Goal: Task Accomplishment & Management: Use online tool/utility

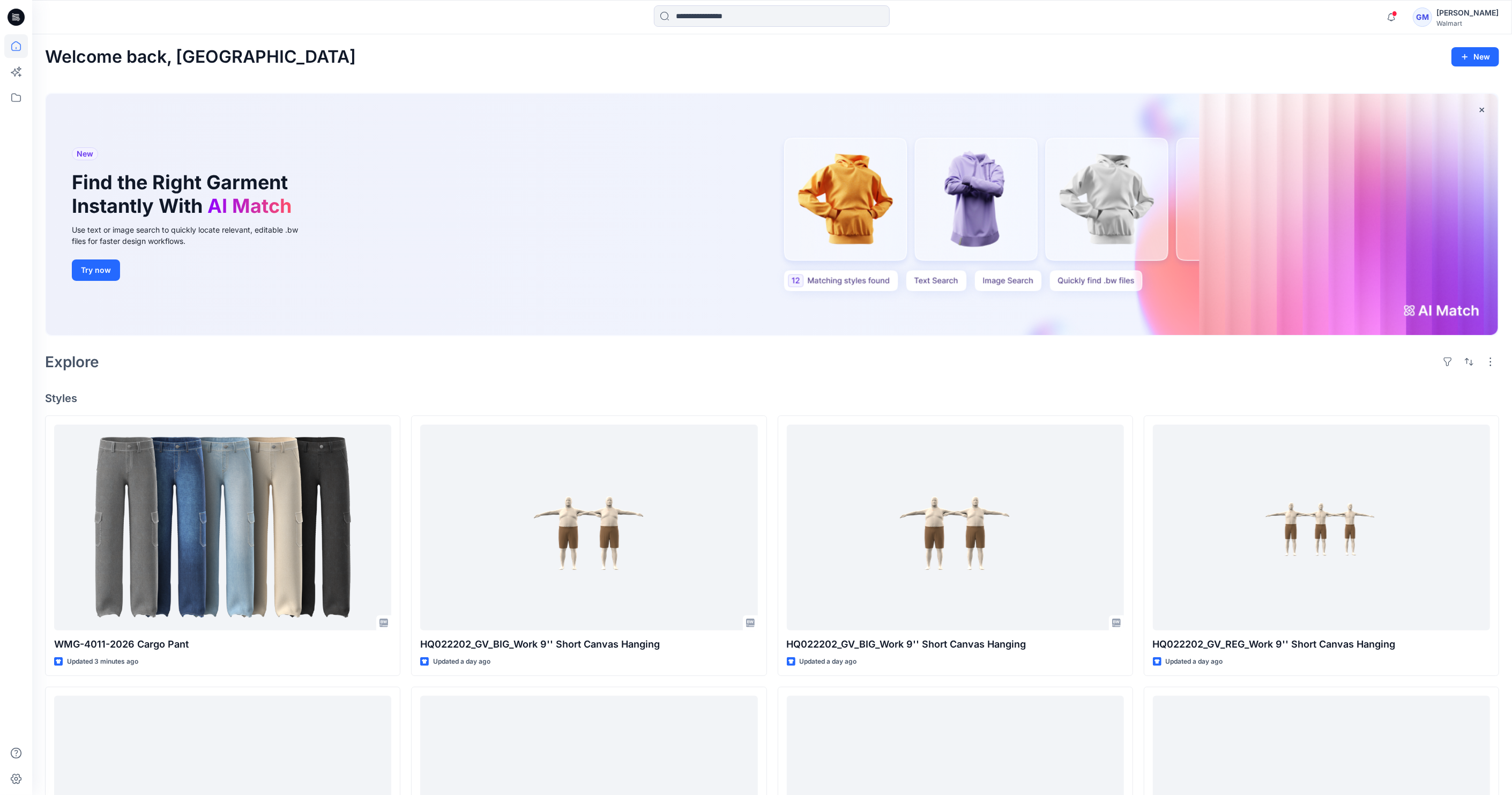
click at [619, 90] on div "New Find the Right Garment Instantly With AI Match Use text or image search to …" at bounding box center [772, 216] width 1454 height 265
click at [760, 24] on input at bounding box center [772, 16] width 236 height 21
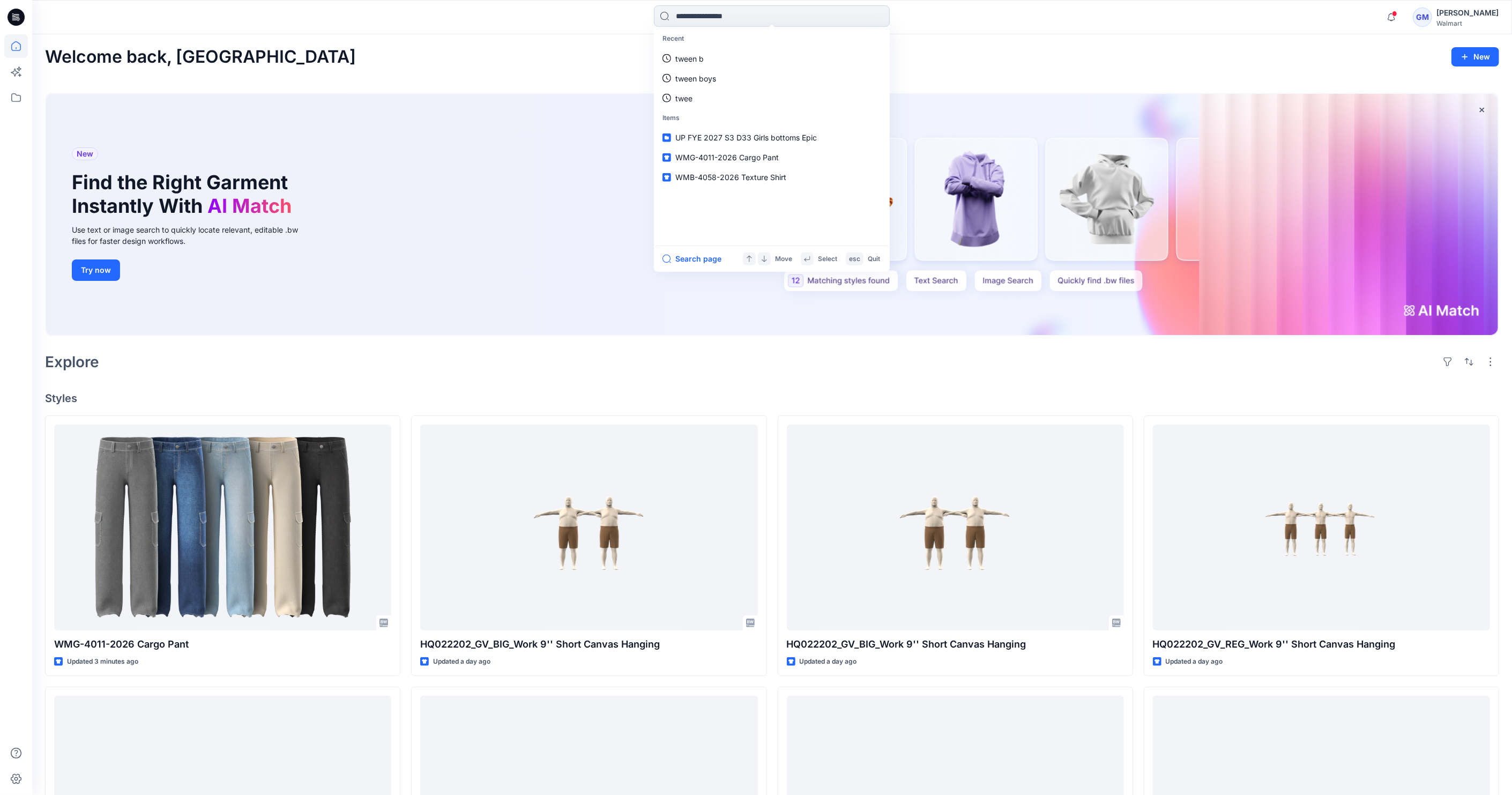
paste input "**********"
type input "**********"
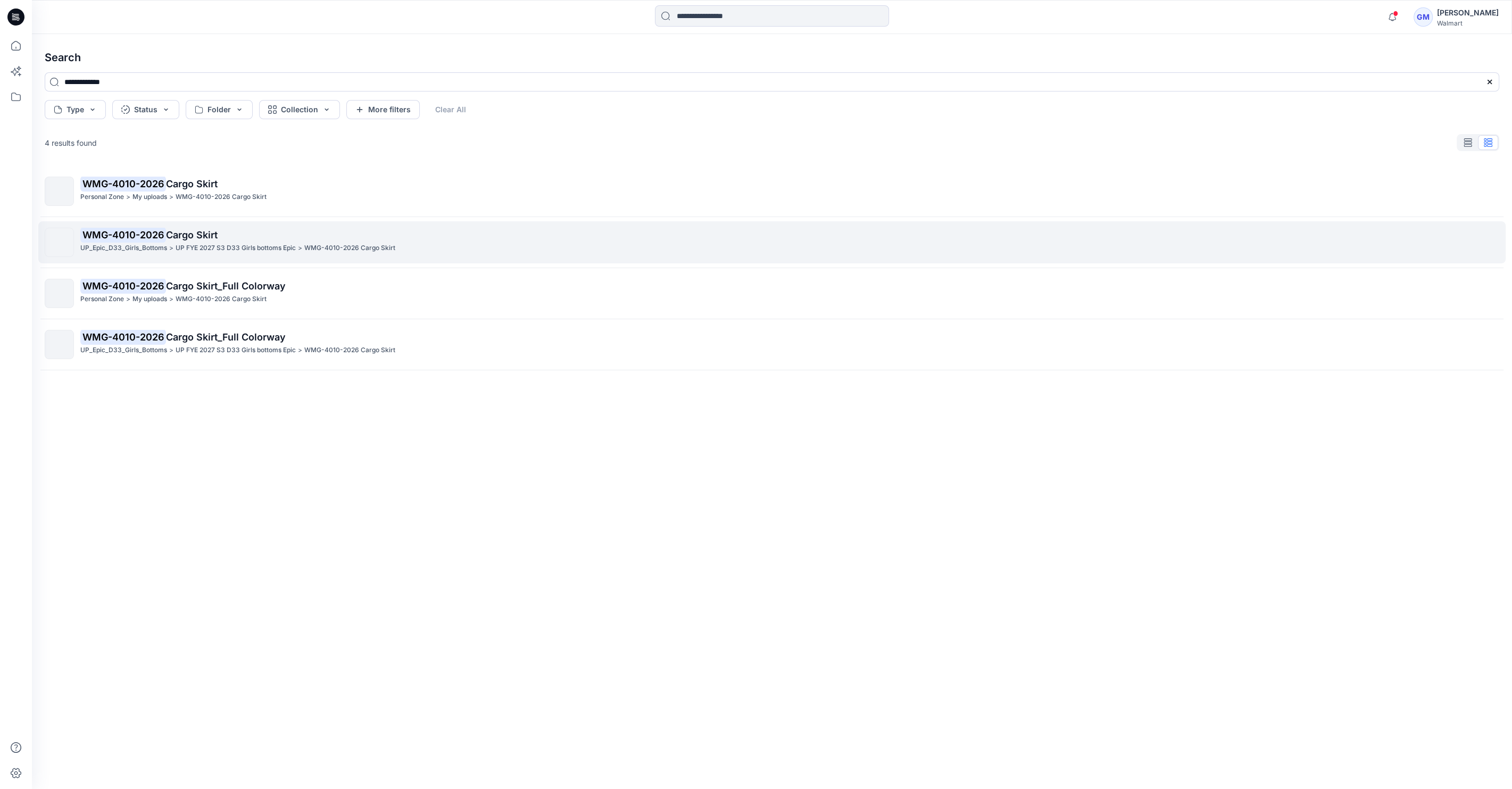
click at [296, 221] on link "WMG-4010-2026 Cargo Skirt UP_Epic_D33_Girls_Bottoms > UP FYE 2027 S3 D33 Girls …" at bounding box center [772, 242] width 1467 height 42
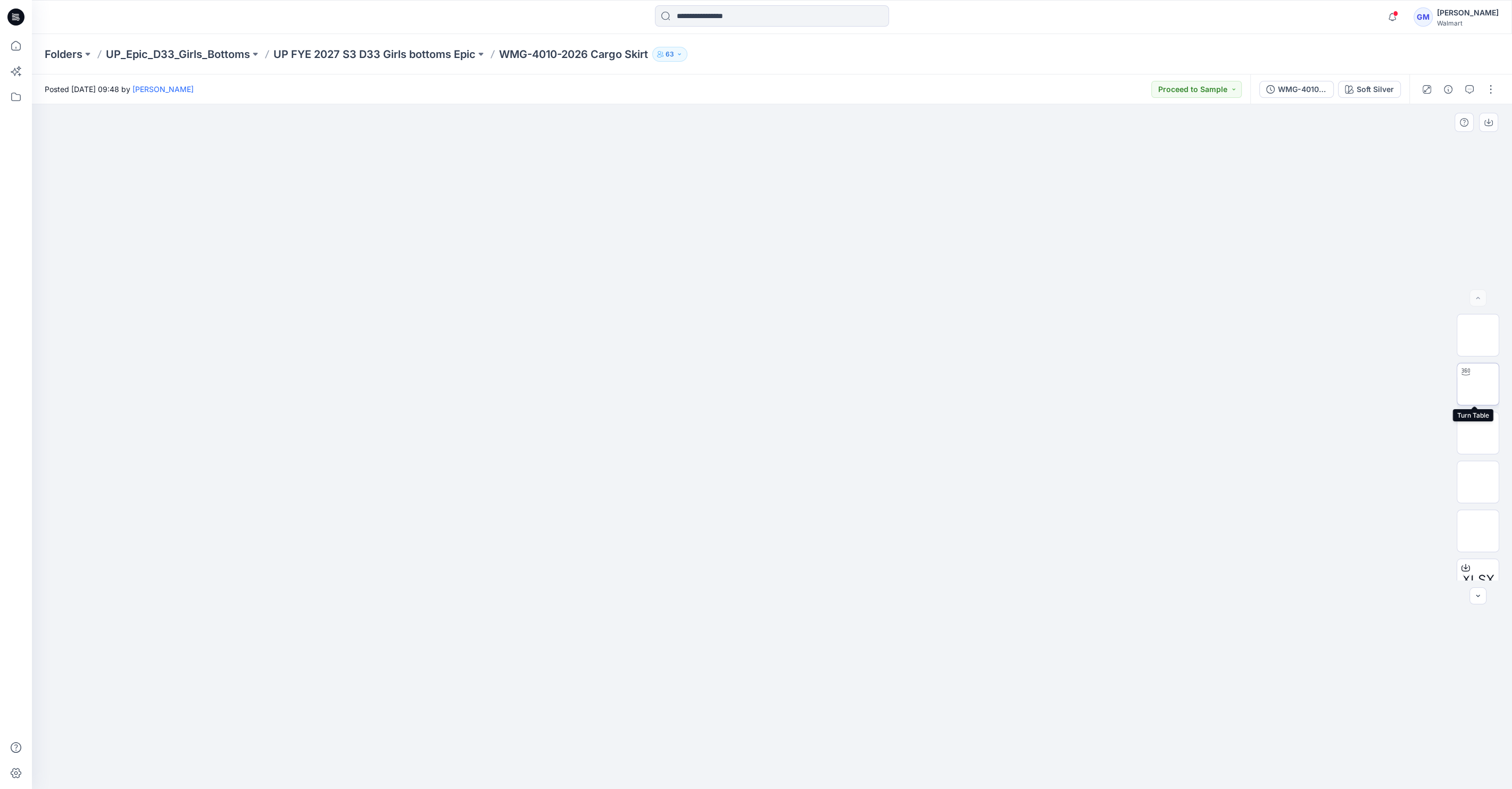
click at [1478, 384] on img at bounding box center [1478, 384] width 0 height 0
drag, startPoint x: 1076, startPoint y: 594, endPoint x: 876, endPoint y: 662, distance: 211.2
drag, startPoint x: 1274, startPoint y: 639, endPoint x: 1326, endPoint y: 757, distance: 128.9
click at [1388, 46] on img at bounding box center [771, 46] width 1294 height 0
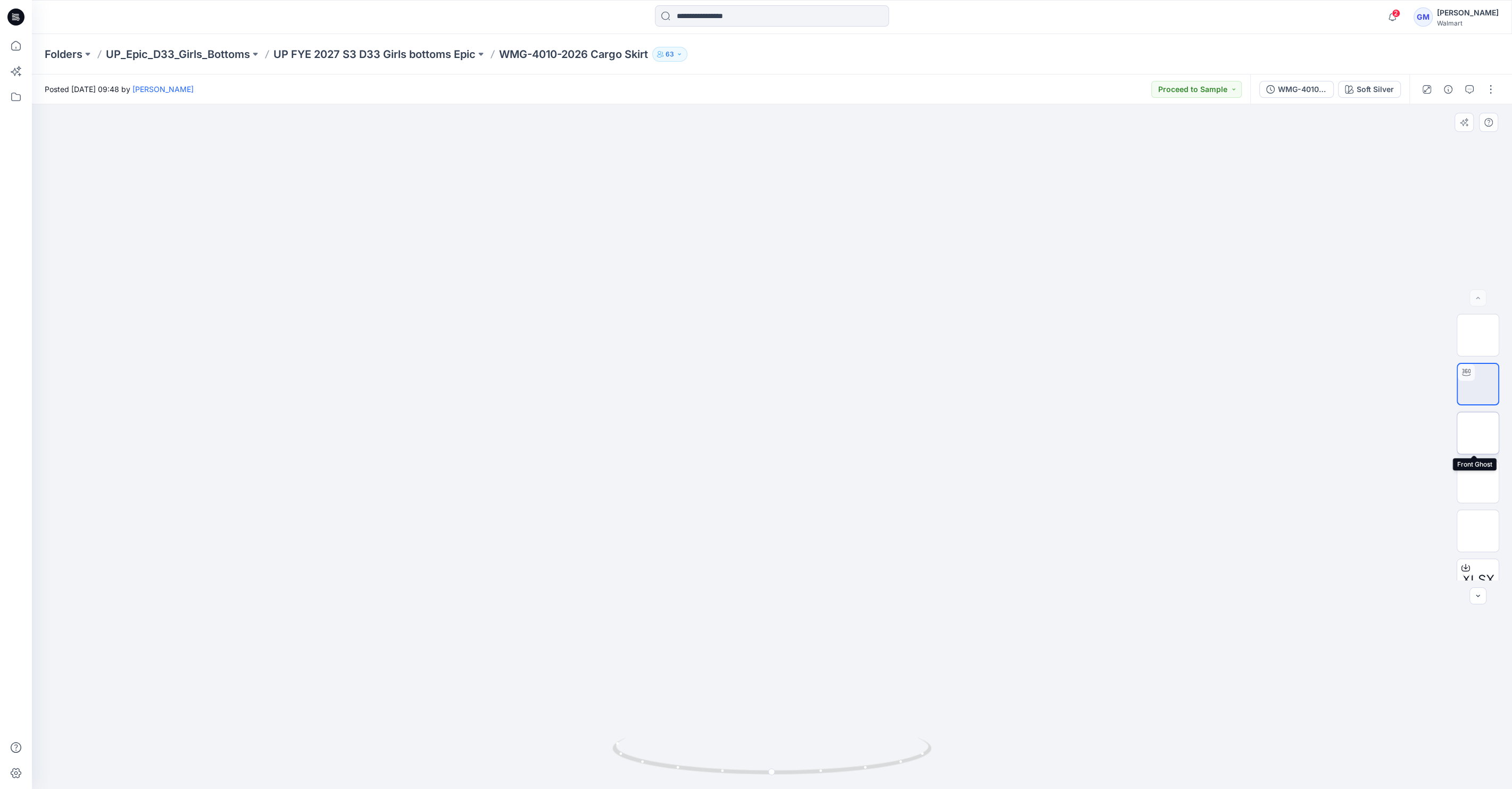
click at [1478, 433] on img at bounding box center [1478, 433] width 0 height 0
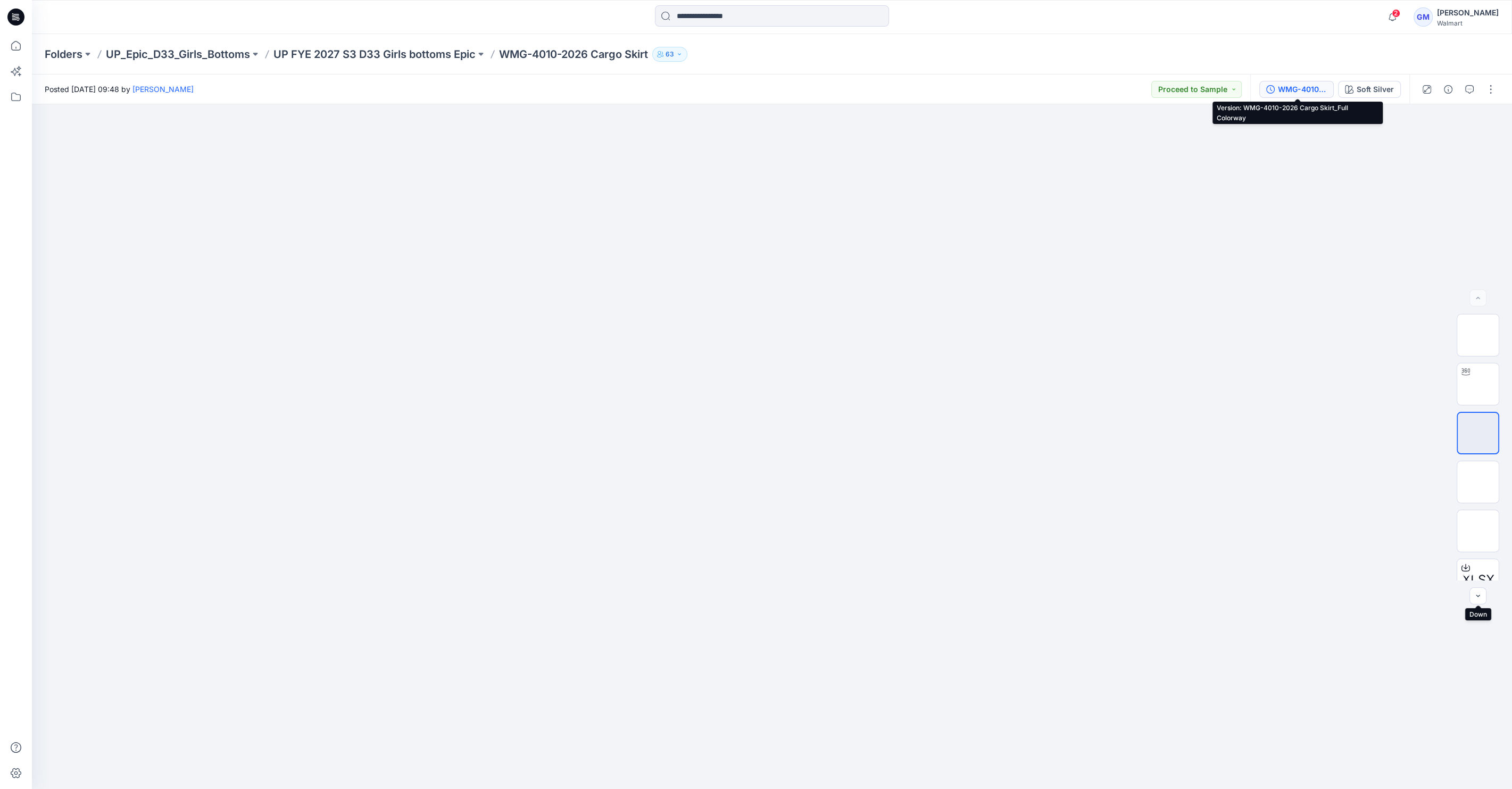
click at [1305, 92] on div "WMG-4010-2026 Cargo Skirt_Full Colorway" at bounding box center [1302, 89] width 49 height 12
click at [1271, 97] on button "WMG-4010-2026_Rev1_Cargo Skirt_Full Colorway" at bounding box center [1296, 89] width 75 height 17
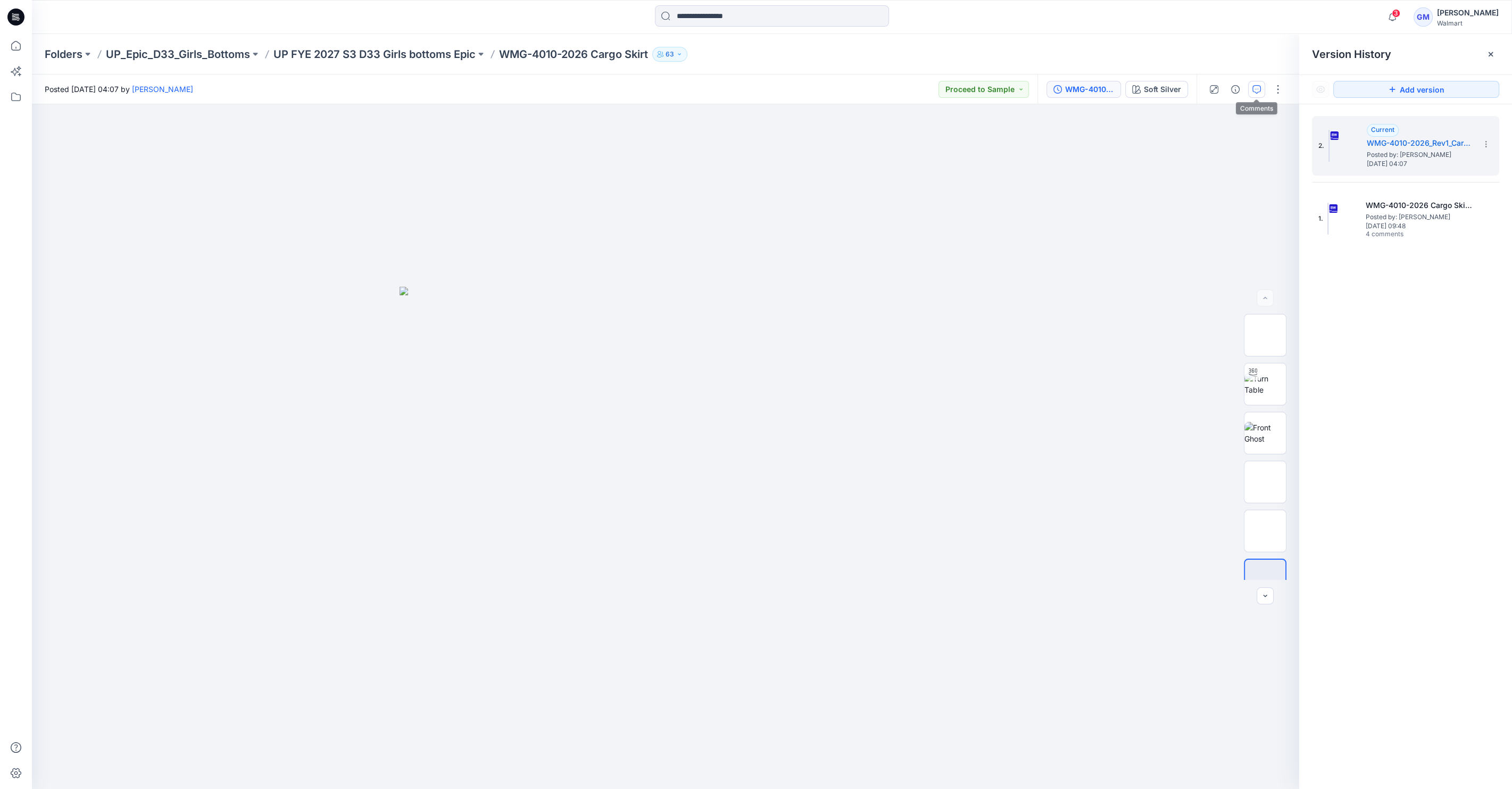
click at [1257, 91] on icon "button" at bounding box center [1257, 89] width 9 height 9
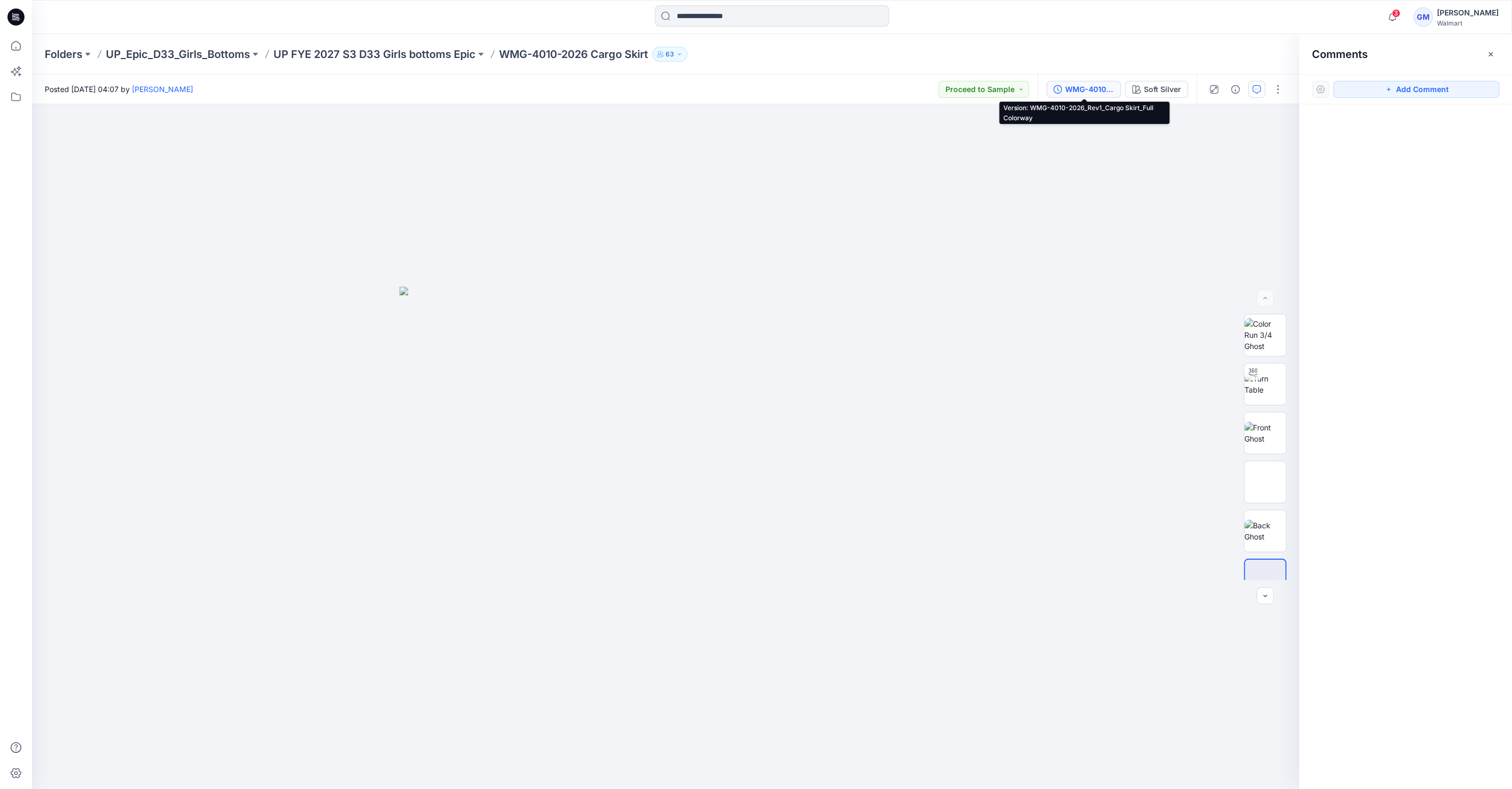
click at [1078, 88] on div "WMG-4010-2026_Rev1_Cargo Skirt_Full Colorway" at bounding box center [1089, 89] width 49 height 12
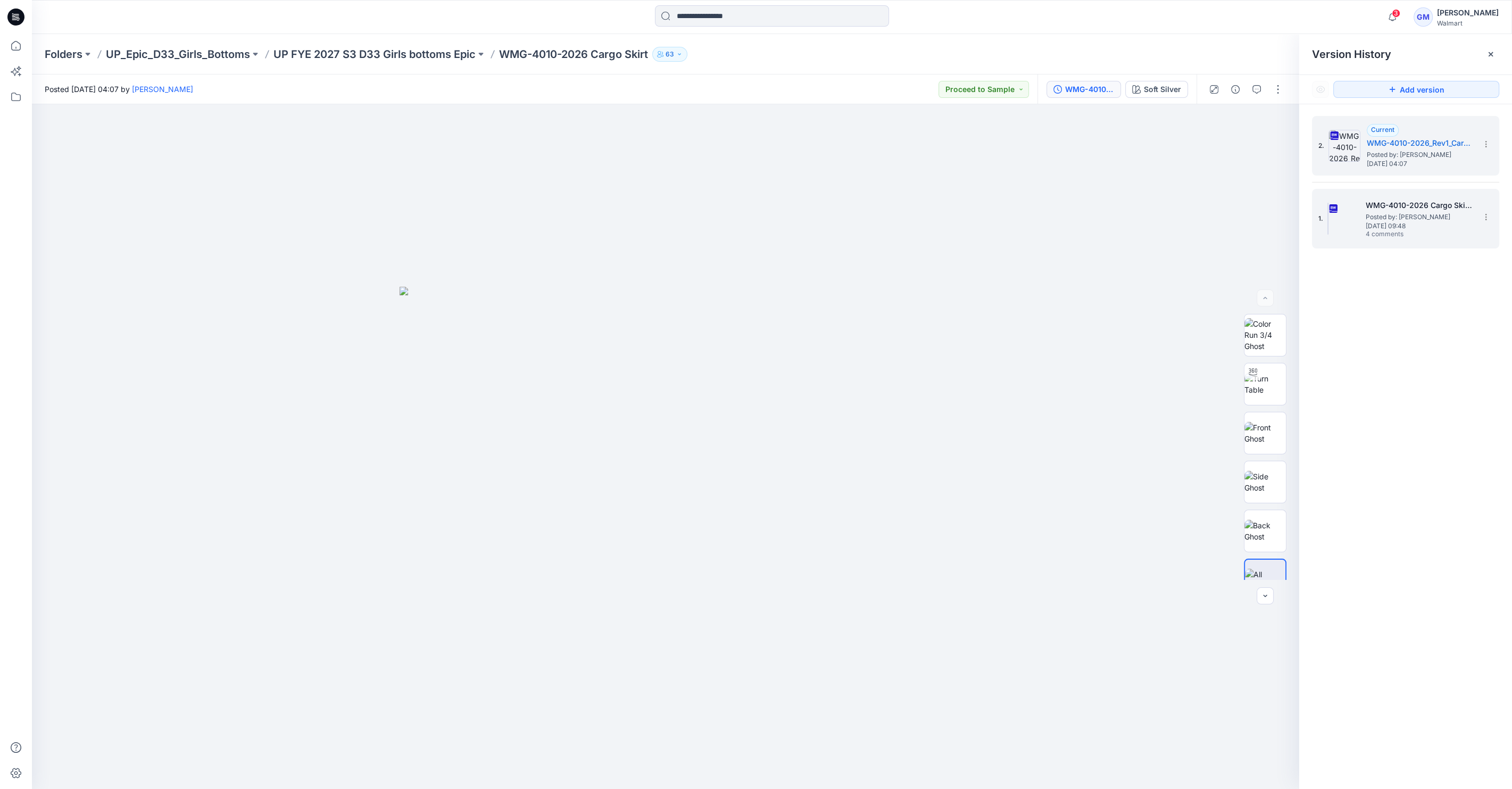
click at [1385, 199] on h5 "WMG-4010-2026 Cargo Skirt_Full Colorway" at bounding box center [1419, 205] width 106 height 13
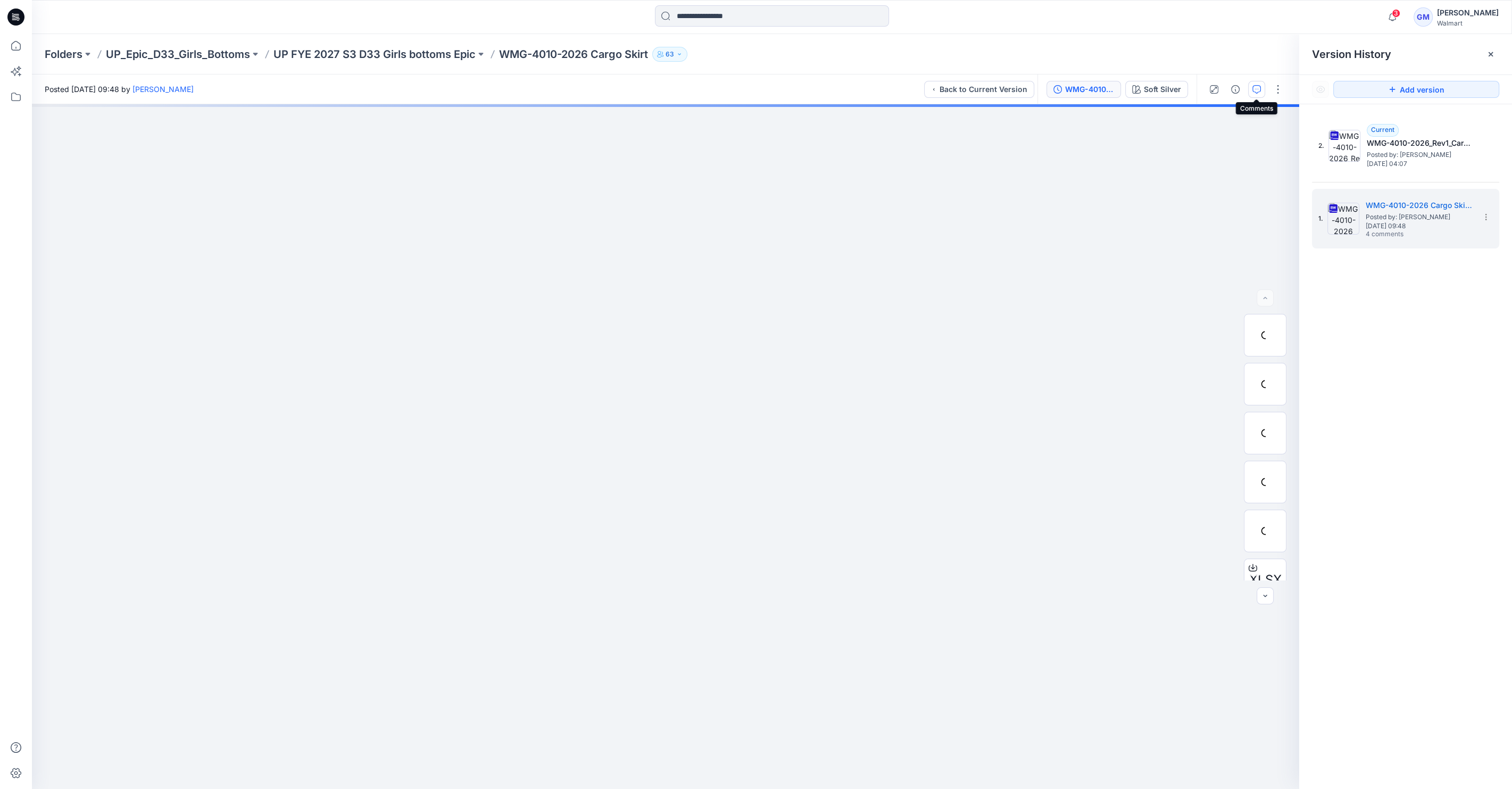
click at [1259, 87] on icon "button" at bounding box center [1257, 89] width 9 height 9
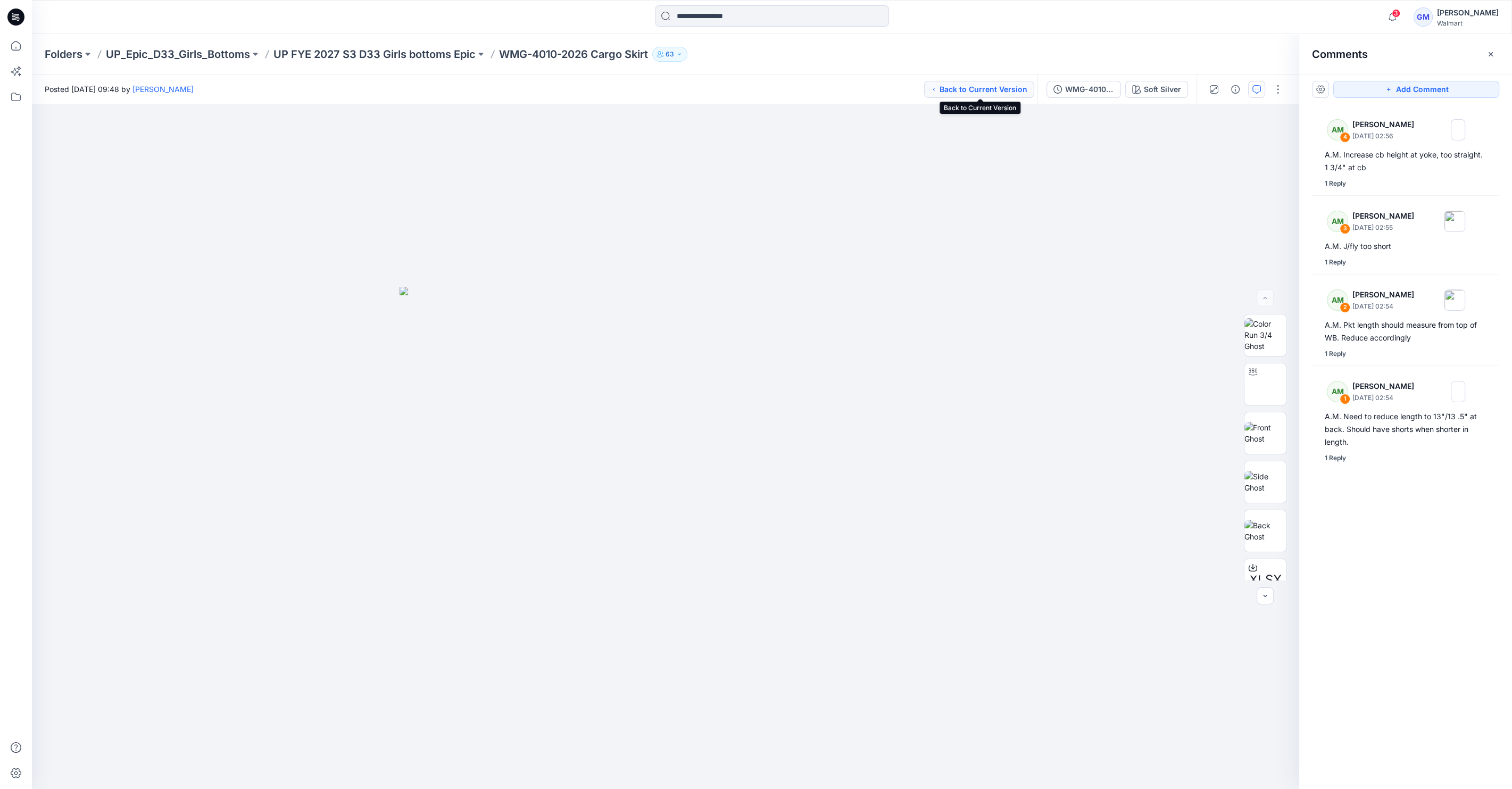
click at [990, 87] on button "Back to Current Version" at bounding box center [979, 89] width 110 height 17
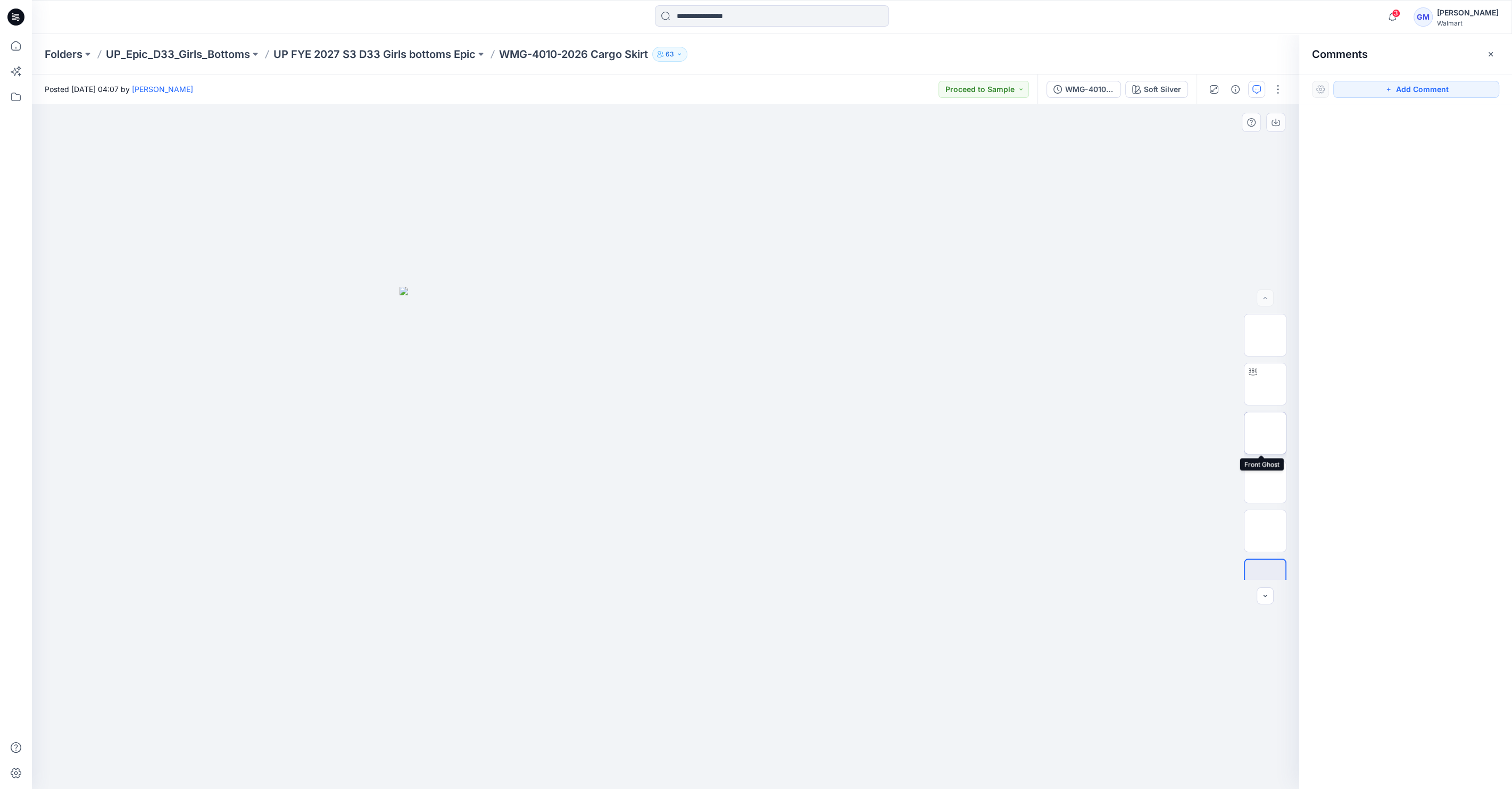
click at [1268, 434] on img at bounding box center [1265, 433] width 42 height 22
click at [1275, 92] on button "button" at bounding box center [1278, 89] width 17 height 17
click at [1066, 315] on div at bounding box center [665, 447] width 1267 height 685
click at [1281, 82] on button "button" at bounding box center [1278, 89] width 17 height 17
click at [1217, 144] on button "Edit" at bounding box center [1233, 144] width 98 height 20
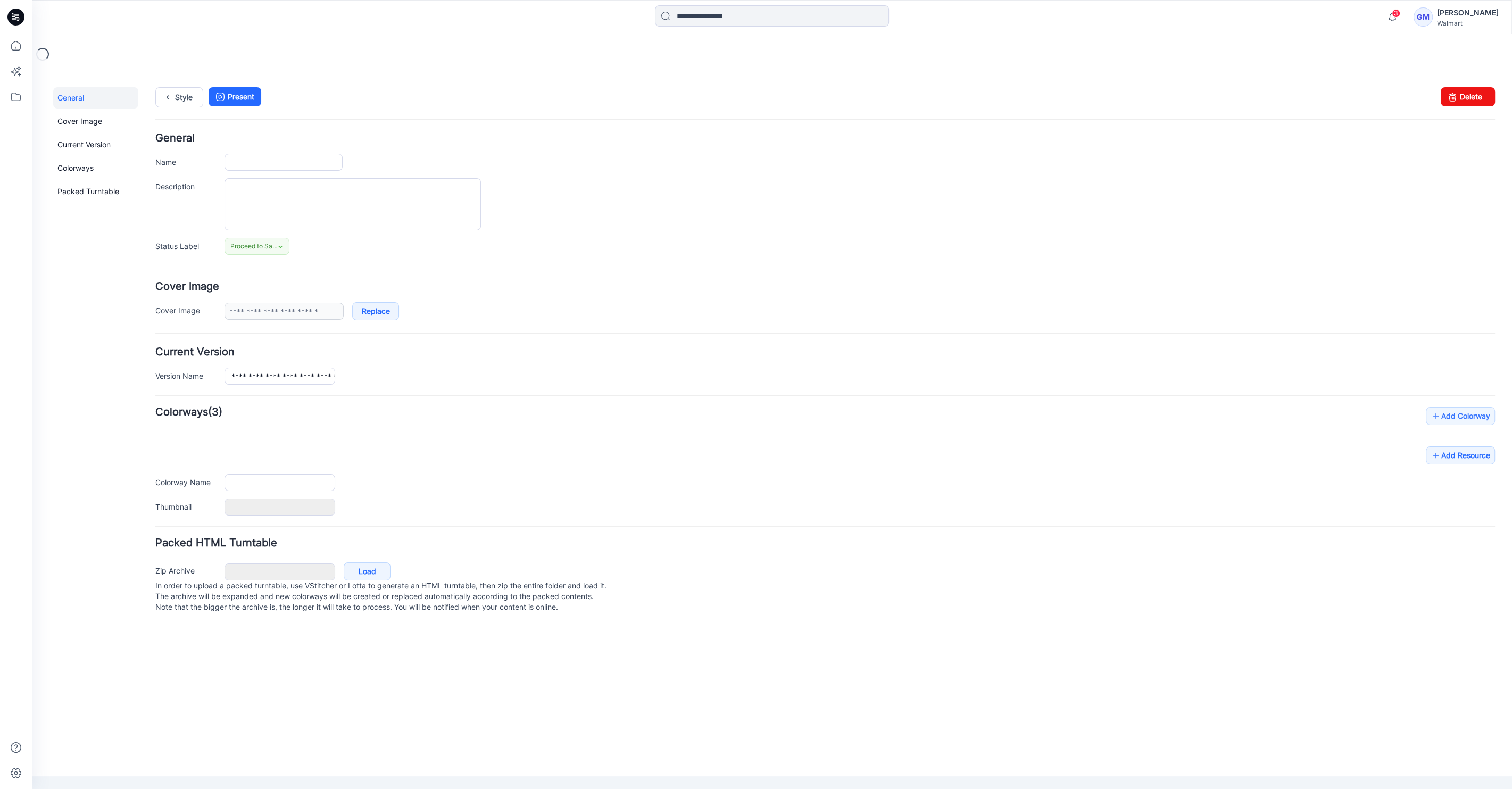
type input "**********"
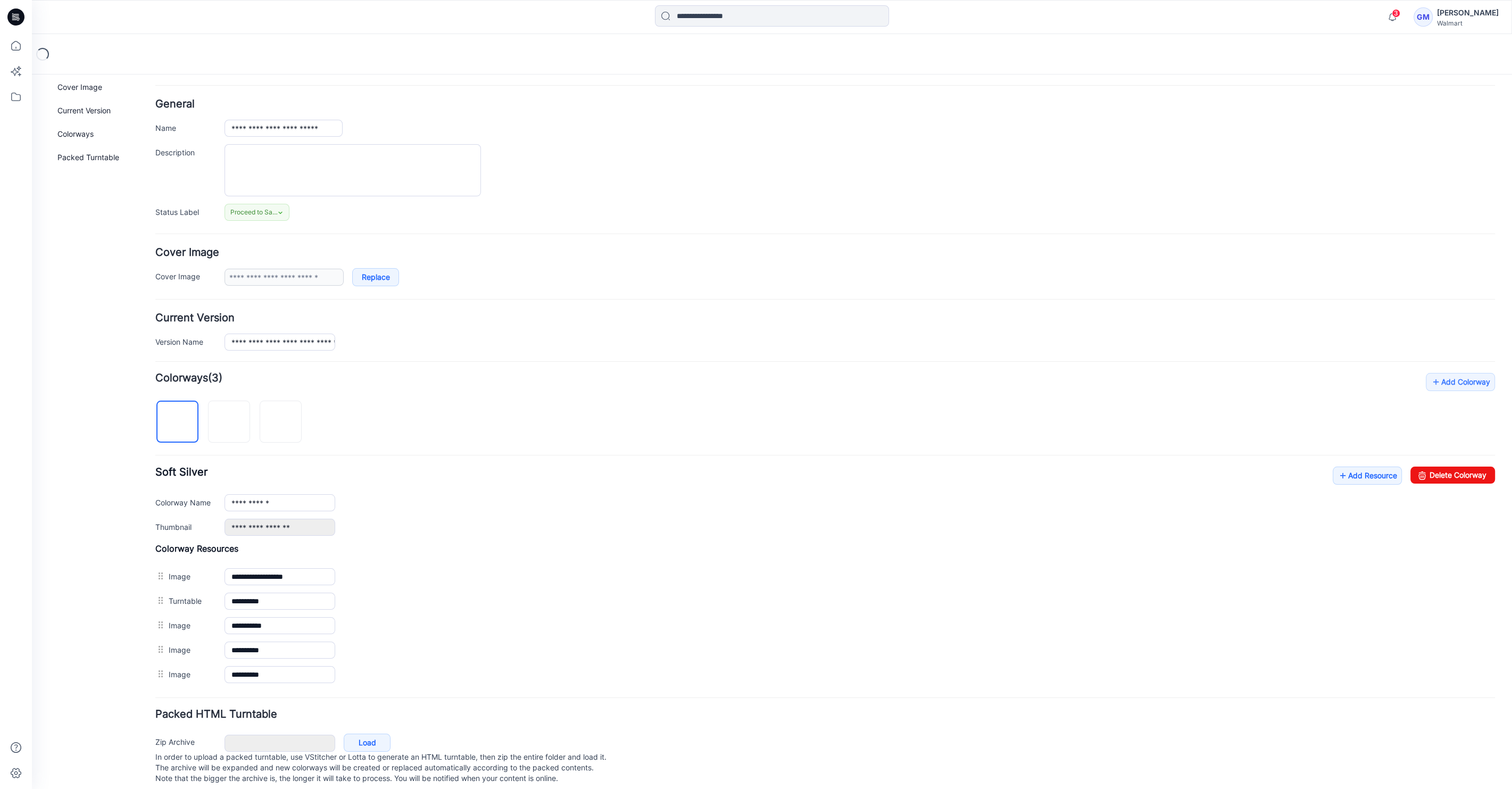
scroll to position [52, 0]
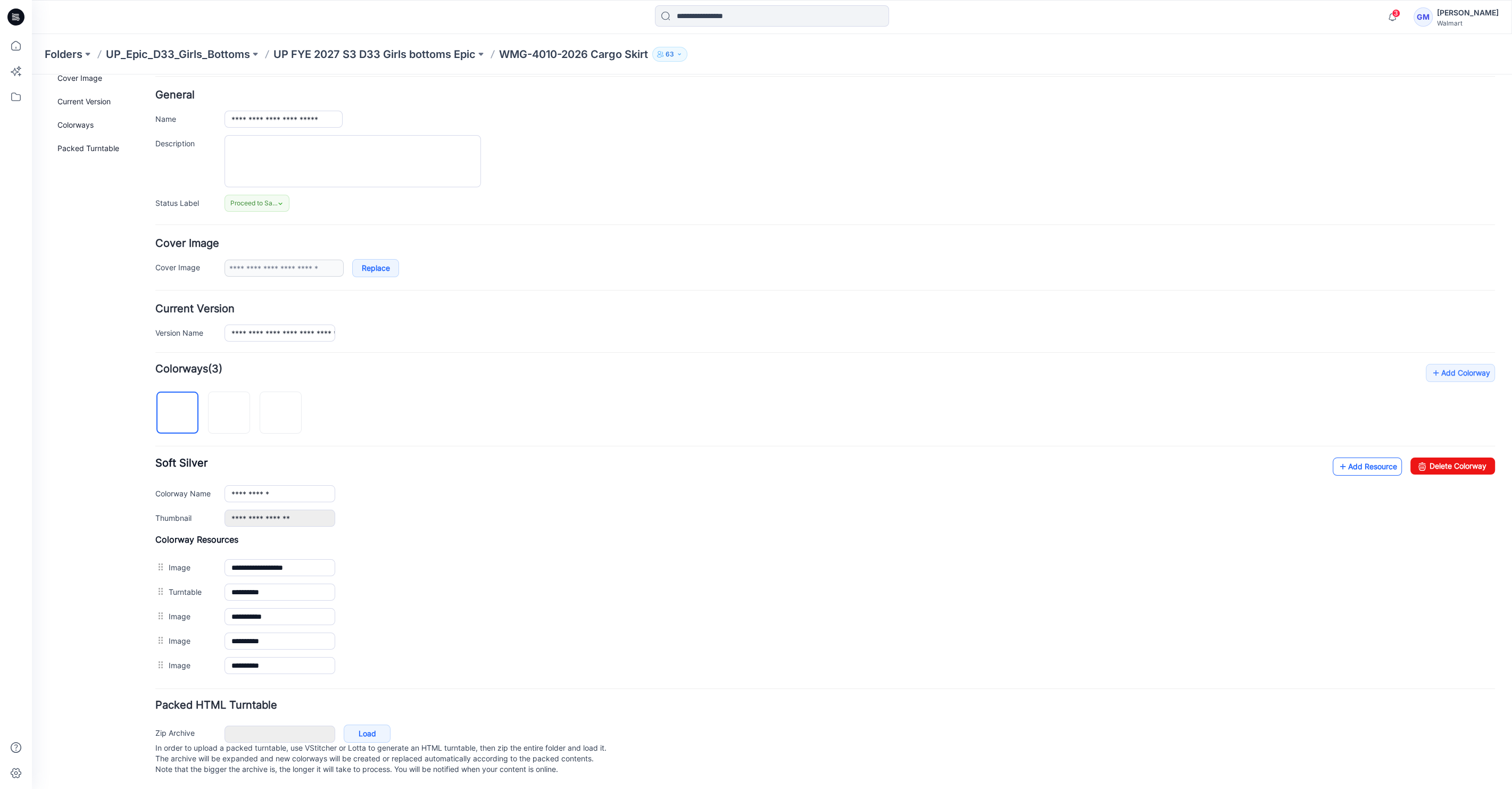
click at [1347, 458] on link "Add Resource" at bounding box center [1368, 467] width 69 height 18
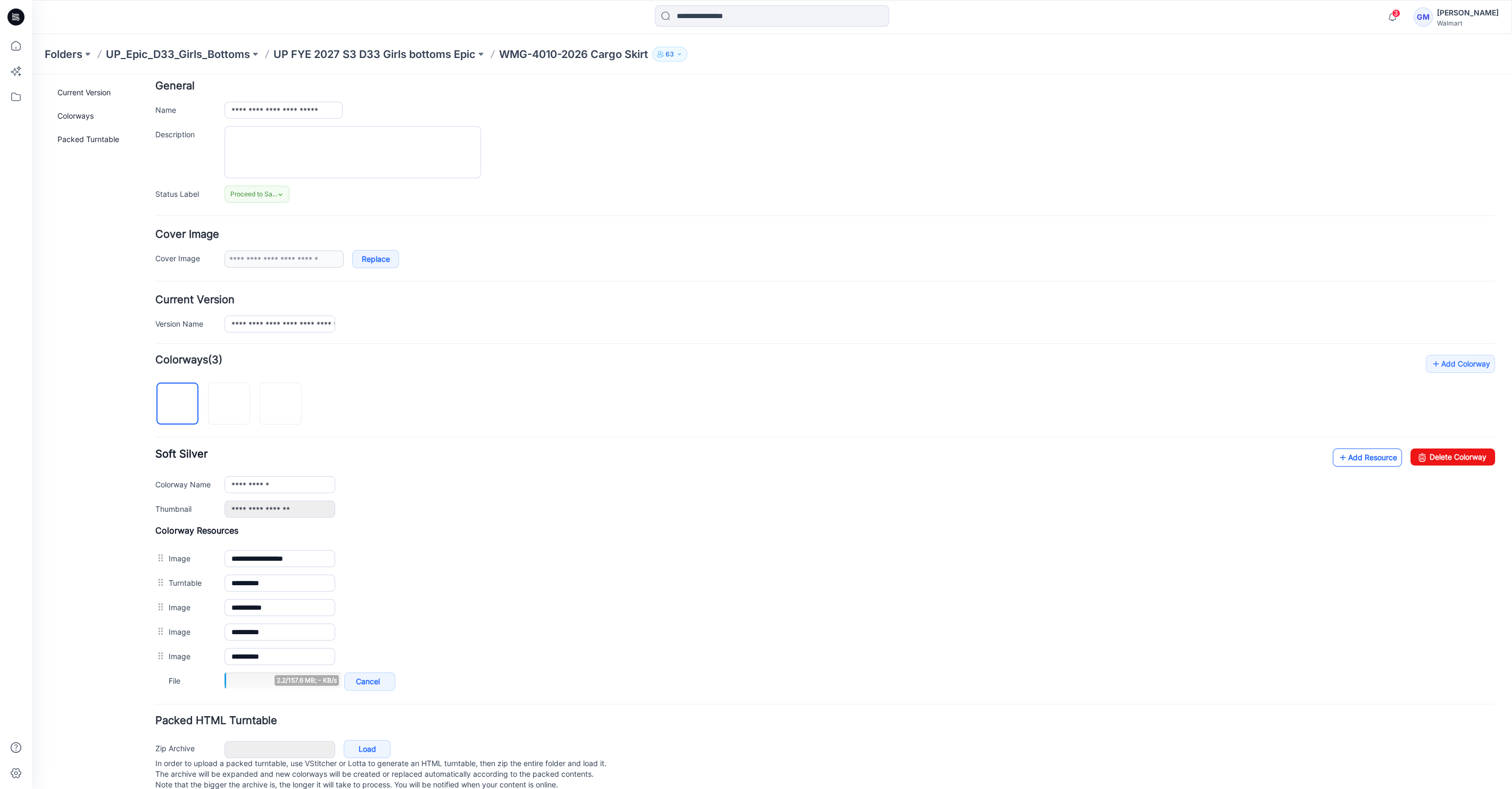
click at [1355, 453] on link "Add Resource" at bounding box center [1368, 457] width 69 height 18
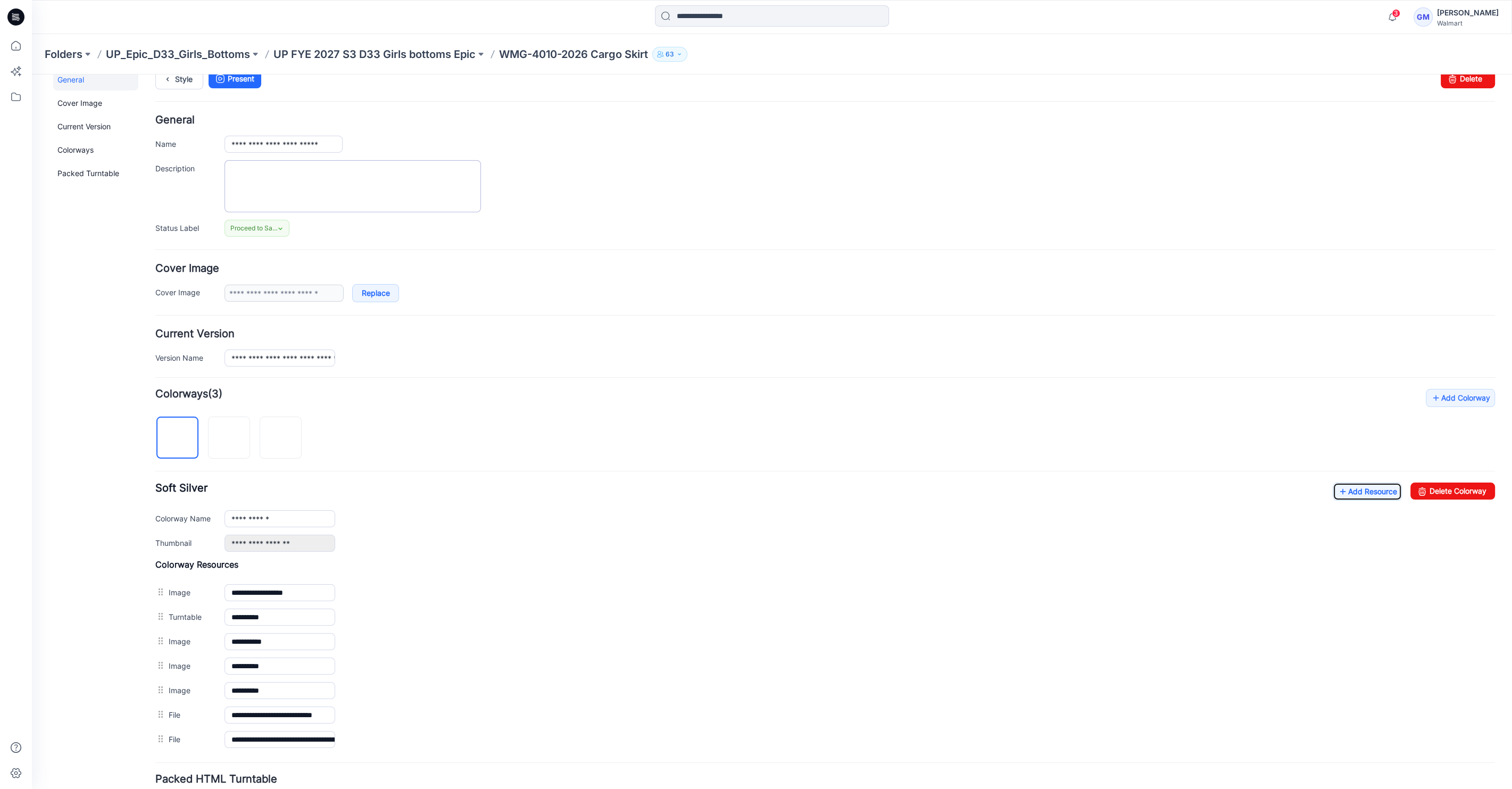
scroll to position [0, 0]
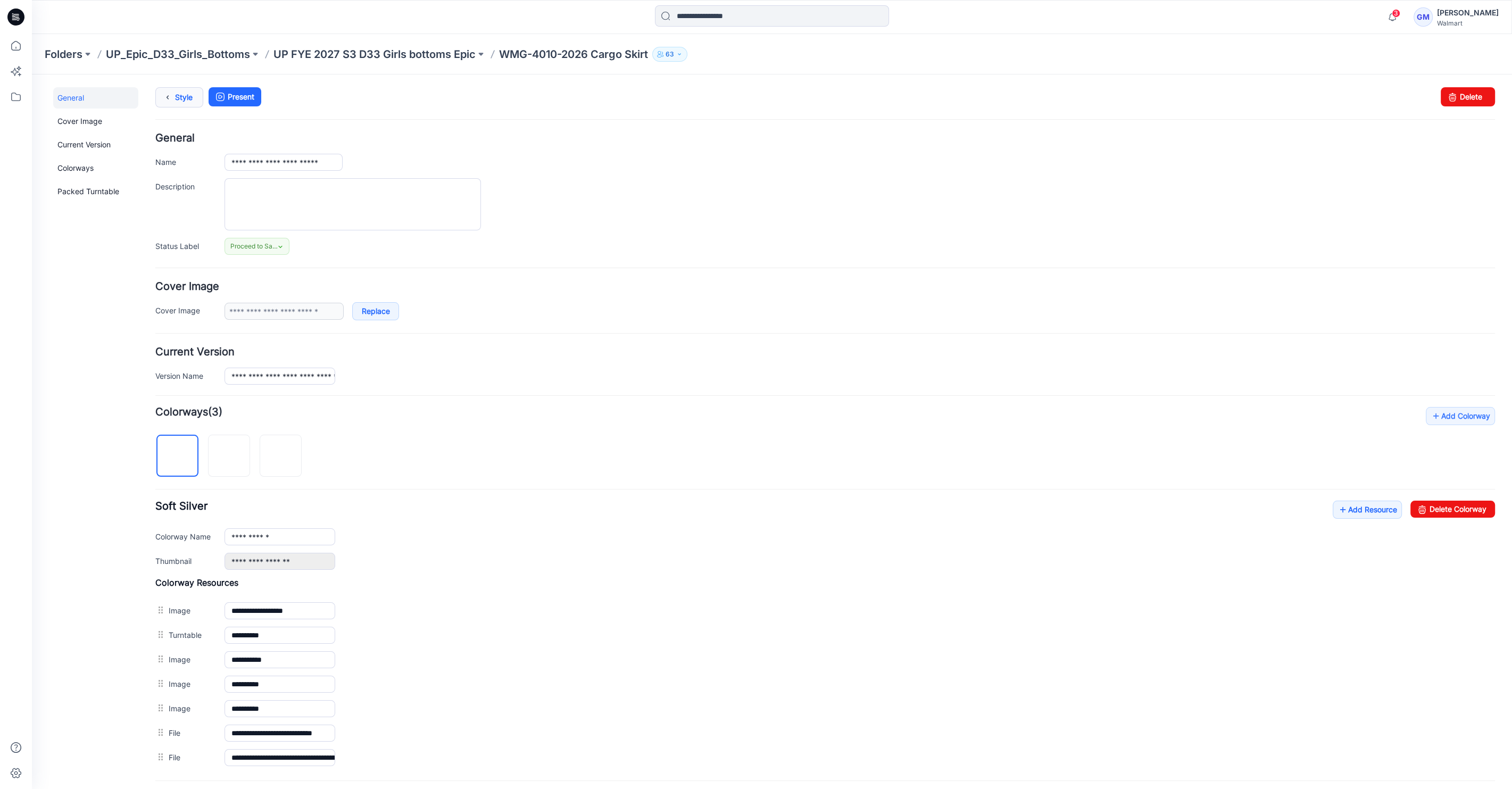
click at [190, 95] on link "Style" at bounding box center [180, 97] width 48 height 20
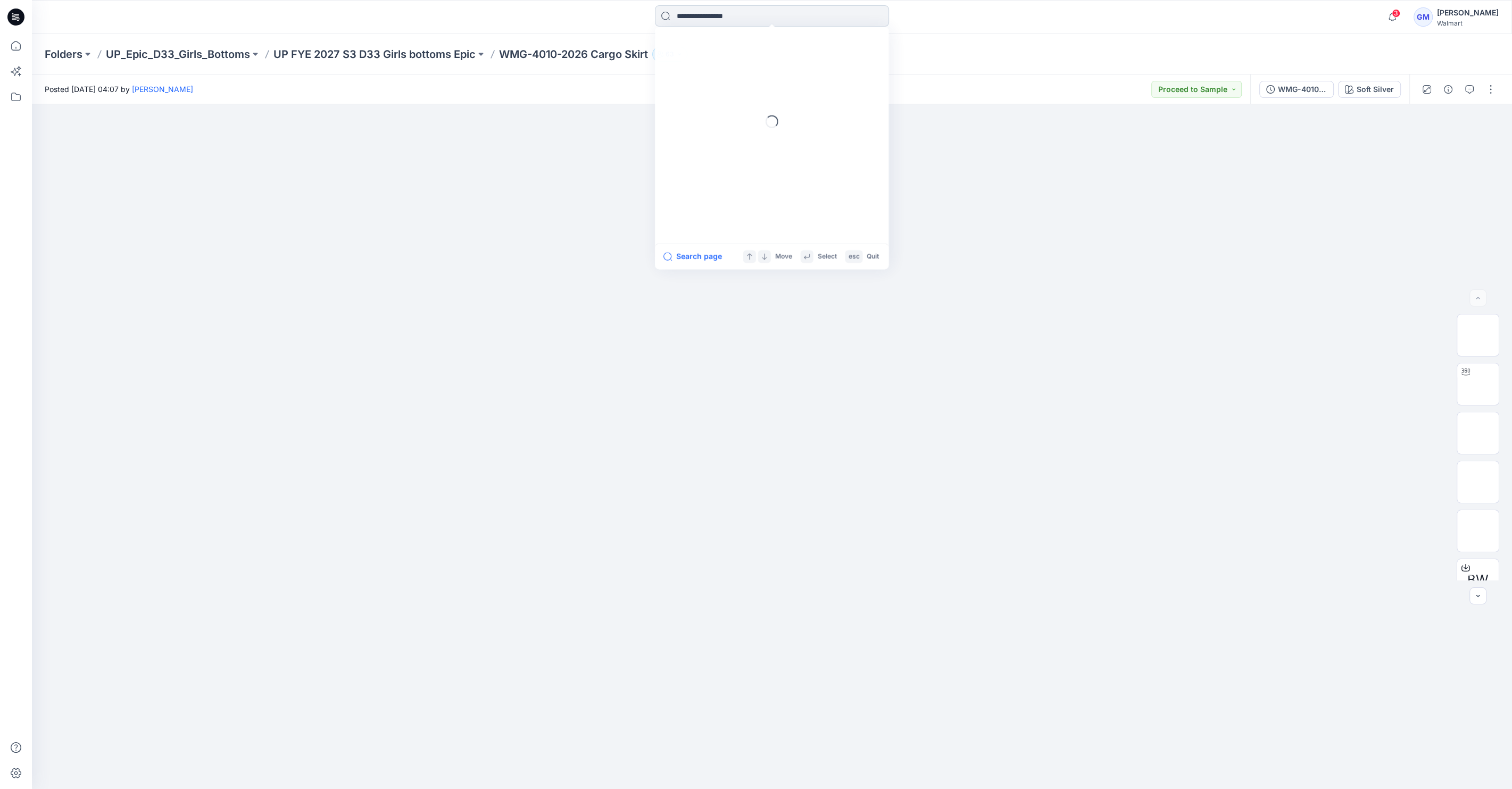
click at [708, 11] on input at bounding box center [772, 16] width 234 height 21
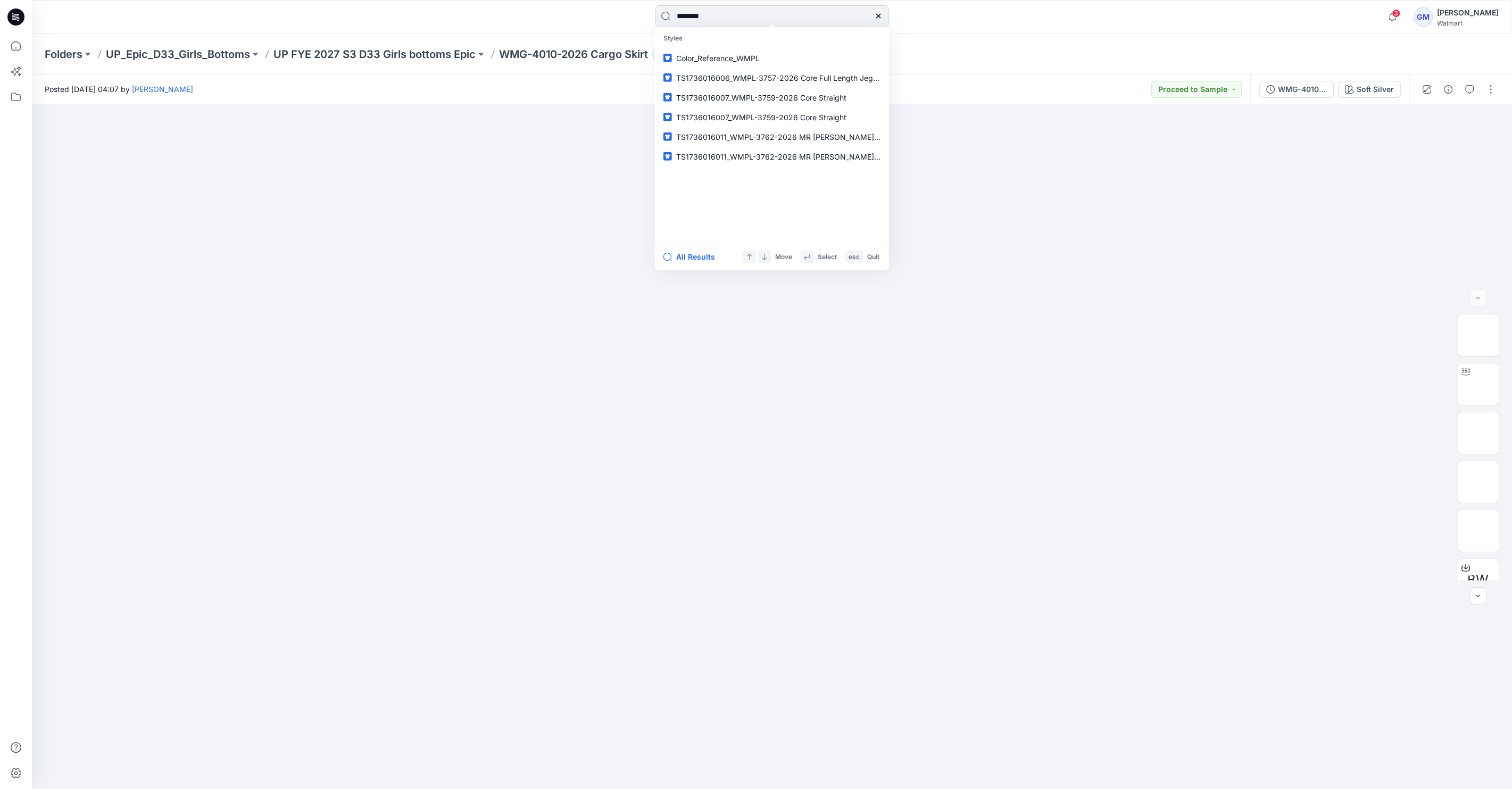
type input "*********"
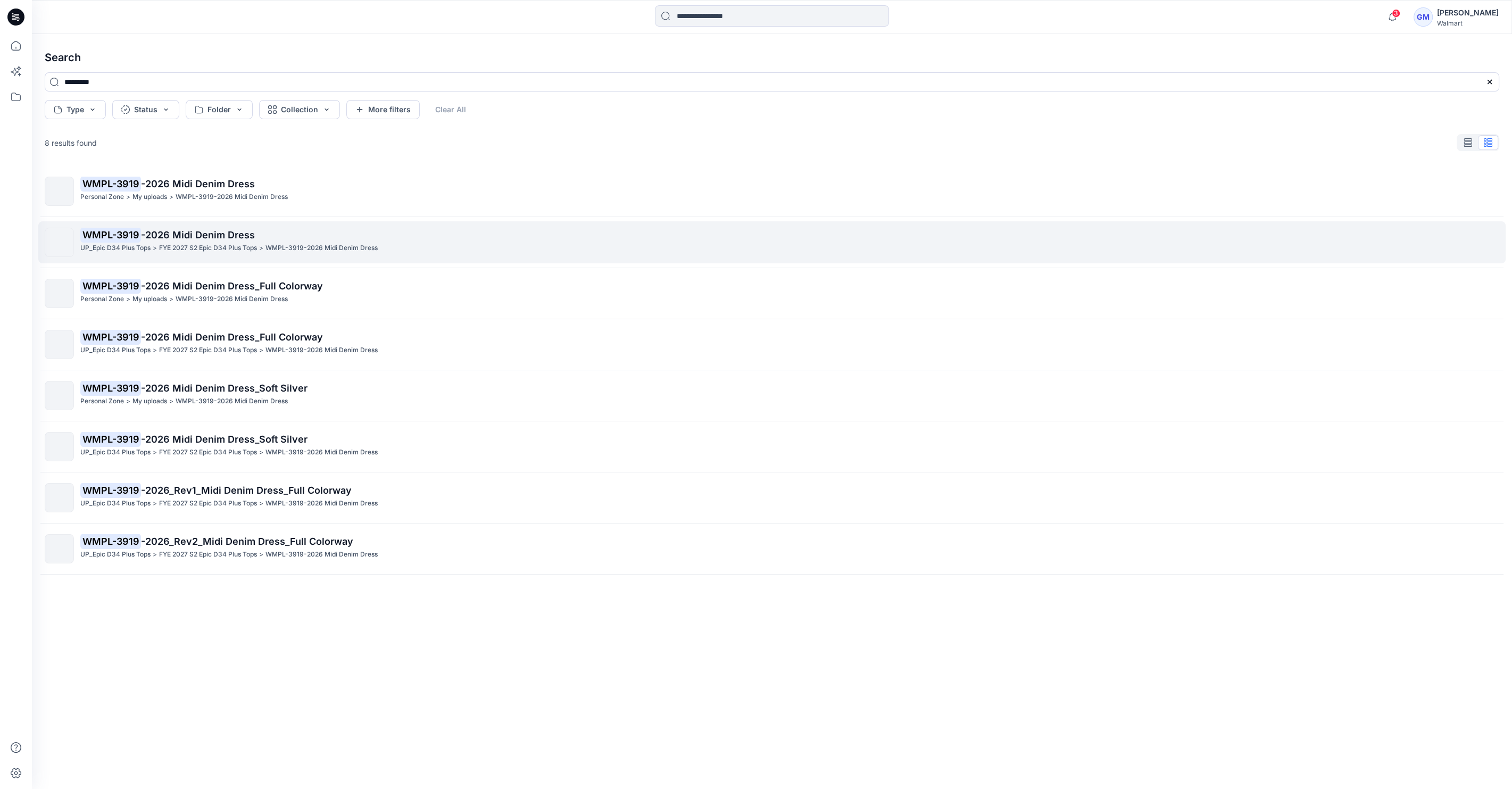
click at [511, 228] on p "WMPL-3919 -2026 Midi Denim Dress" at bounding box center [789, 235] width 1418 height 15
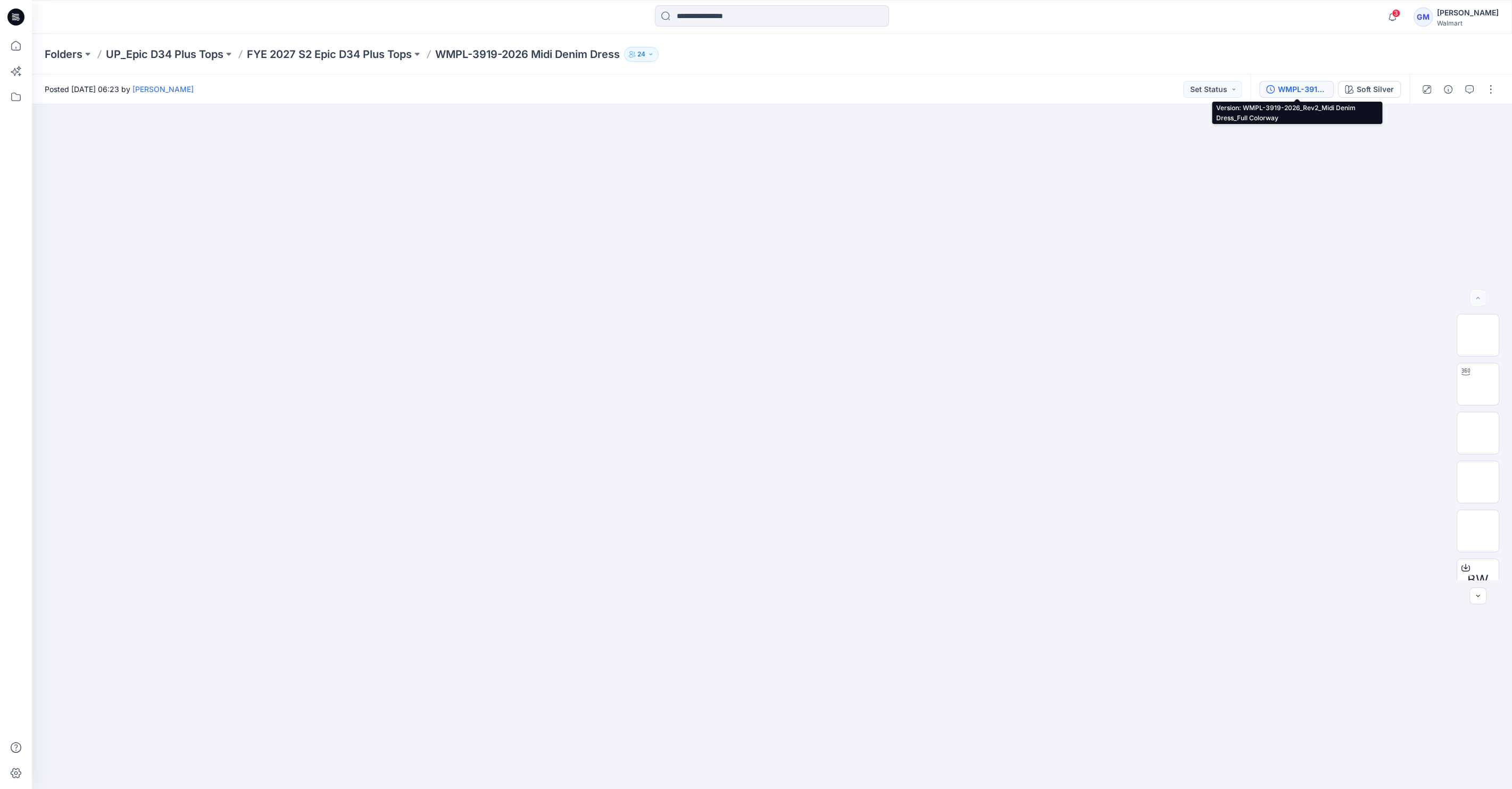
click at [1308, 87] on div "WMPL-3919-2026_Rev2_Midi Denim Dress_Full Colorway" at bounding box center [1302, 89] width 49 height 12
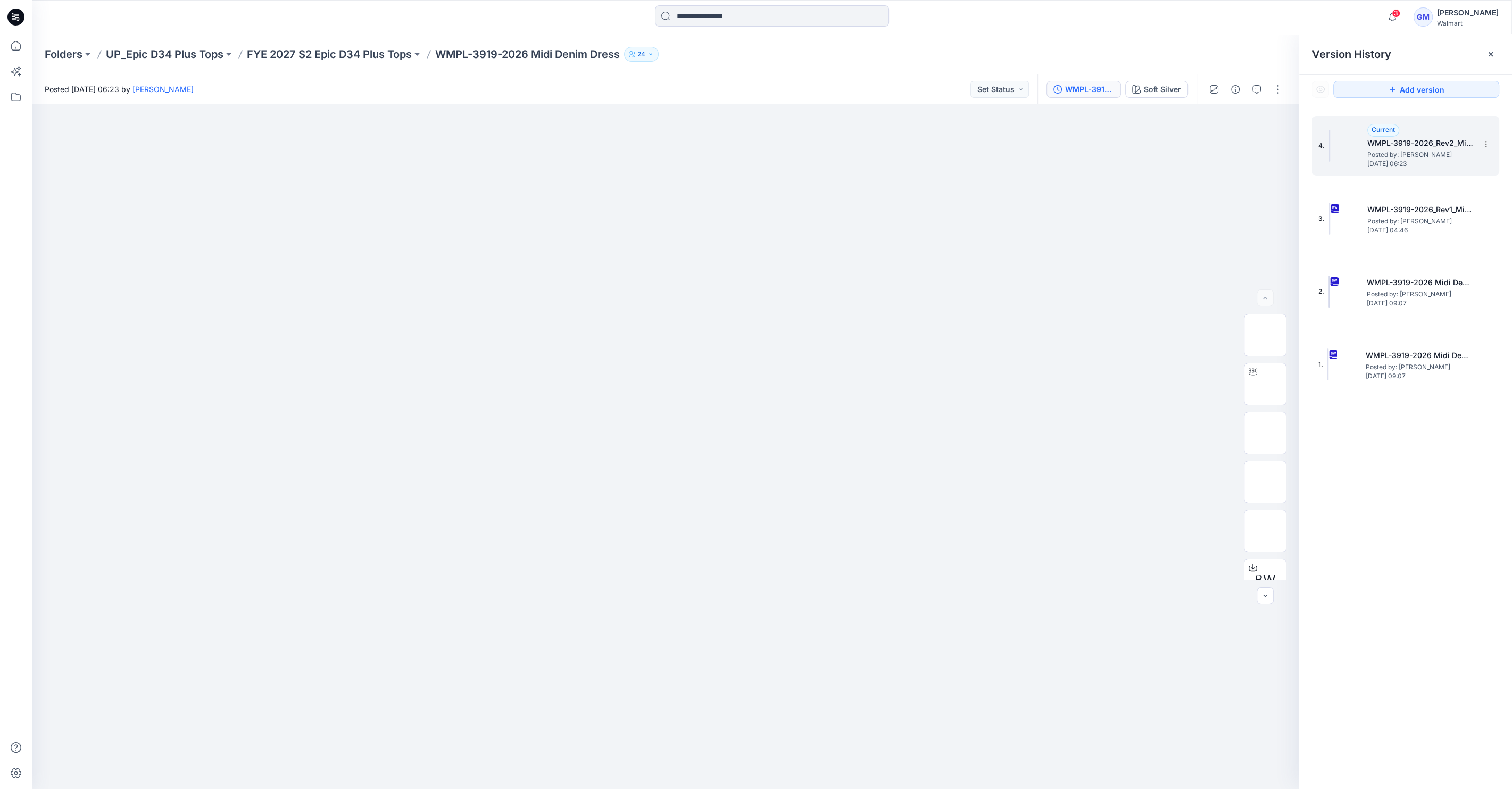
click at [1432, 147] on h5 "WMPL-3919-2026_Rev2_Midi Denim Dress_Full Colorway" at bounding box center [1420, 143] width 106 height 13
click at [1265, 384] on img at bounding box center [1265, 384] width 0 height 0
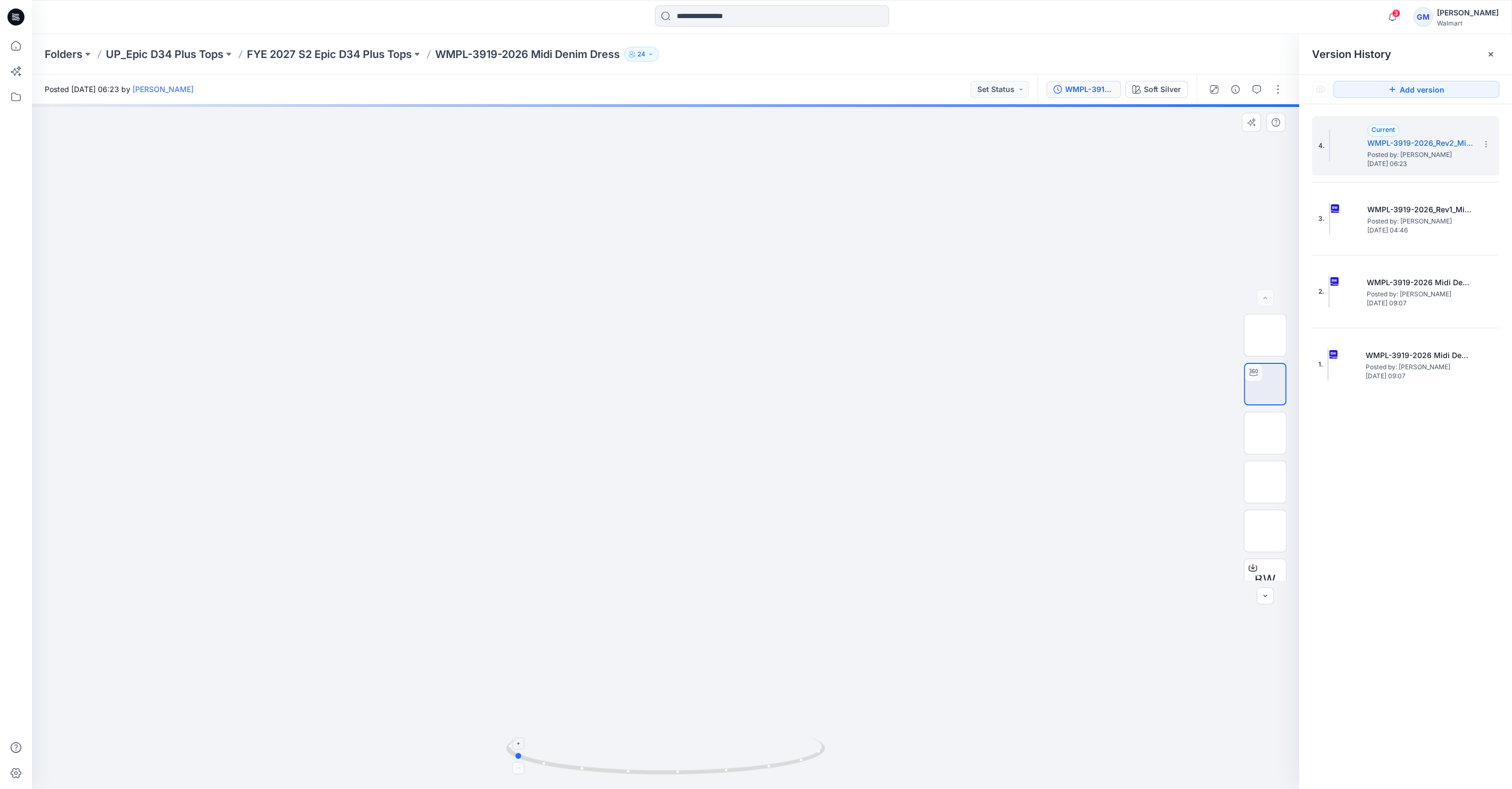
drag, startPoint x: 666, startPoint y: 777, endPoint x: 514, endPoint y: 764, distance: 152.6
click at [514, 764] on icon at bounding box center [667, 757] width 322 height 40
click at [1435, 229] on span "Wednesday, July 30, 2025 04:46" at bounding box center [1420, 230] width 106 height 8
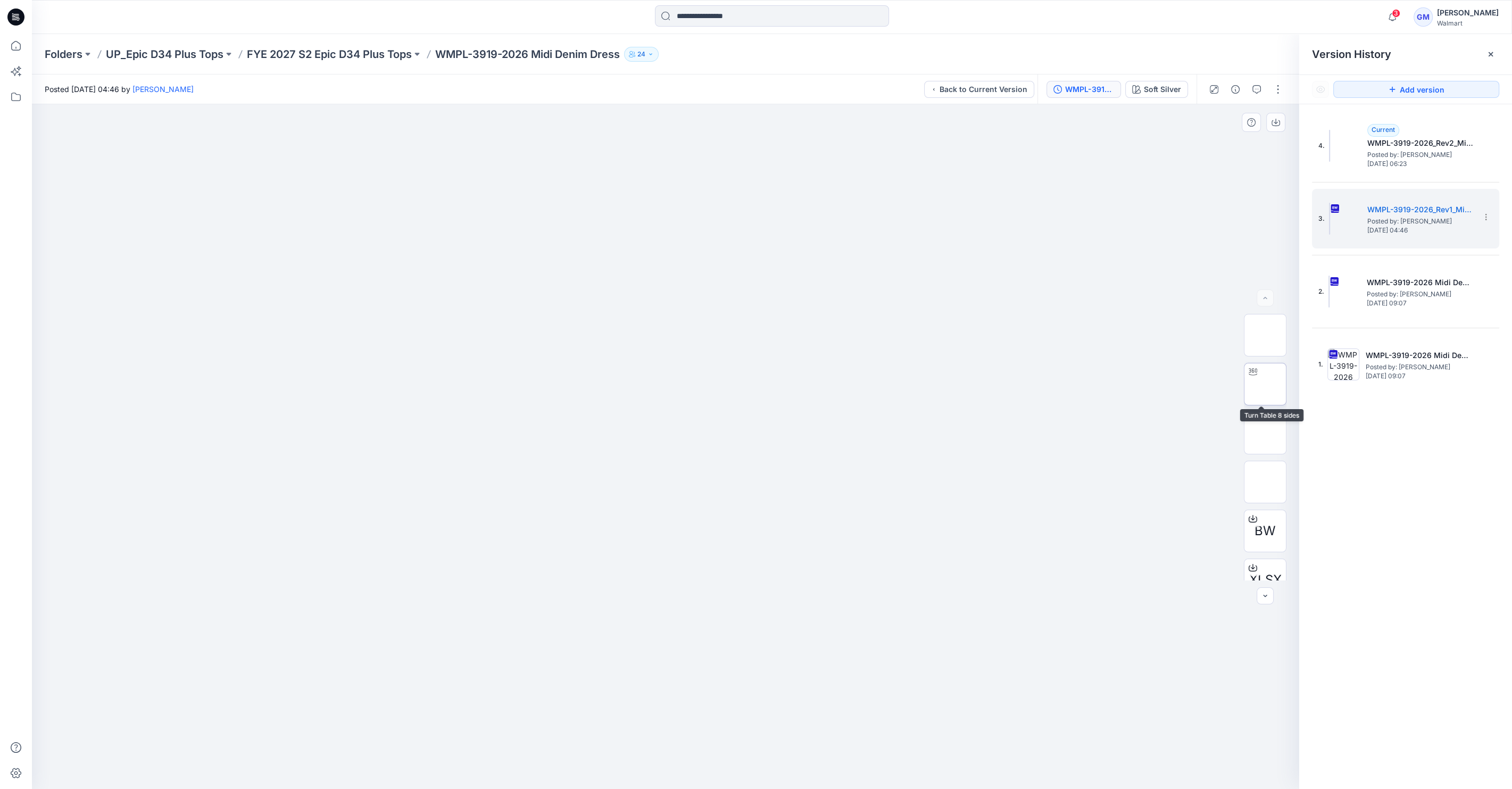
click at [1265, 384] on img at bounding box center [1265, 384] width 0 height 0
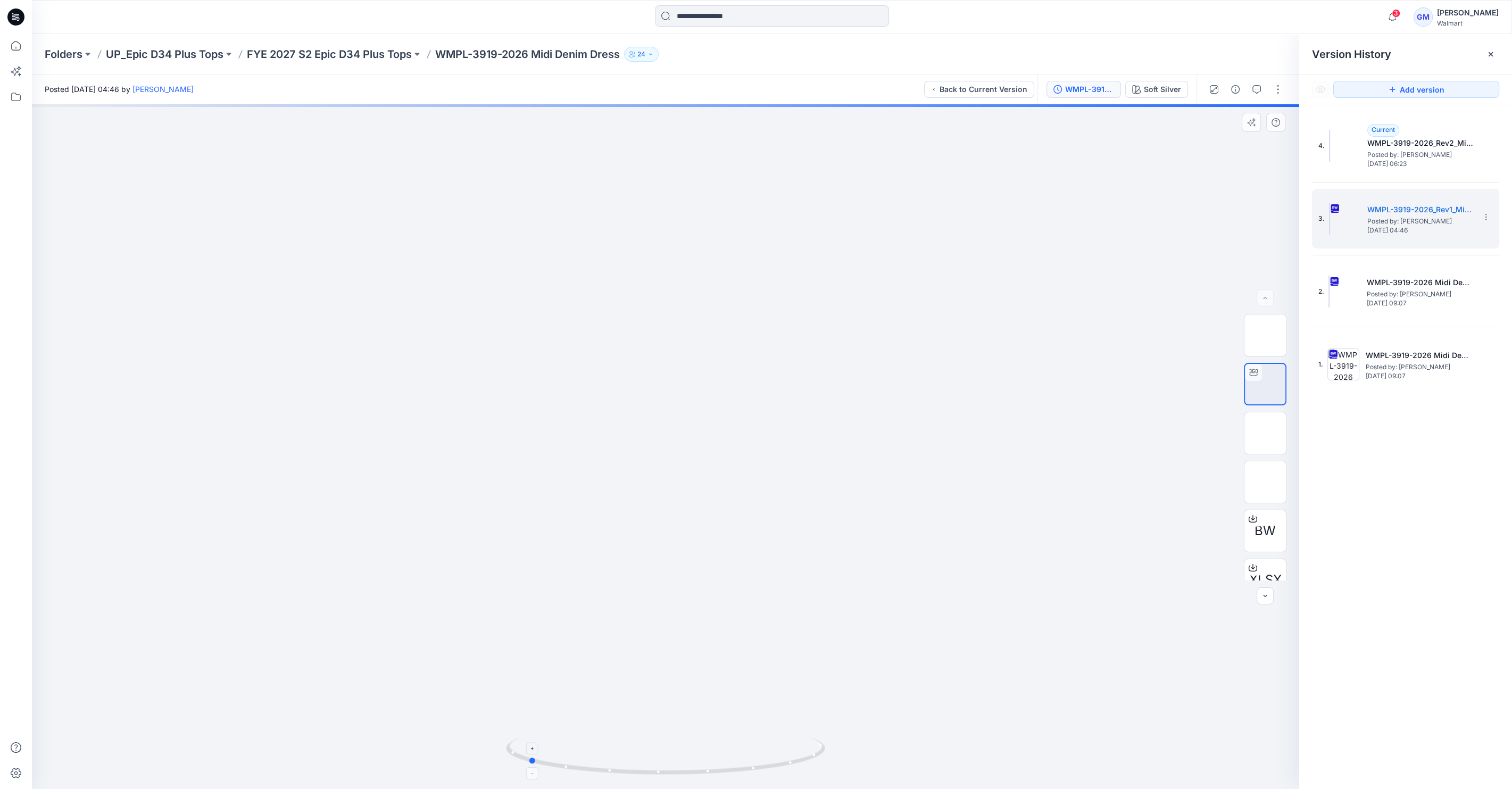
drag, startPoint x: 670, startPoint y: 779, endPoint x: 532, endPoint y: 756, distance: 139.9
click at [532, 756] on icon at bounding box center [667, 757] width 322 height 40
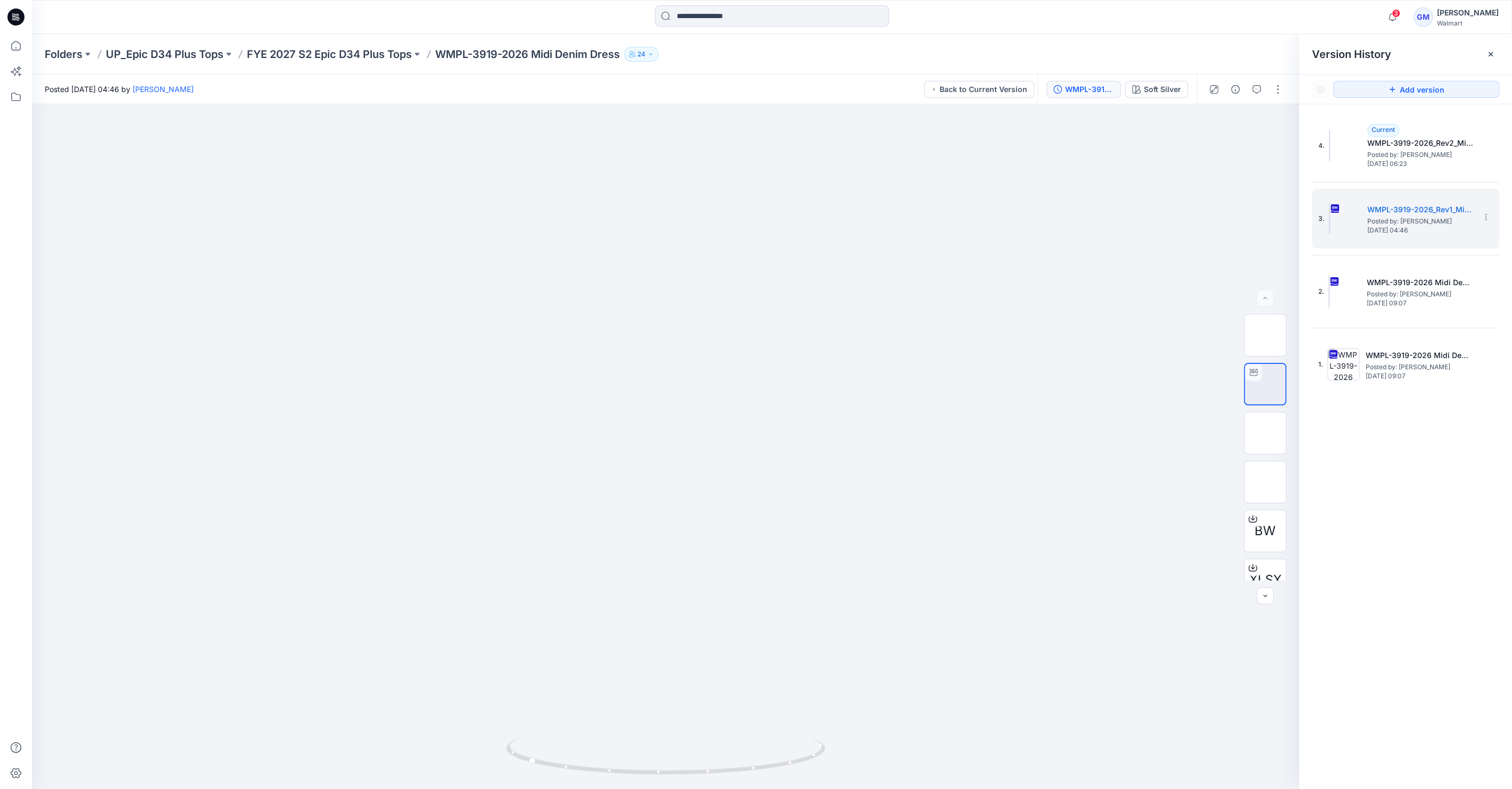
click at [1016, 100] on div "Posted Wednesday, July 30, 2025 04:46 by Gayan Mahawithanalage Back to Current …" at bounding box center [534, 89] width 1005 height 29
click at [1014, 92] on button "Back to Current Version" at bounding box center [979, 89] width 110 height 17
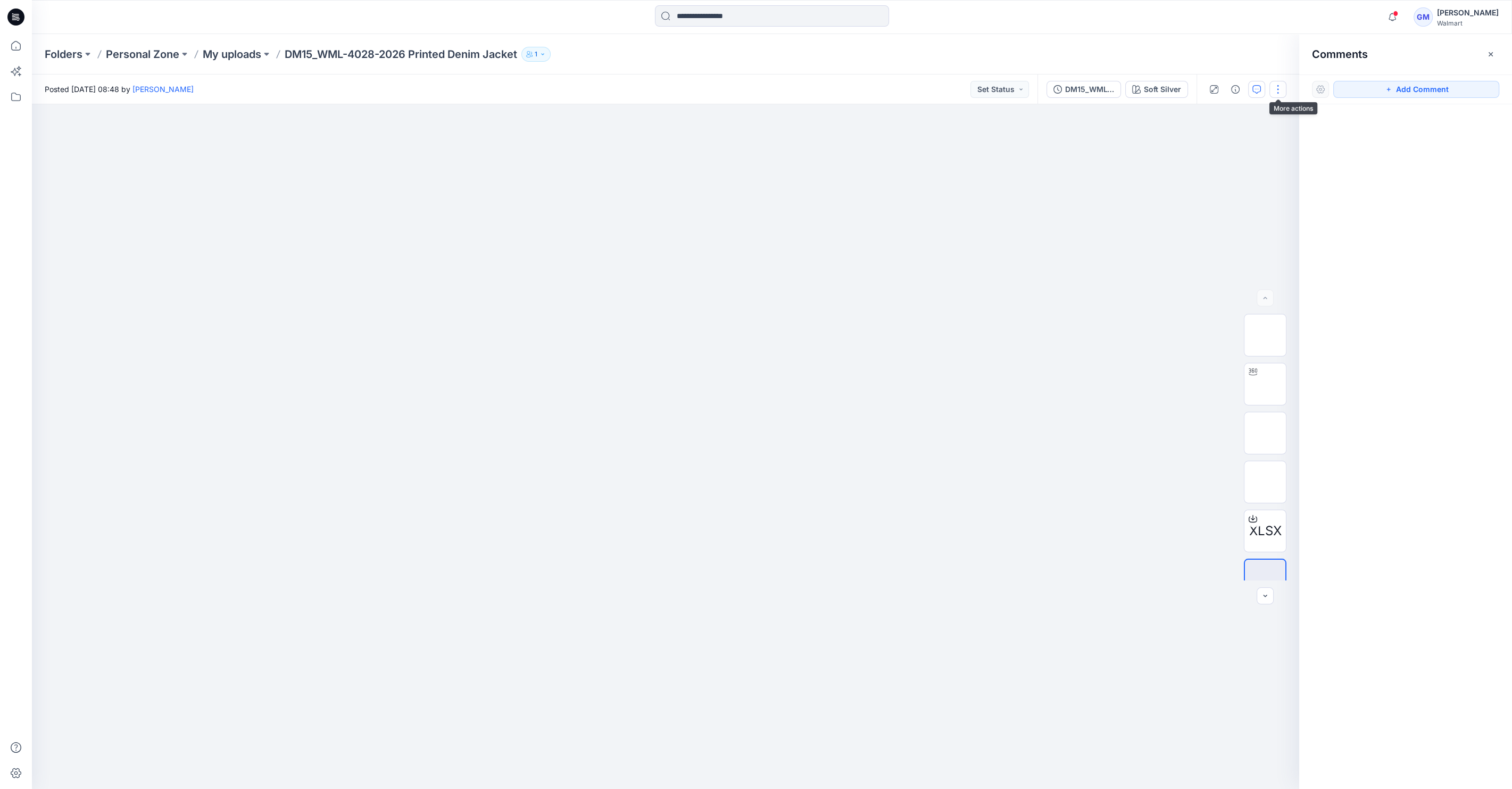
click at [1273, 94] on button "button" at bounding box center [1278, 89] width 17 height 17
click at [1216, 136] on button "Edit" at bounding box center [1233, 144] width 98 height 20
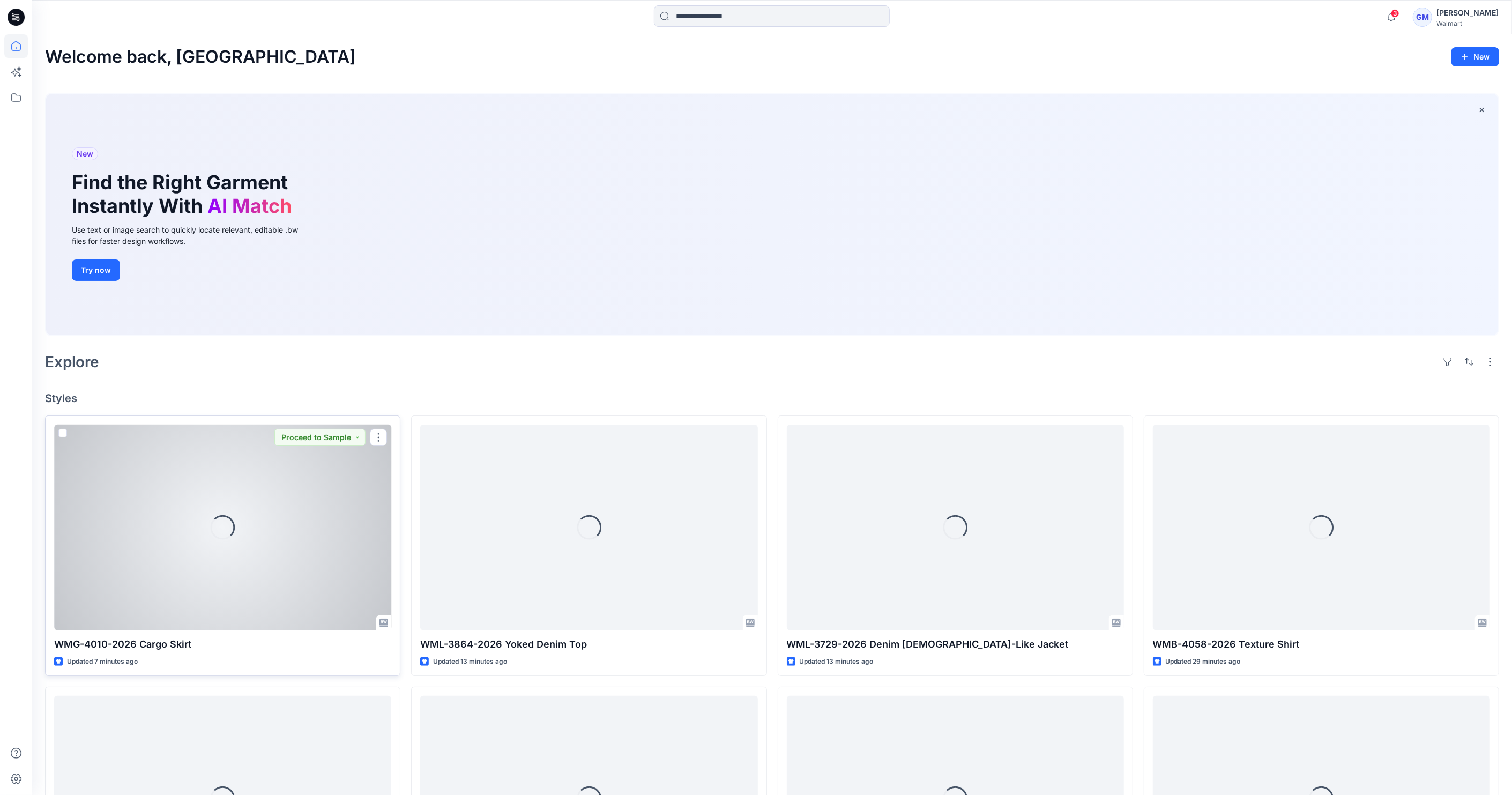
click at [222, 551] on div "Loading..." at bounding box center [223, 528] width 337 height 206
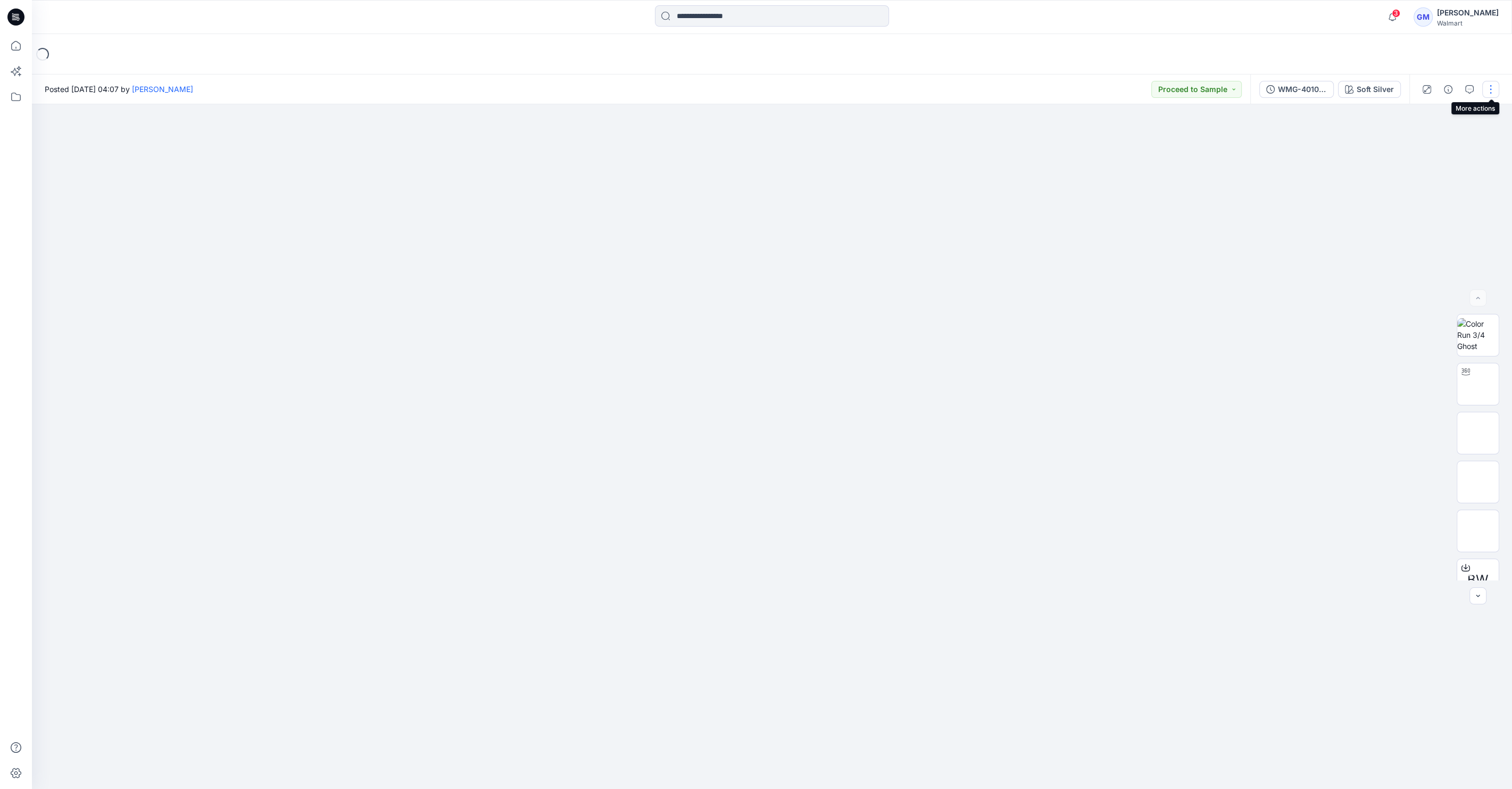
click at [1486, 94] on button "button" at bounding box center [1490, 89] width 17 height 17
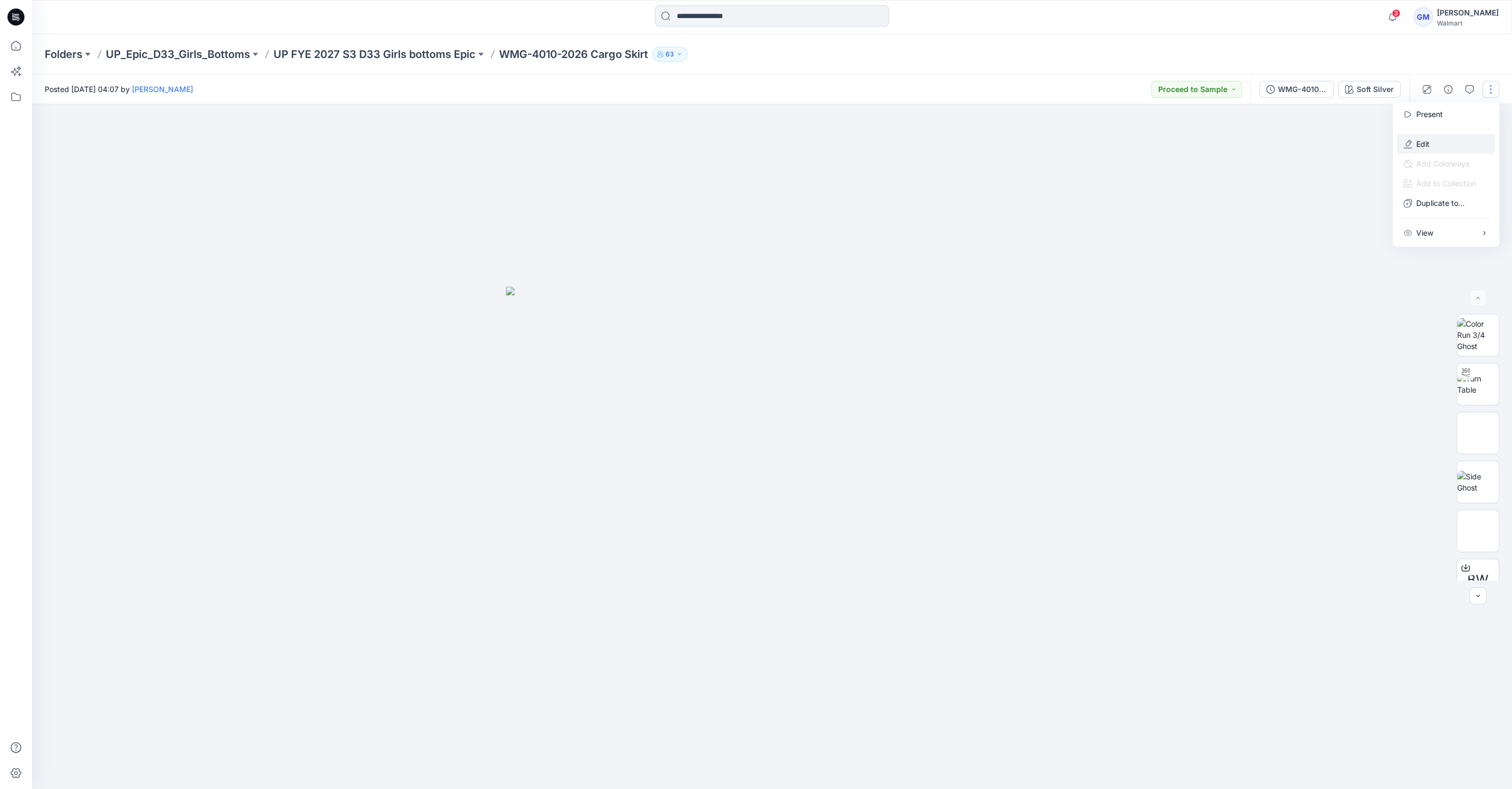
click at [1444, 140] on button "Edit" at bounding box center [1446, 144] width 98 height 20
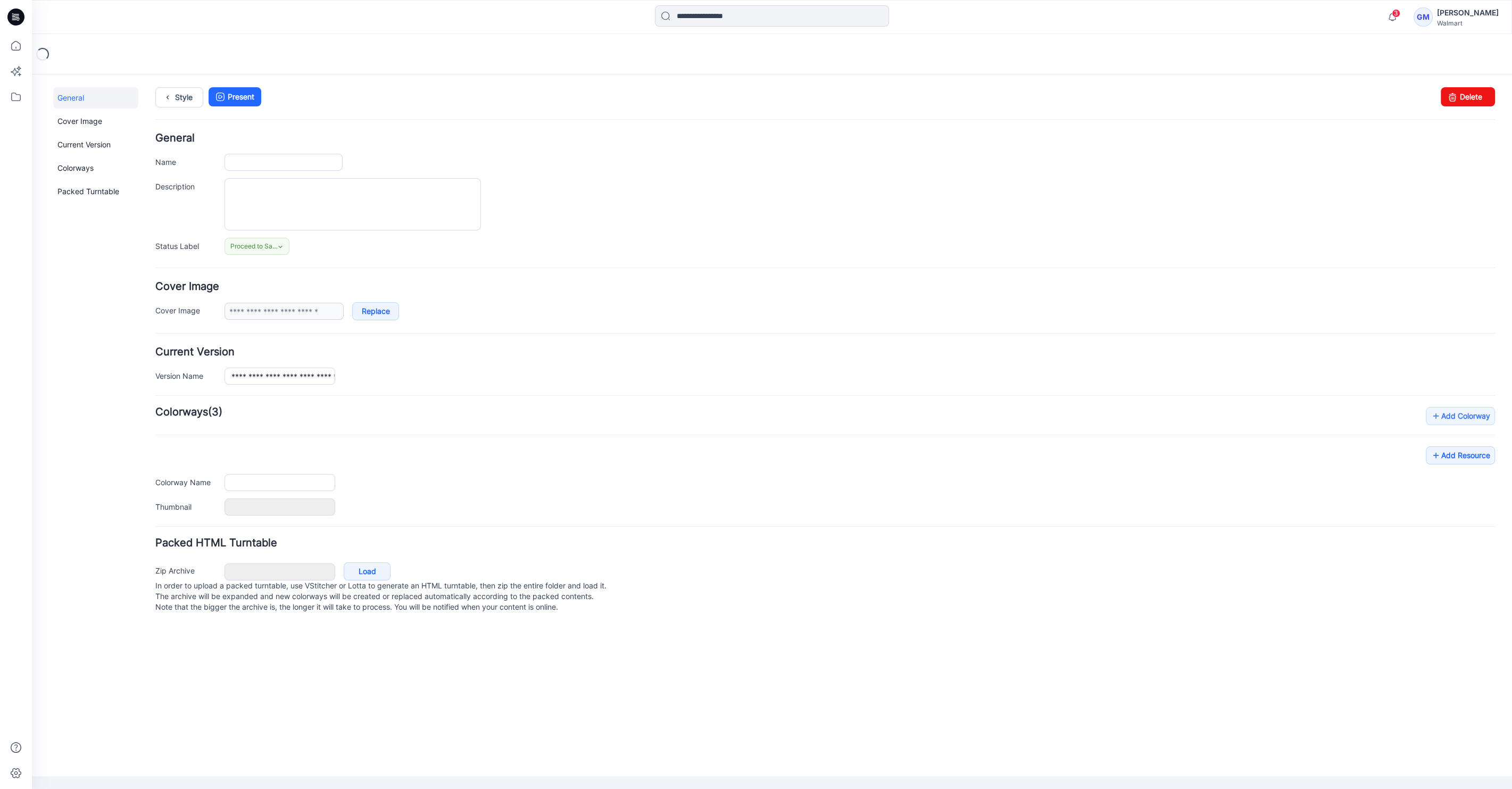
type input "**********"
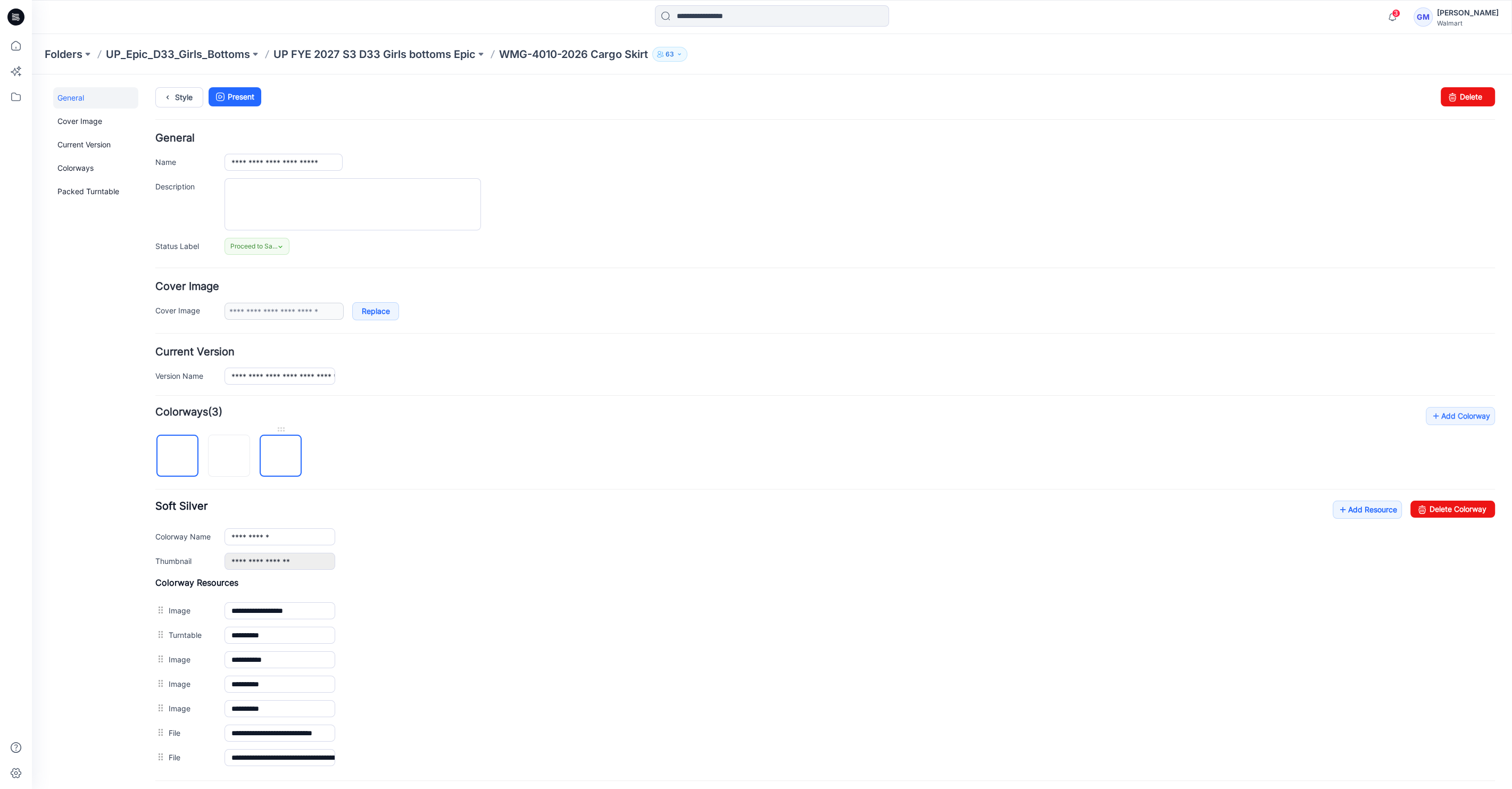
click at [281, 457] on img at bounding box center [281, 457] width 0 height 0
click at [1417, 509] on icon at bounding box center [1422, 509] width 15 height 17
type input "**********"
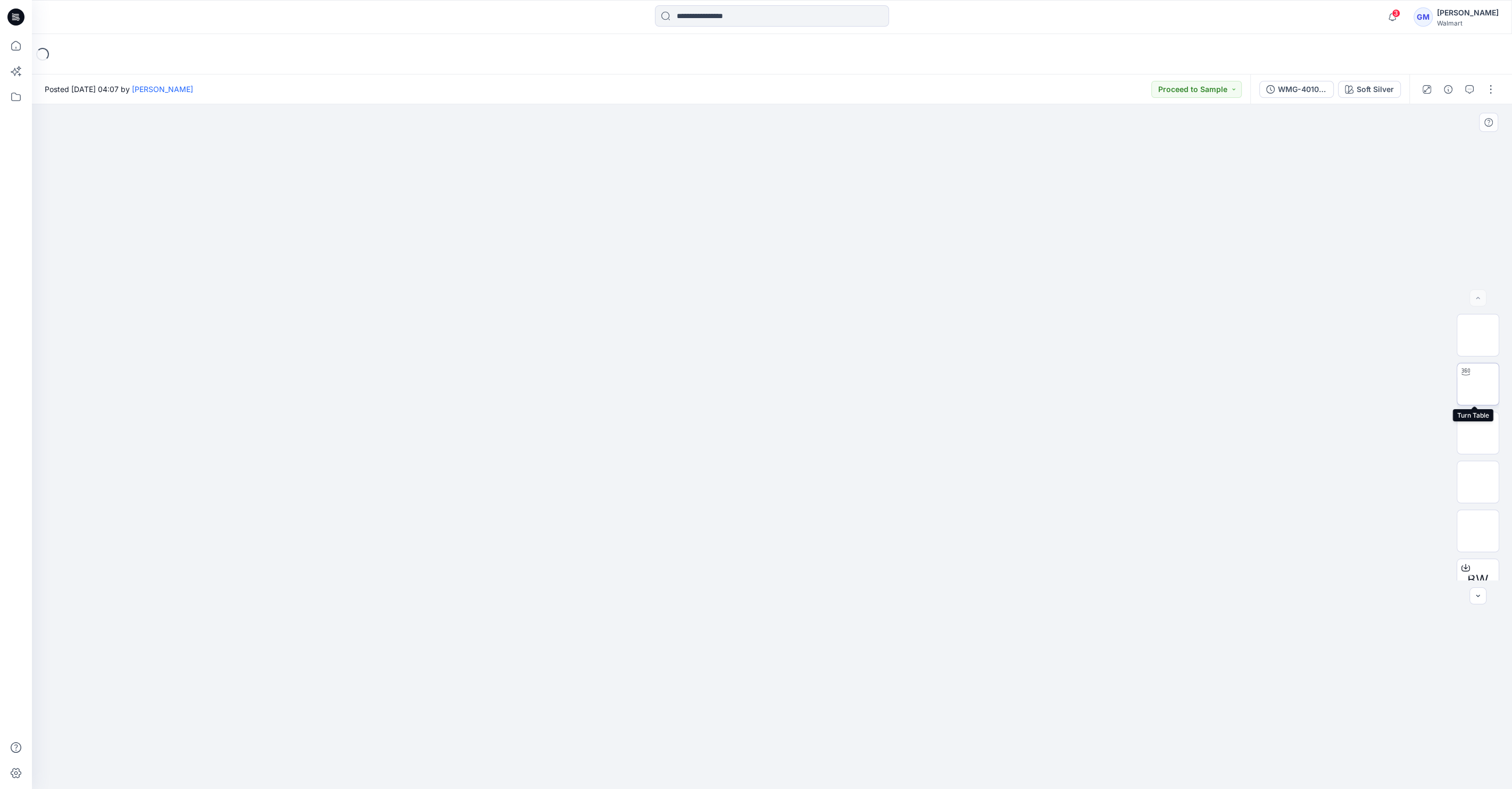
click at [1478, 384] on img at bounding box center [1478, 384] width 0 height 0
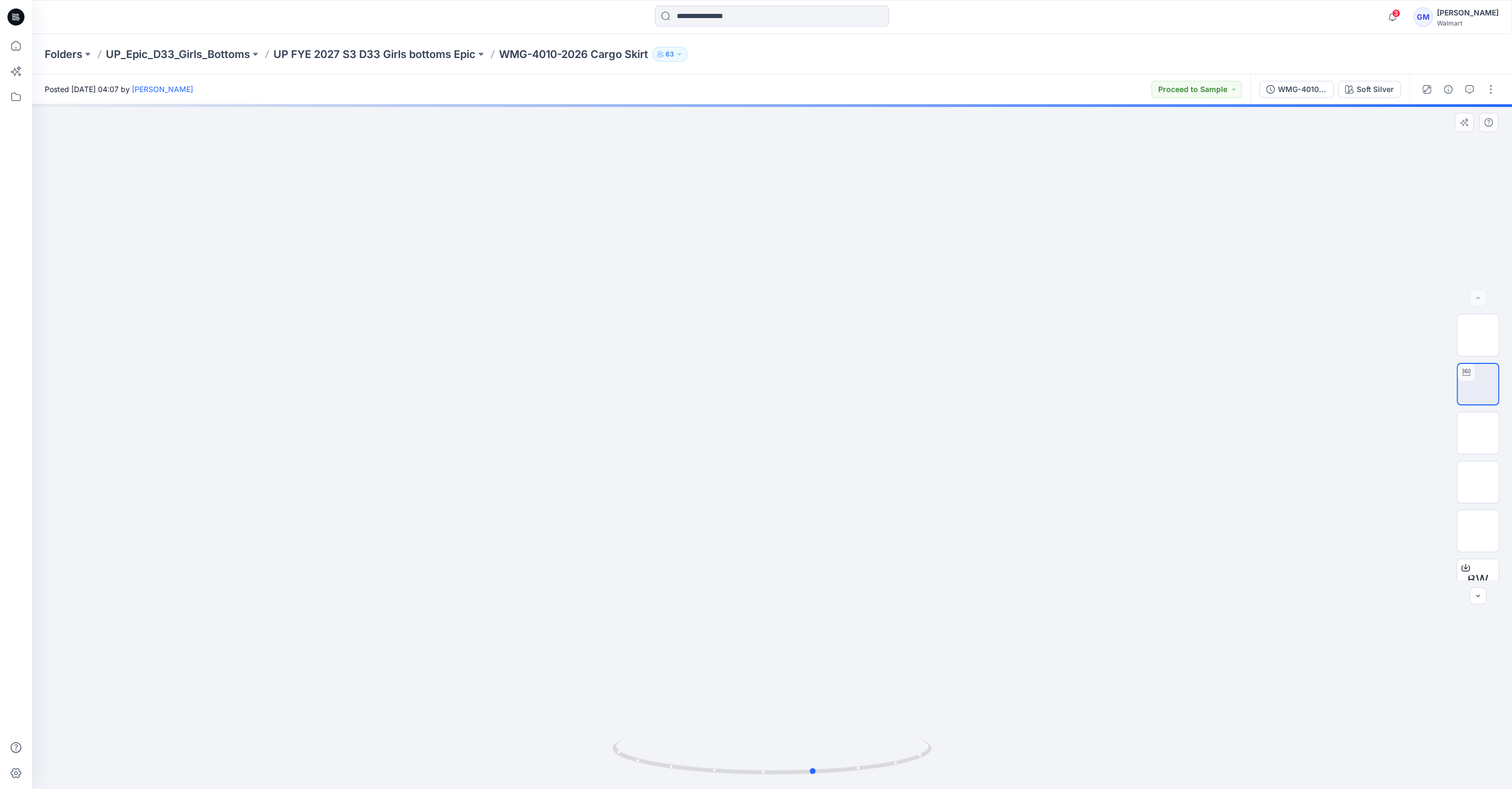
drag, startPoint x: 770, startPoint y: 771, endPoint x: 480, endPoint y: 755, distance: 290.4
click at [480, 755] on div at bounding box center [772, 447] width 1480 height 685
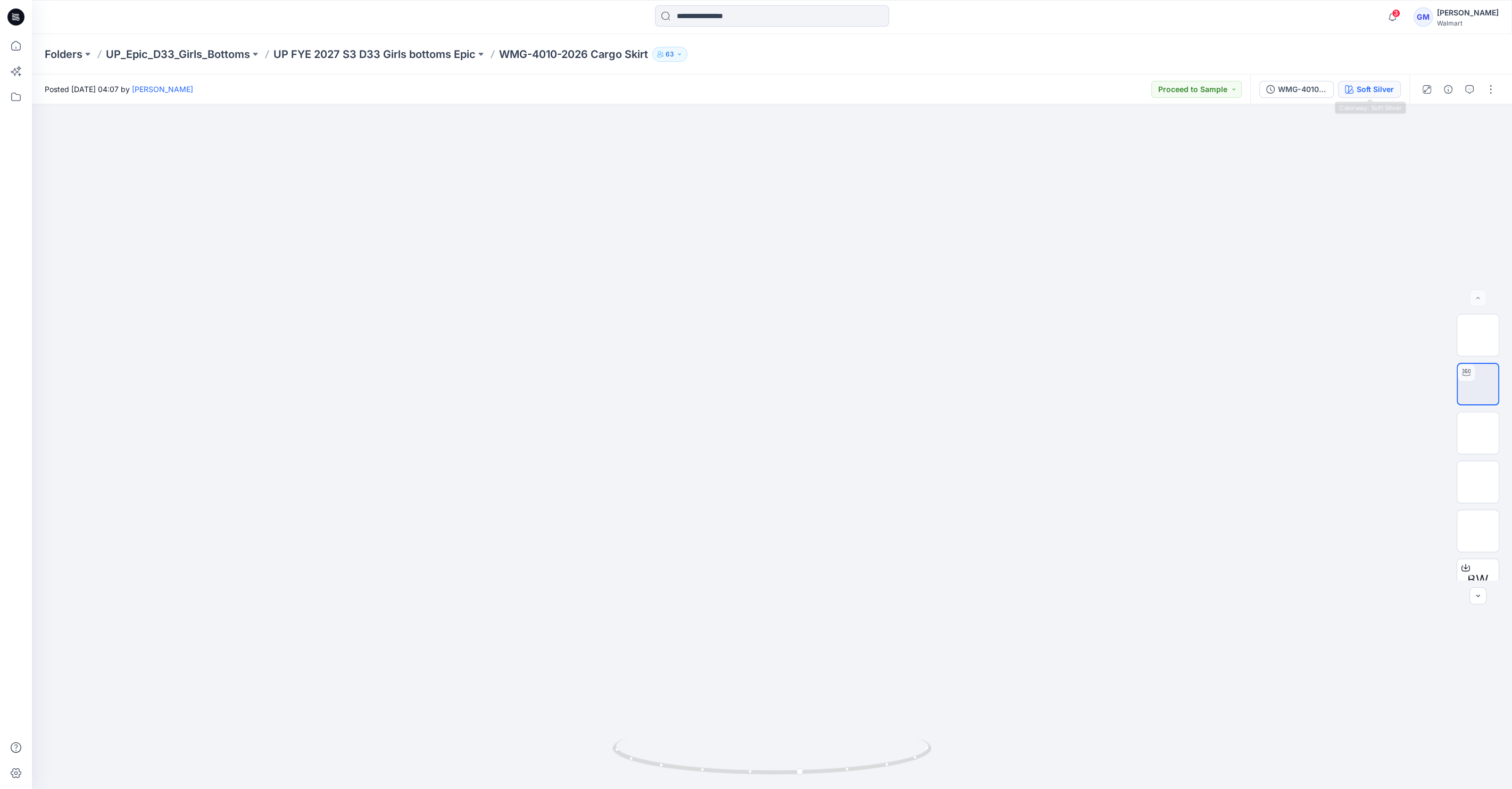
click at [1368, 95] on div "Soft Silver" at bounding box center [1375, 89] width 37 height 12
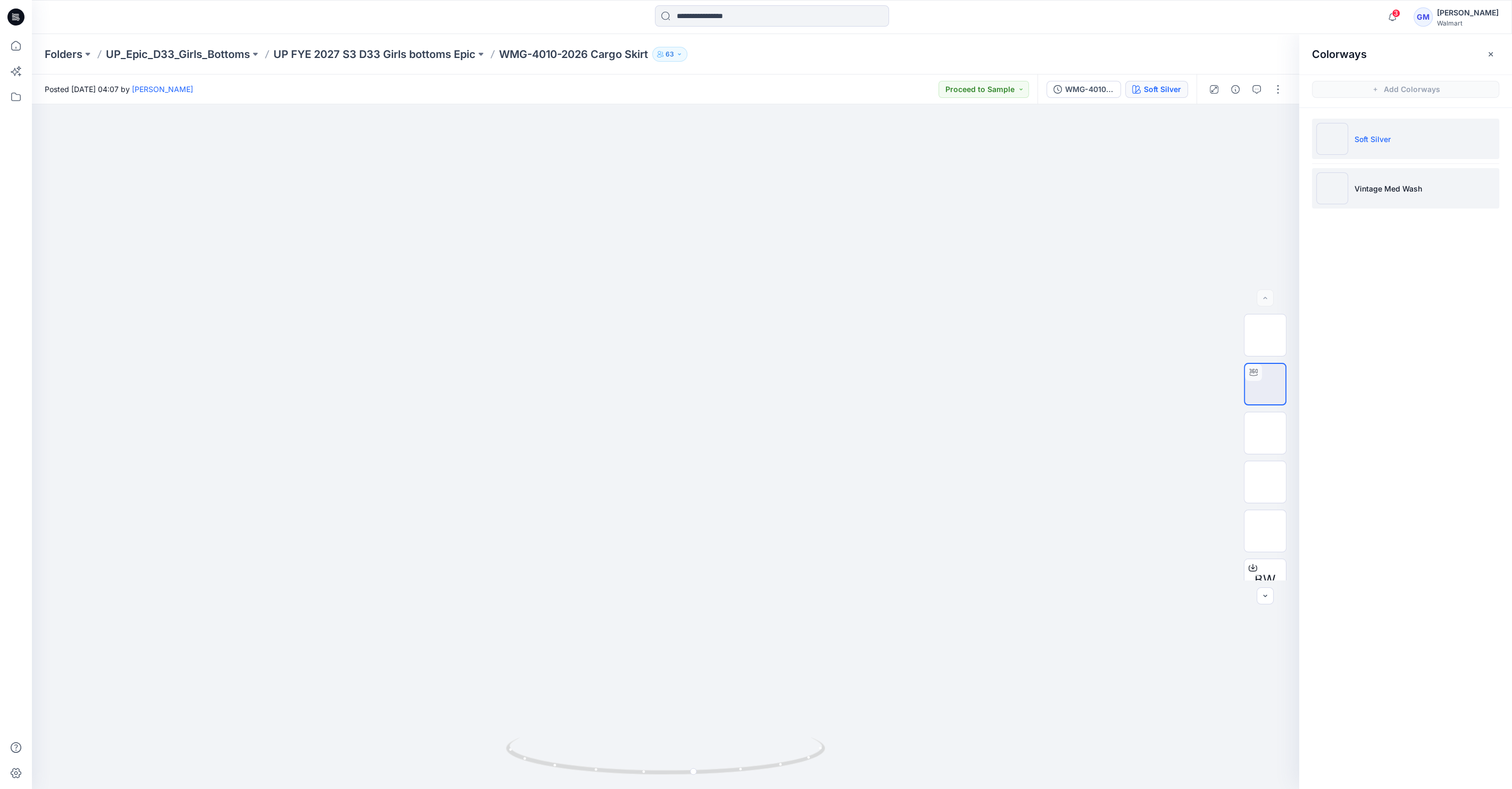
click at [1395, 185] on p "Vintage Med Wash" at bounding box center [1388, 188] width 68 height 11
click at [1265, 384] on img at bounding box center [1265, 384] width 0 height 0
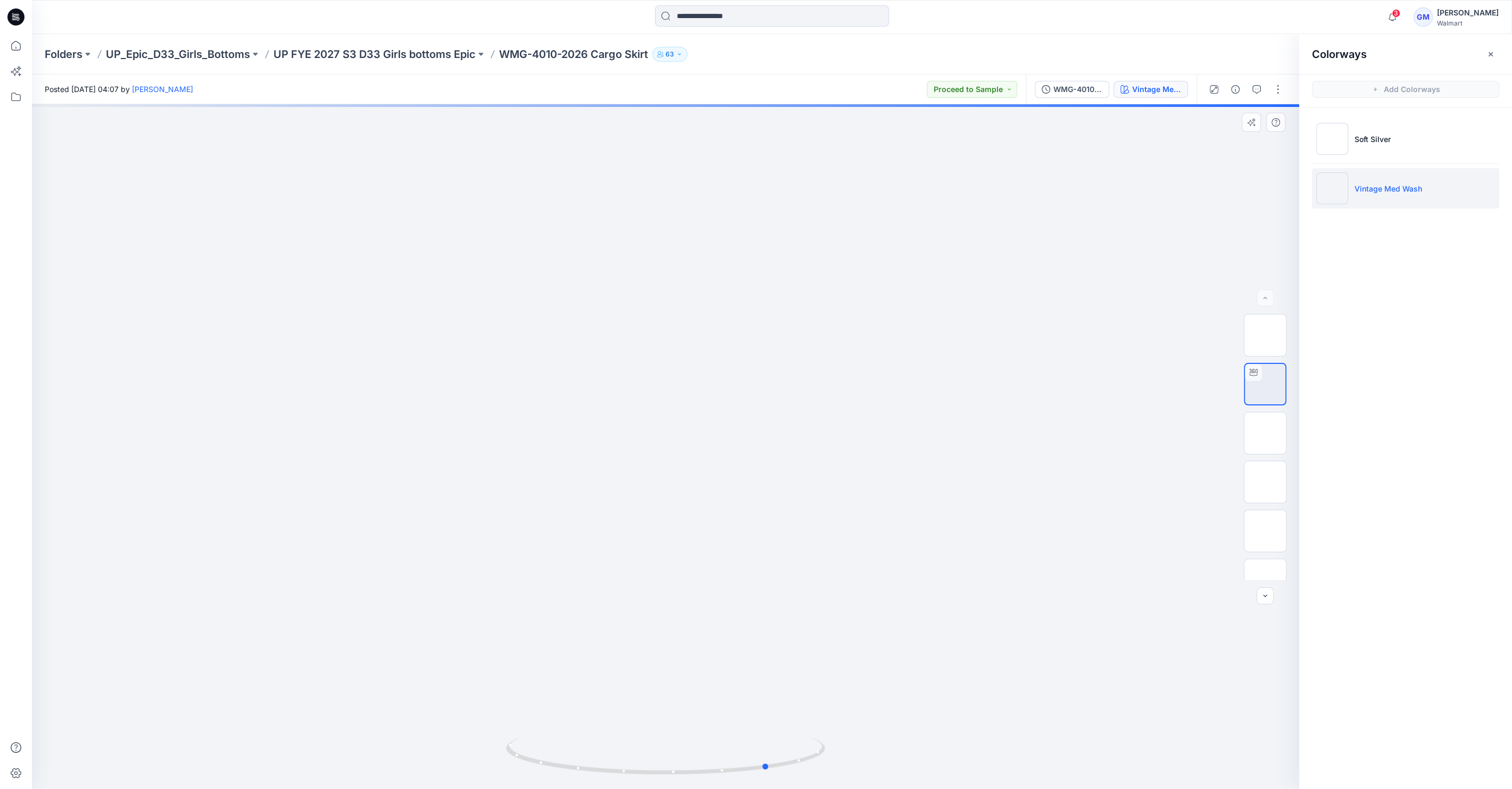
drag, startPoint x: 656, startPoint y: 775, endPoint x: 857, endPoint y: 735, distance: 204.9
click at [826, 743] on icon at bounding box center [667, 757] width 322 height 40
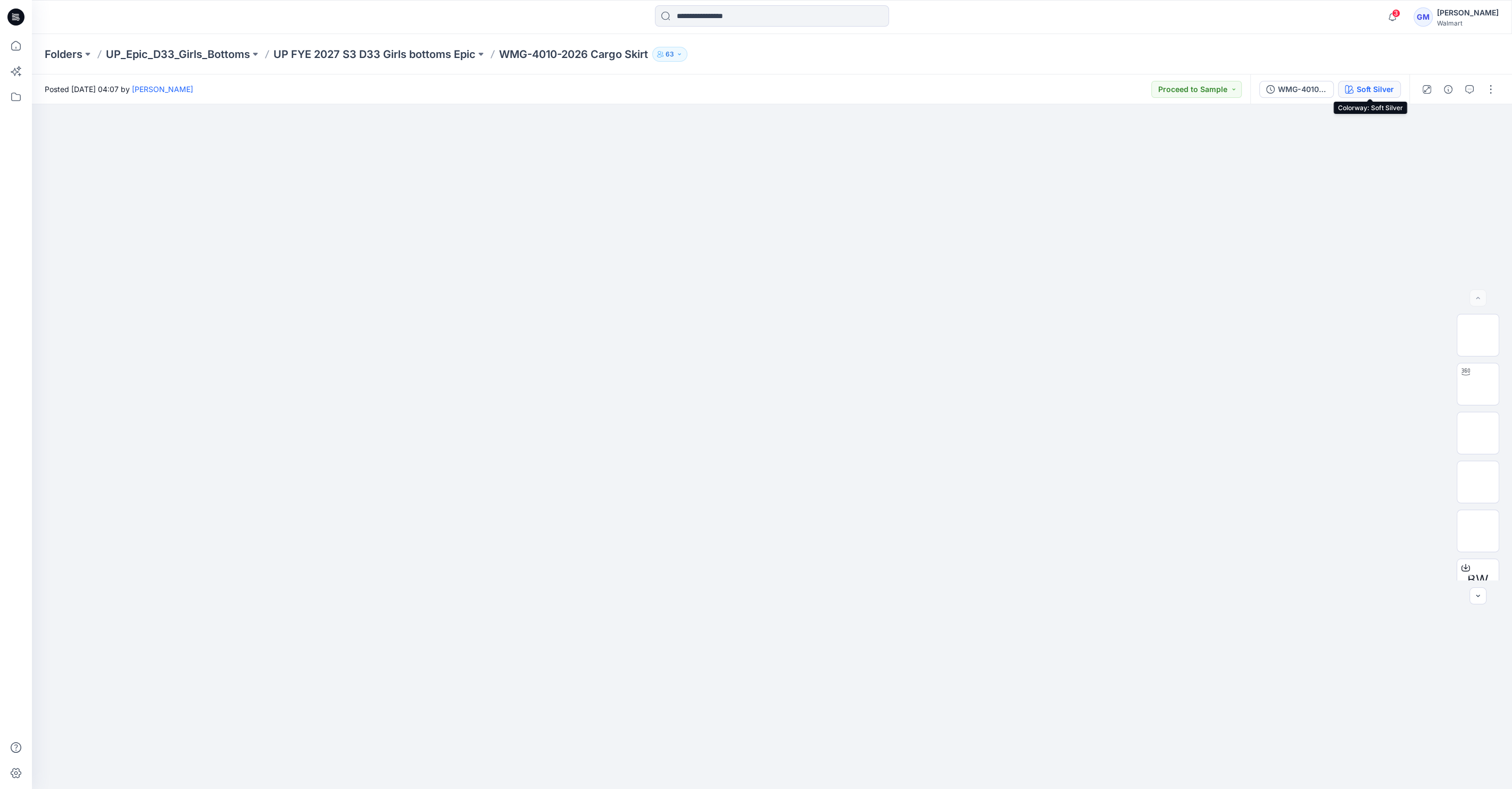
click at [1354, 82] on button "Soft Silver" at bounding box center [1369, 89] width 63 height 17
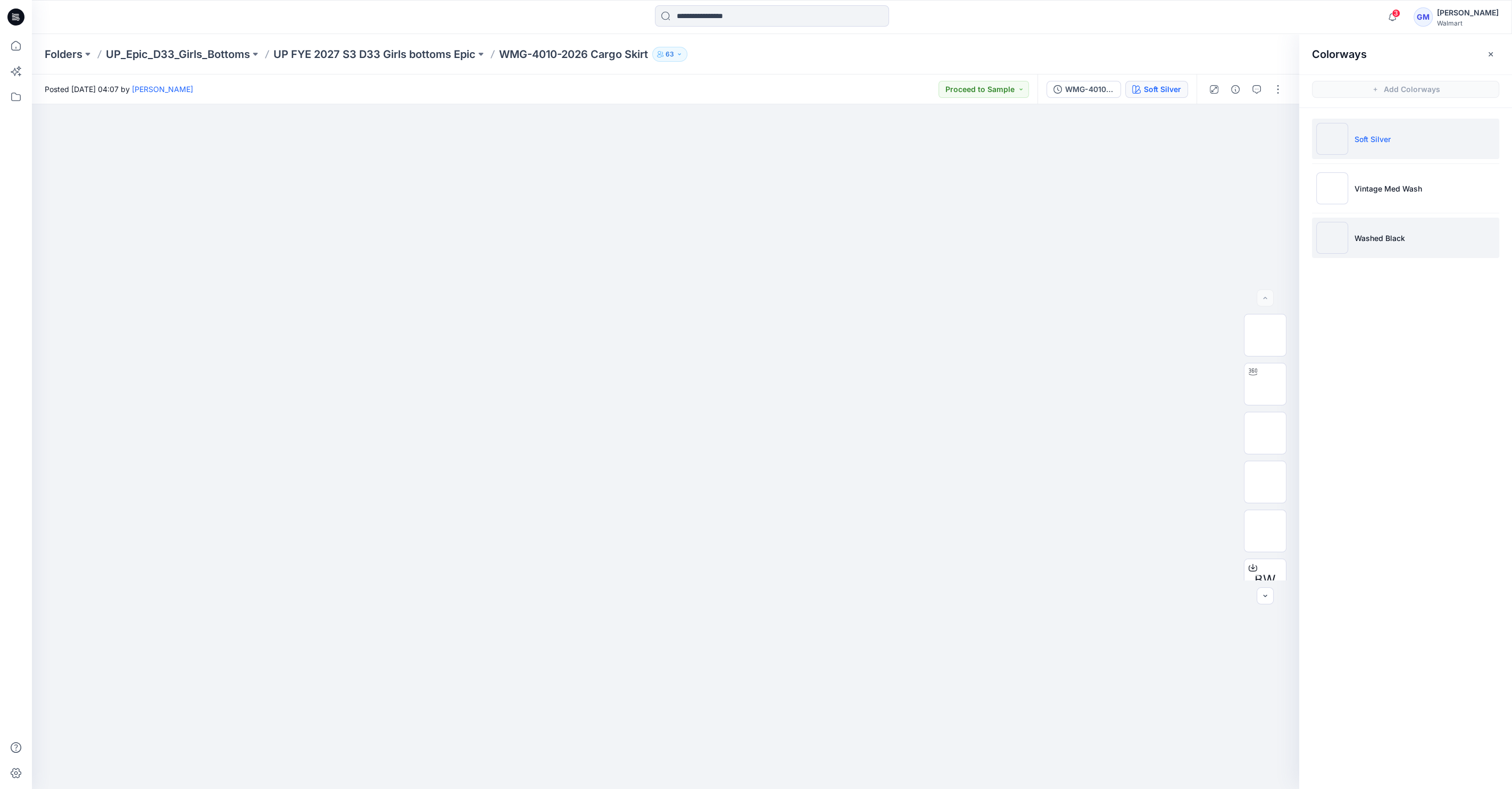
click at [1391, 235] on p "Washed Black" at bounding box center [1380, 238] width 50 height 11
click at [395, 56] on p "UP FYE 2027 S3 D33 Girls bottoms Epic" at bounding box center [374, 54] width 202 height 15
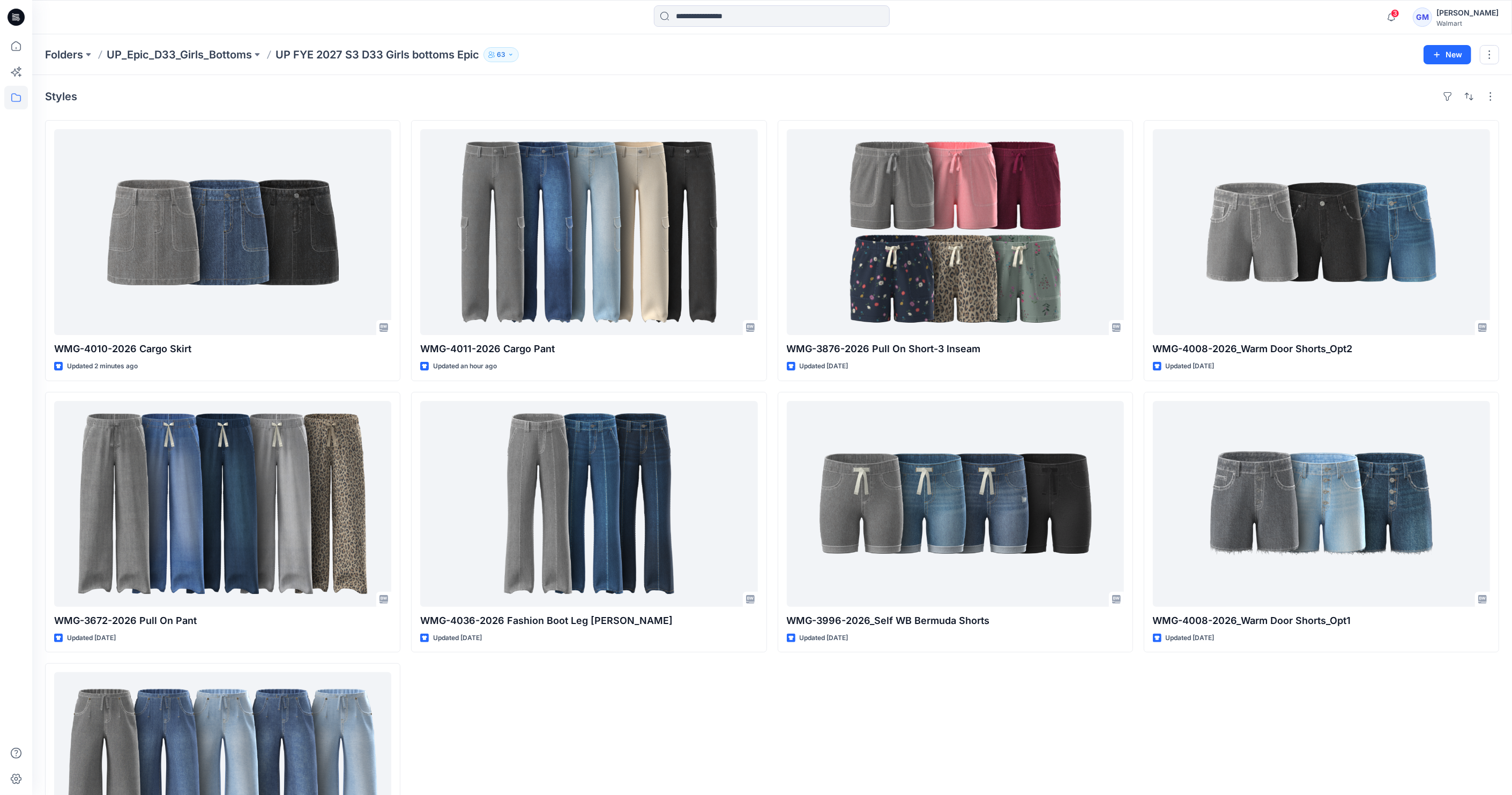
click at [144, 93] on div "Styles" at bounding box center [772, 96] width 1454 height 17
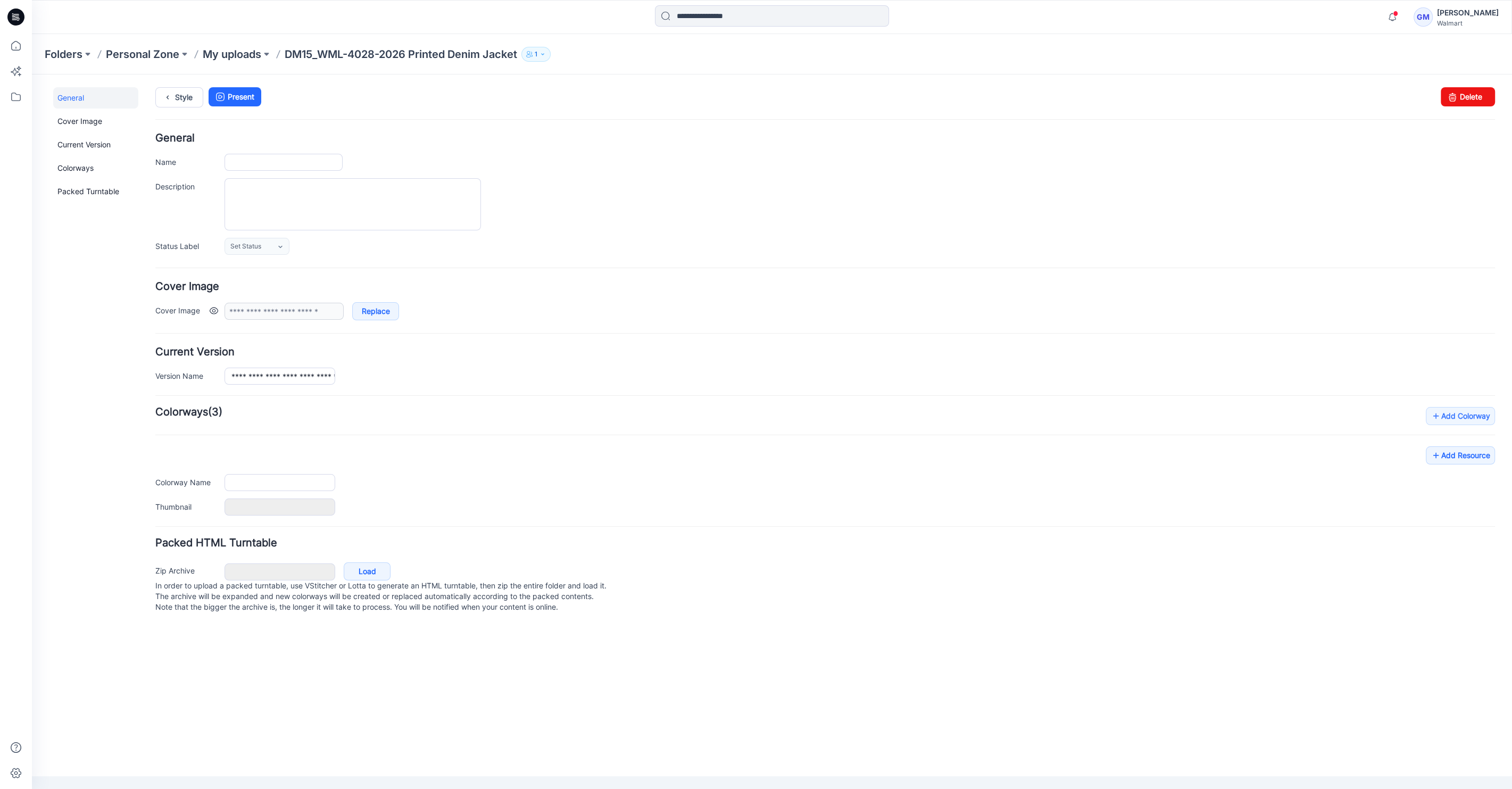
type input "**********"
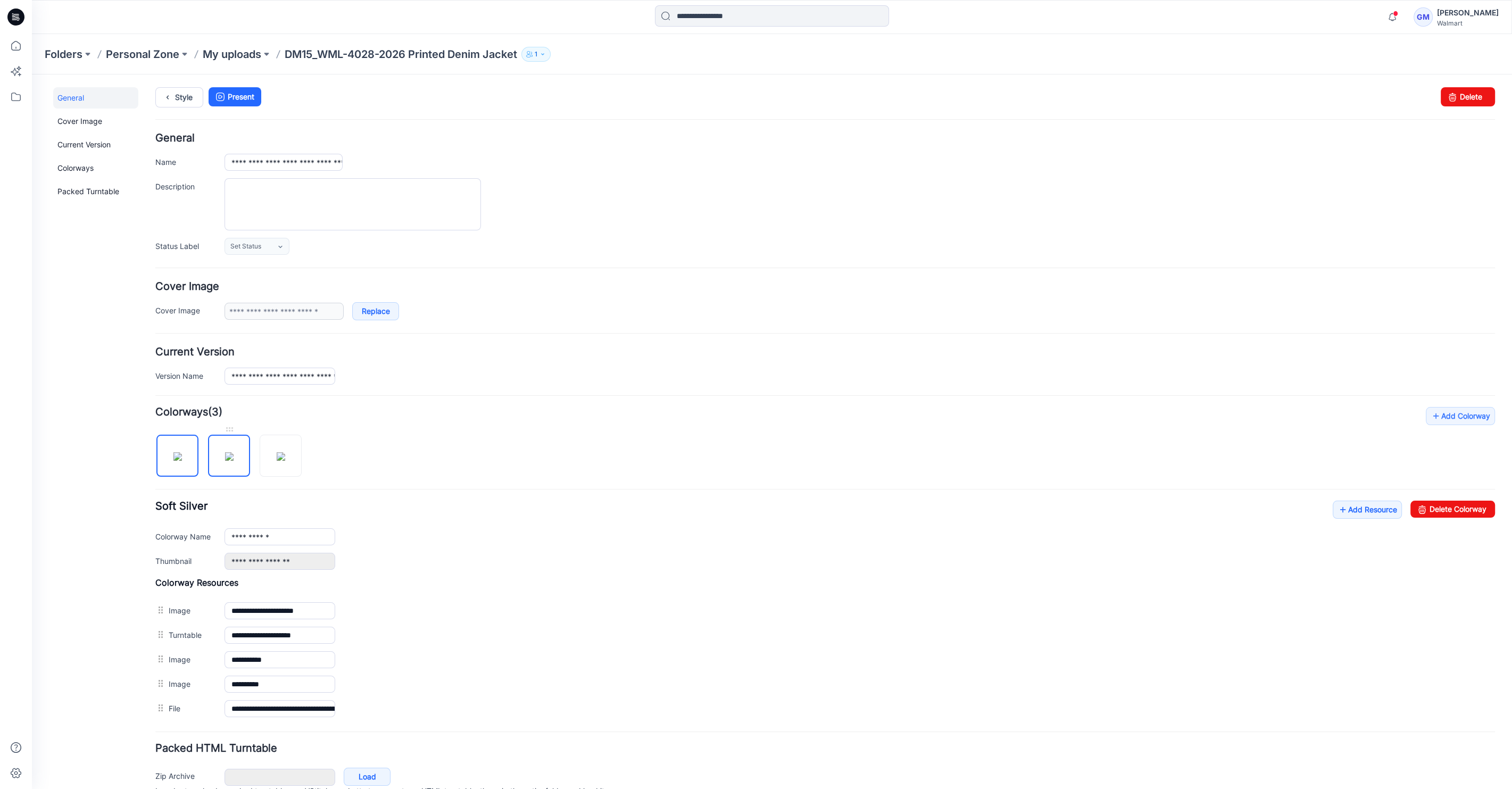
click at [234, 458] on img at bounding box center [229, 456] width 9 height 9
type input "**********"
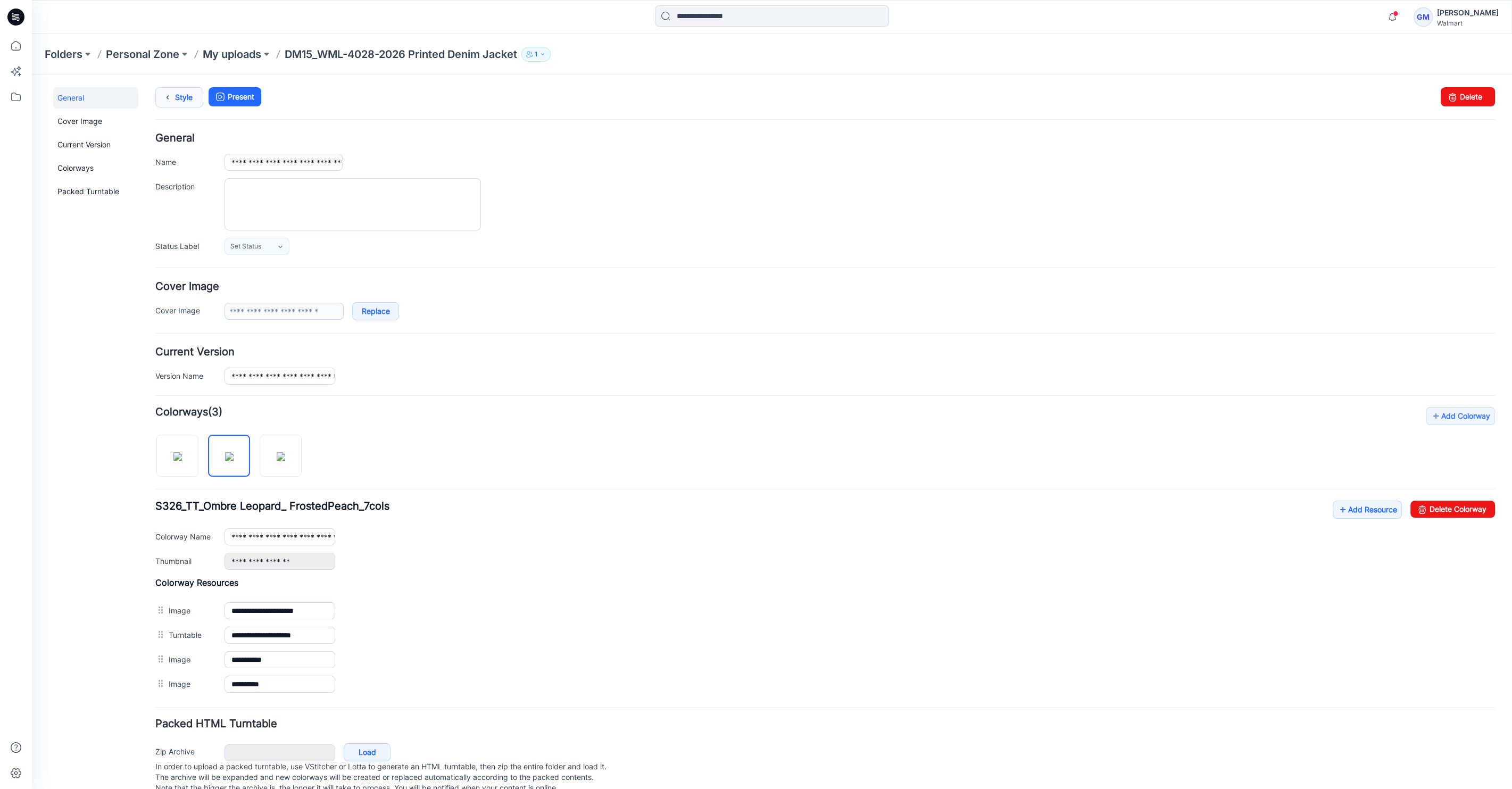
click at [170, 102] on icon at bounding box center [167, 97] width 15 height 19
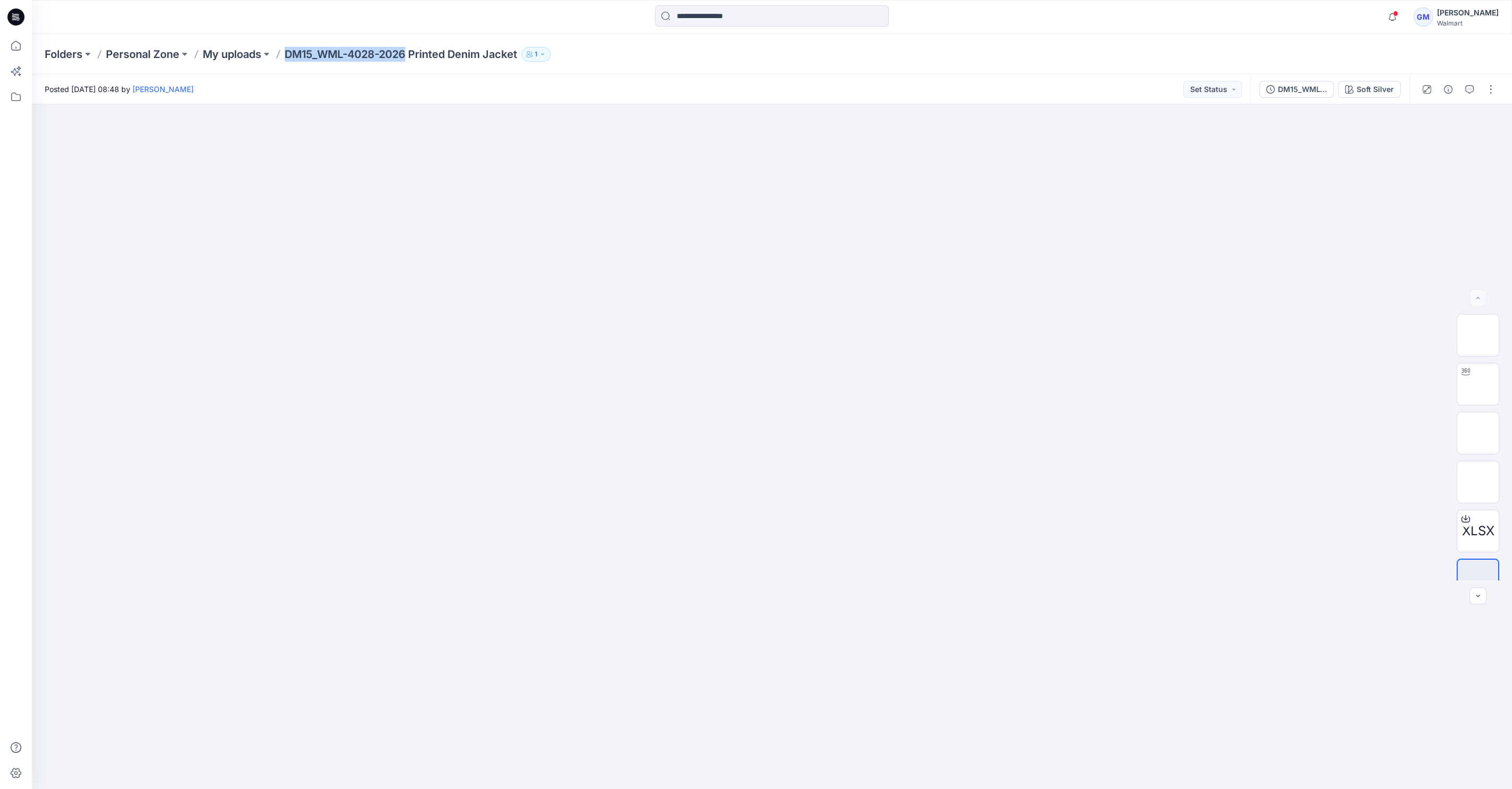
drag, startPoint x: 288, startPoint y: 53, endPoint x: 409, endPoint y: 56, distance: 121.0
click at [409, 56] on p "DM15_WML-4028-2026 Printed Denim Jacket" at bounding box center [401, 54] width 232 height 15
copy p "DM15_WML-4028-2026"
click at [730, 12] on input at bounding box center [772, 16] width 234 height 21
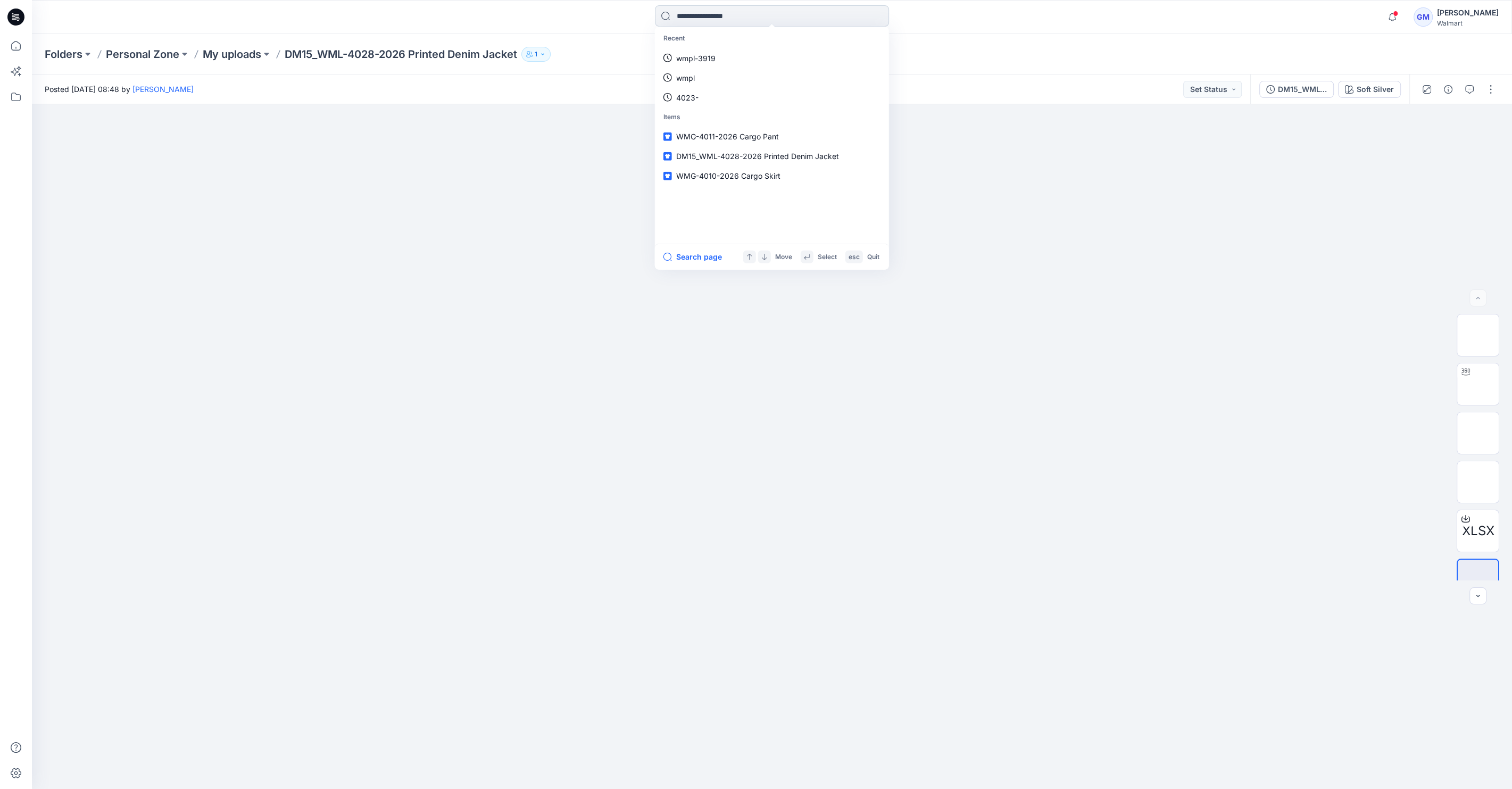
paste input "**********"
type input "**********"
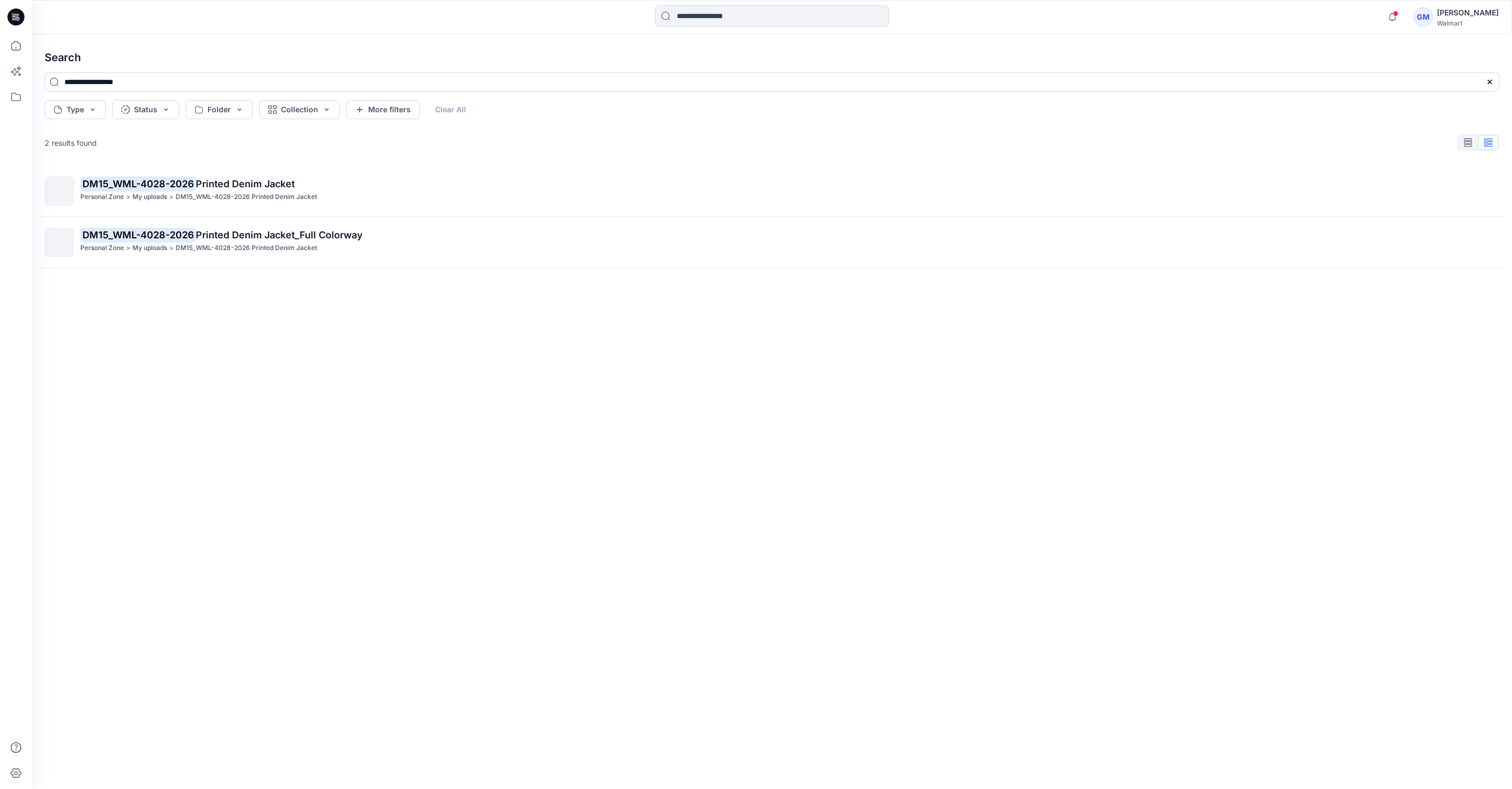
drag, startPoint x: 85, startPoint y: 80, endPoint x: 30, endPoint y: 87, distance: 55.4
click at [30, 87] on div "Notifications Your style WMG-4010-2026 Cargo Skirt has been updated with WMG-40…" at bounding box center [756, 394] width 1512 height 789
type input "**********"
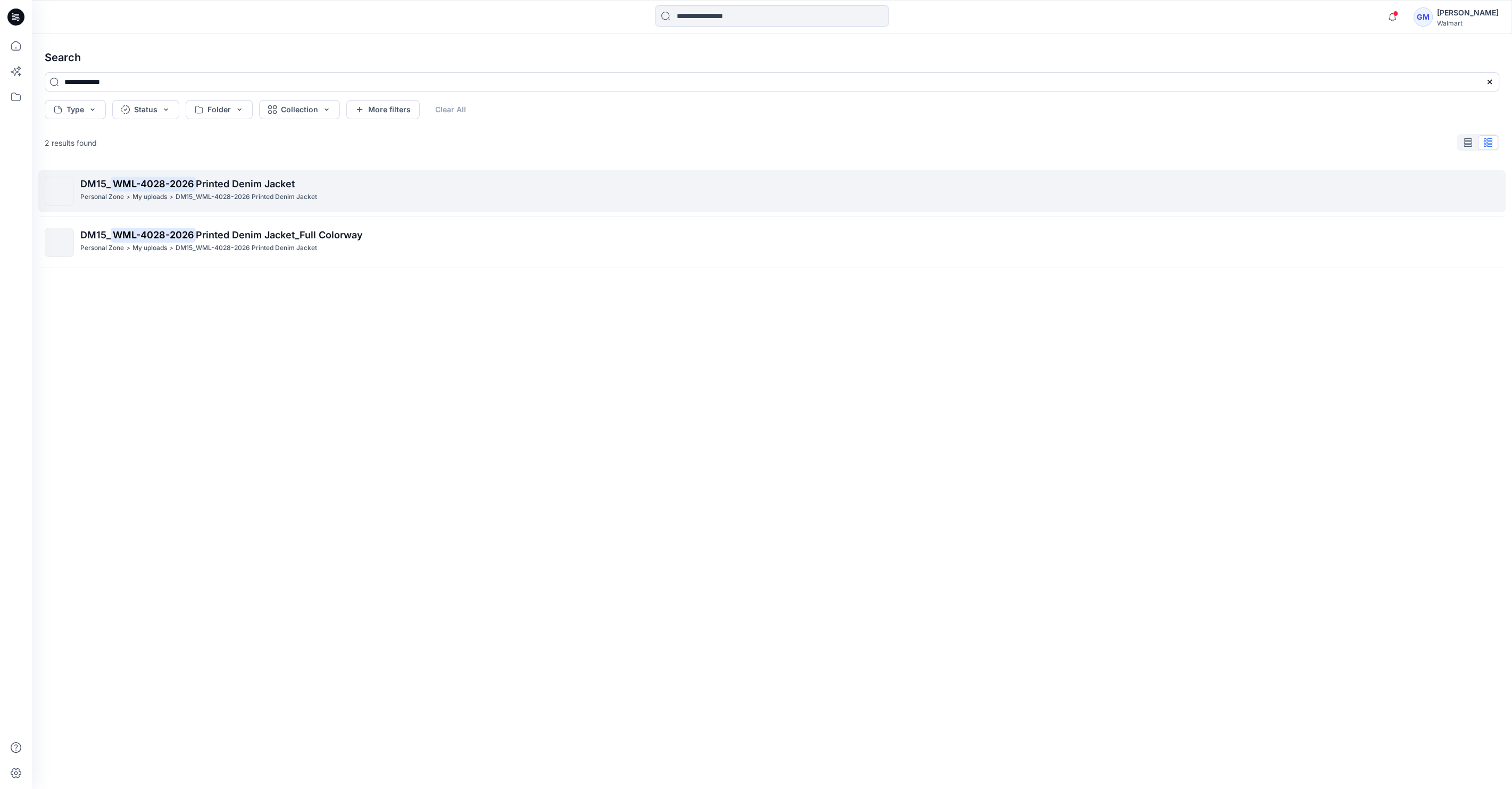
click at [406, 190] on p "DM15_ WML-4028-2026 Printed Denim Jacket" at bounding box center [789, 184] width 1418 height 15
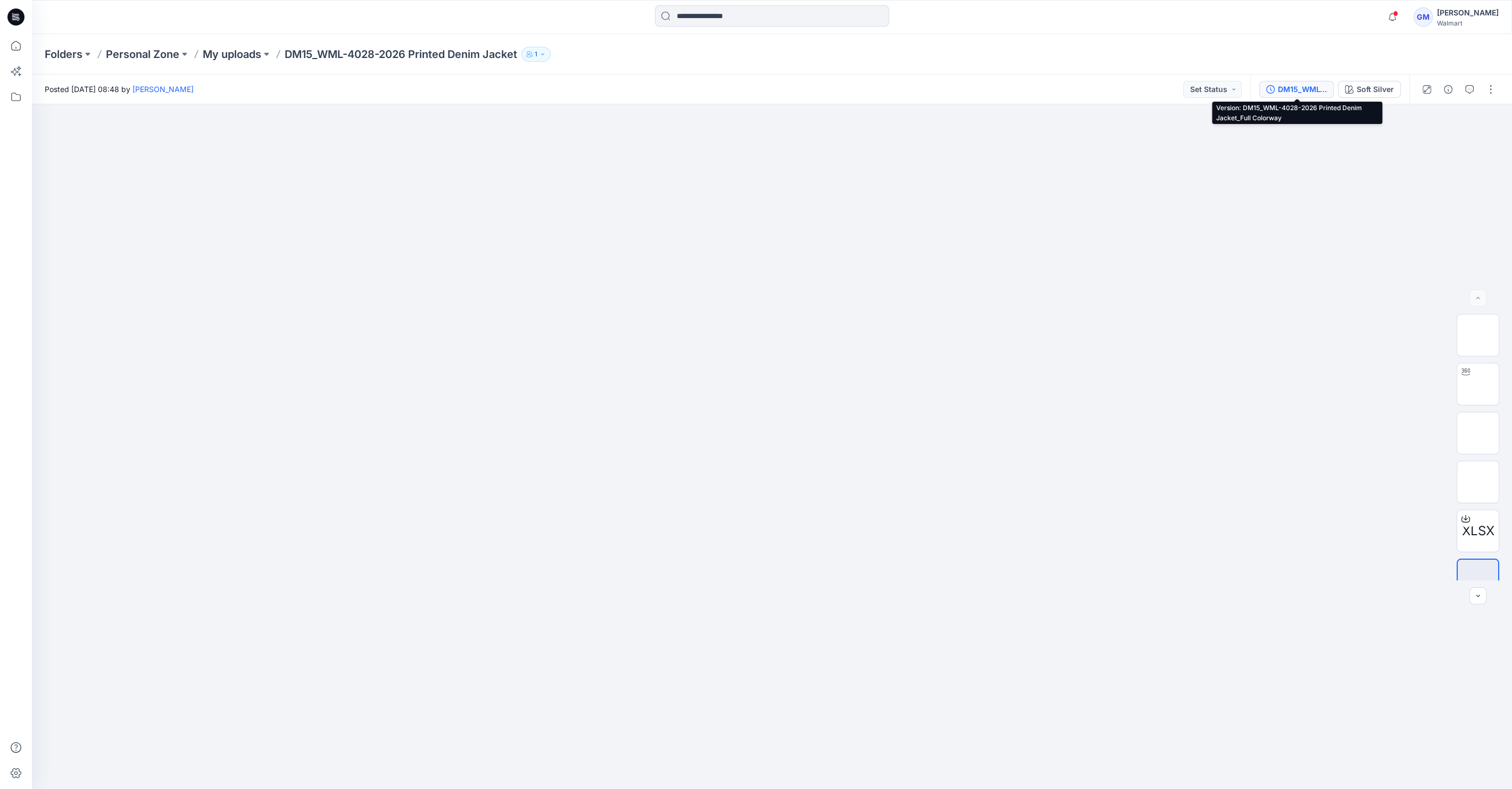
click at [1291, 93] on div "DM15_WML-4028-2026 Printed Denim Jacket_Full Colorway" at bounding box center [1302, 89] width 49 height 12
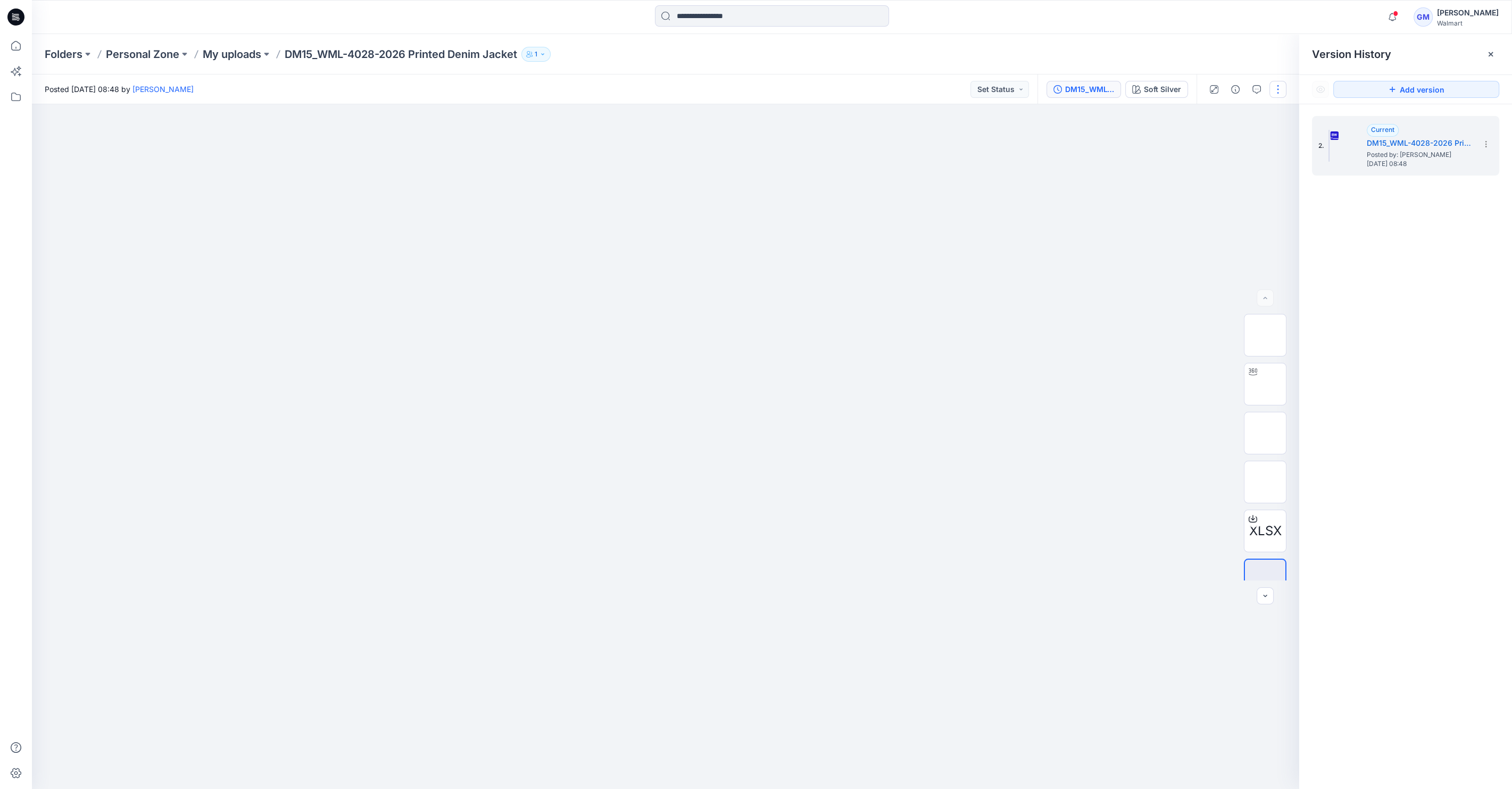
click at [1279, 89] on button "button" at bounding box center [1278, 89] width 17 height 17
click at [1233, 140] on button "Edit" at bounding box center [1233, 144] width 98 height 20
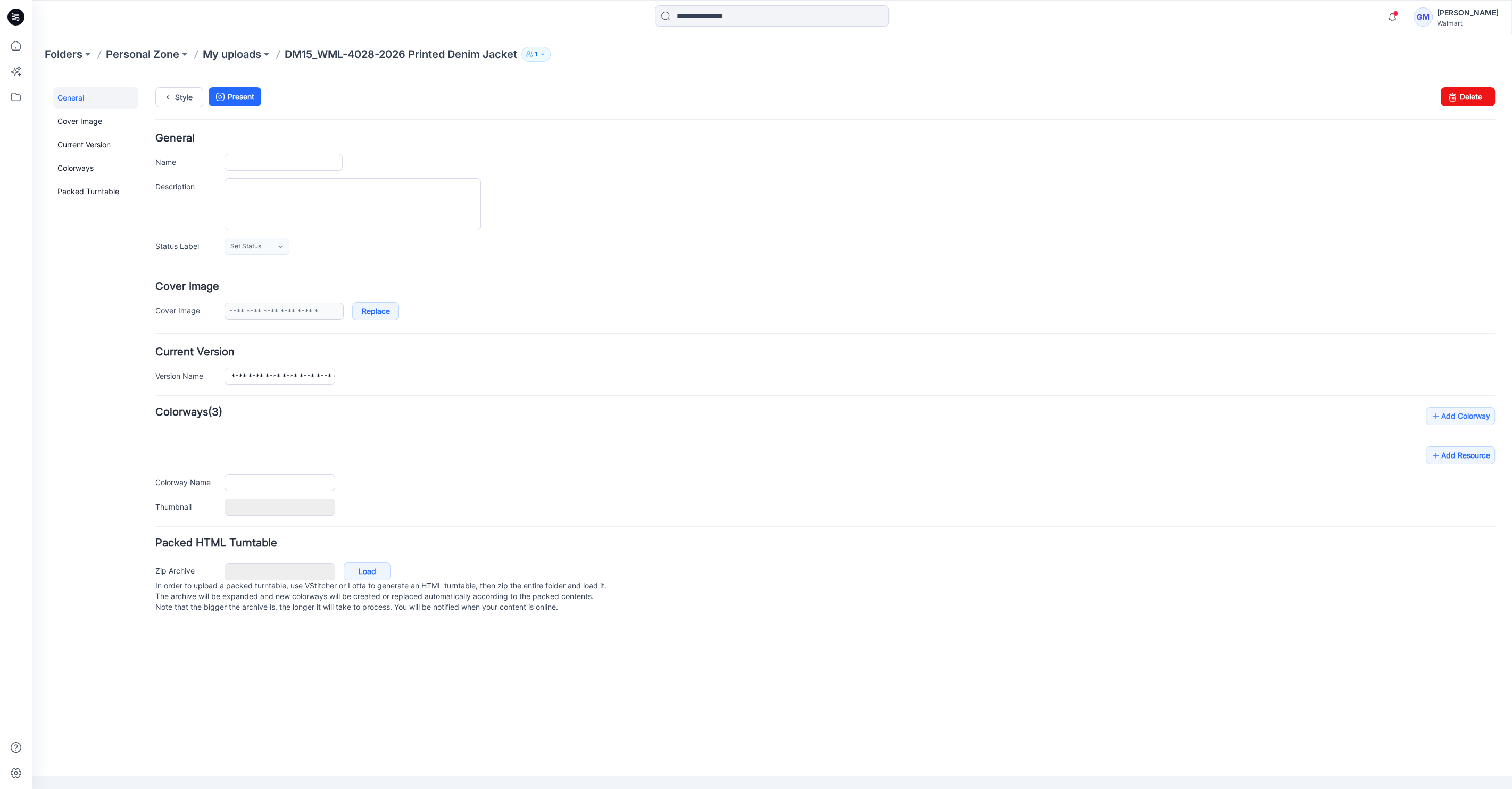
type input "**********"
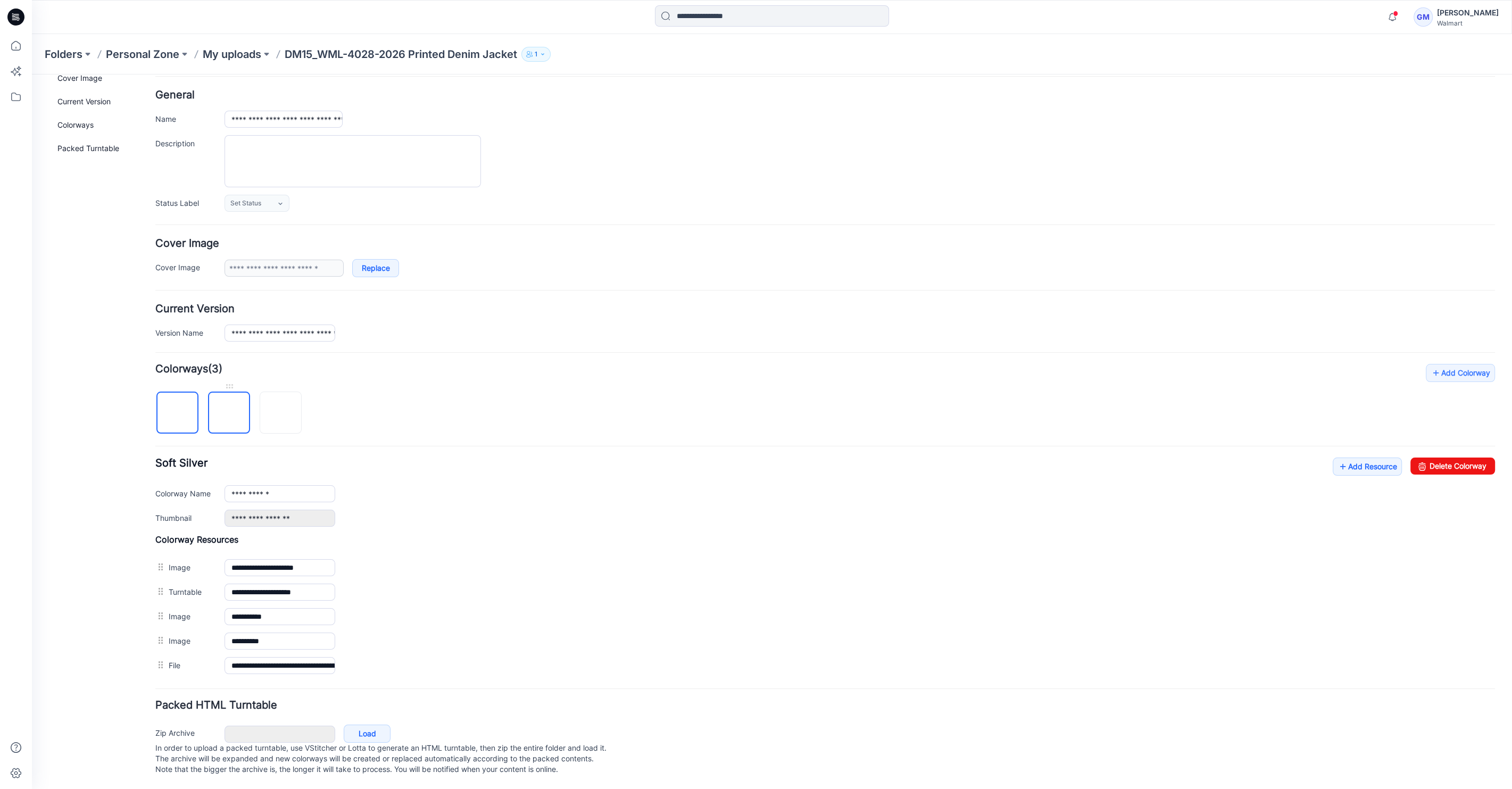
click at [230, 413] on img at bounding box center [230, 413] width 0 height 0
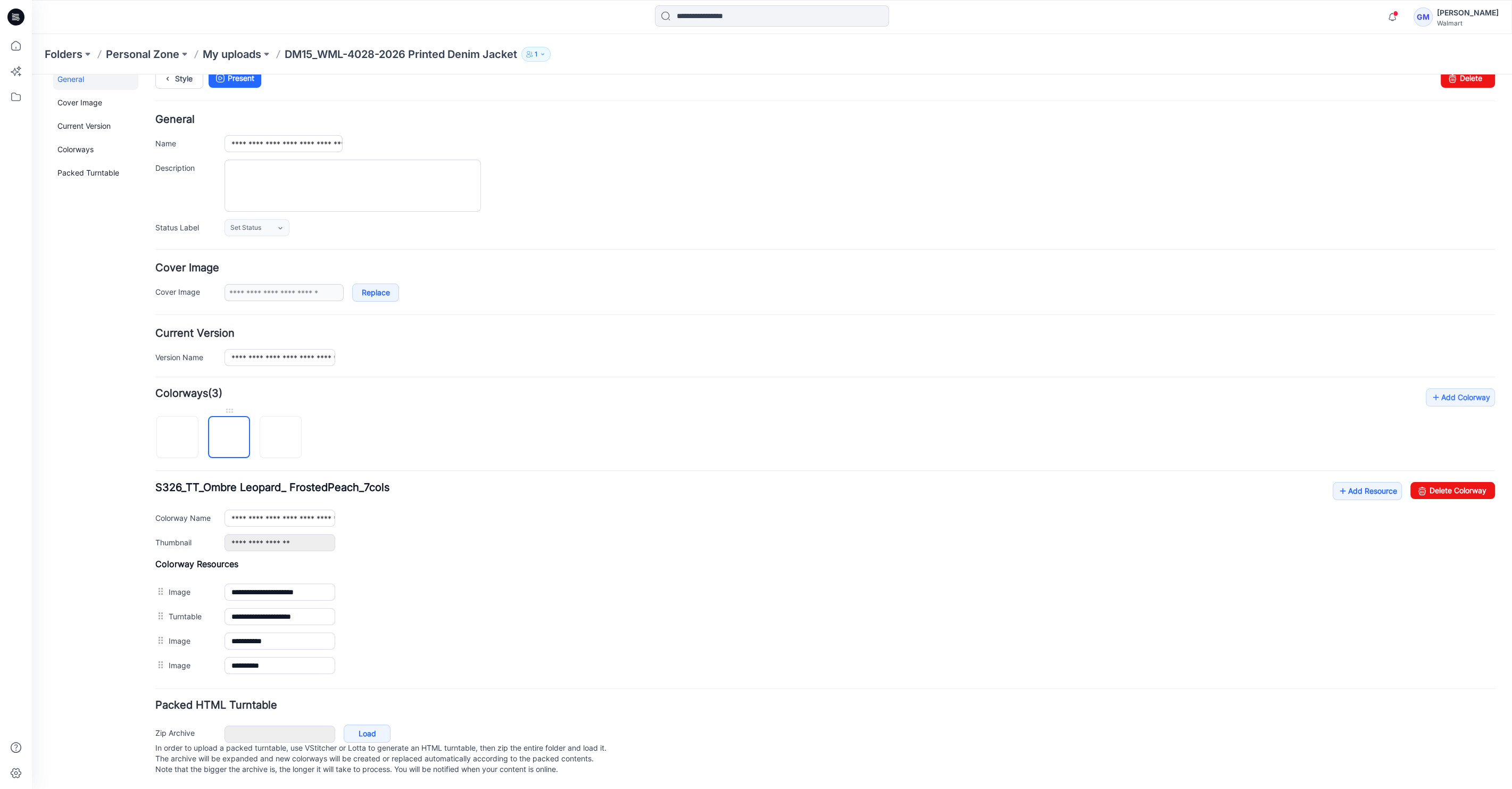
scroll to position [28, 0]
drag, startPoint x: 1463, startPoint y: 487, endPoint x: 863, endPoint y: 140, distance: 693.1
click at [1463, 487] on link "Delete Colorway" at bounding box center [1453, 490] width 85 height 17
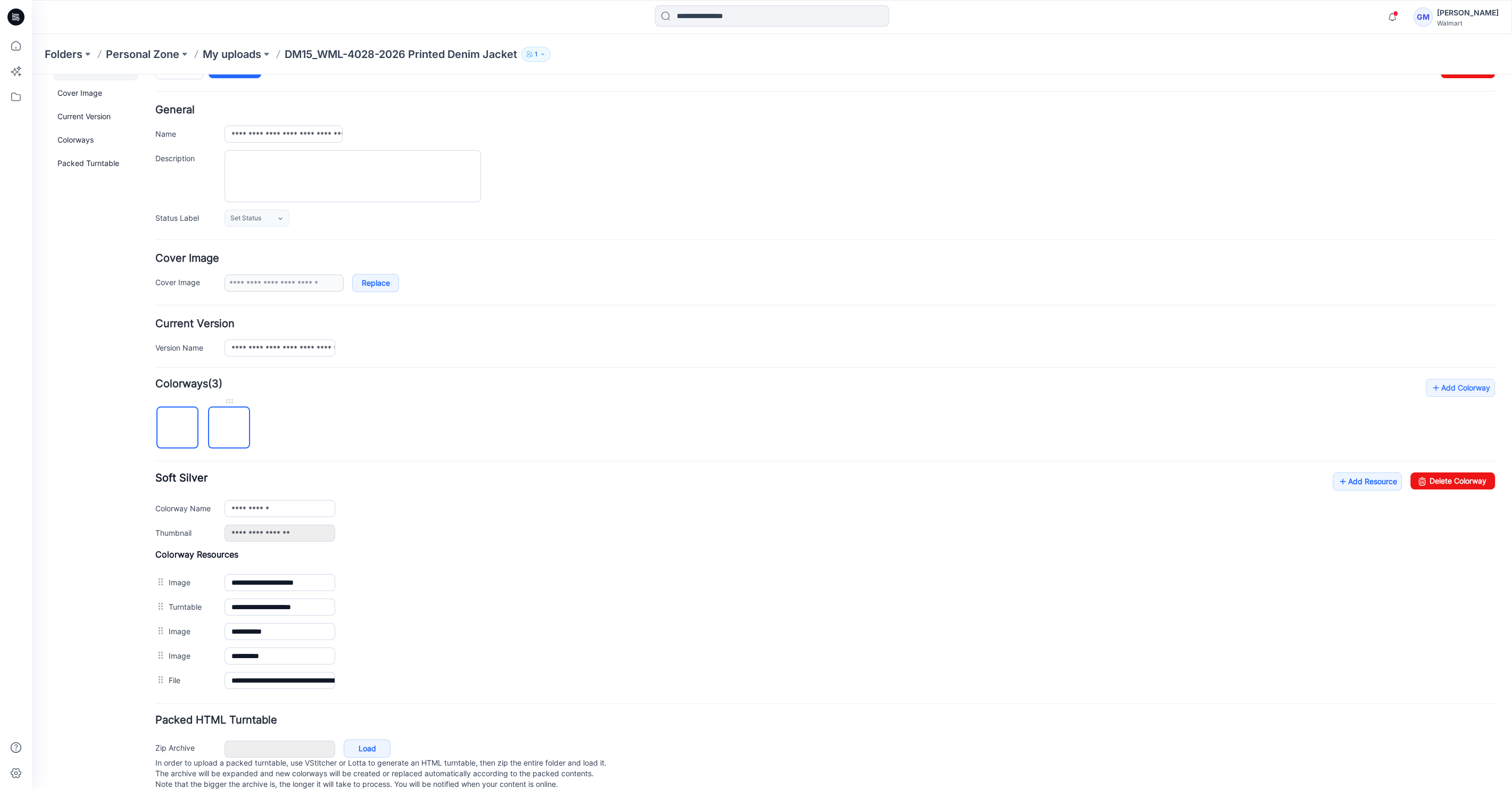
click at [230, 429] on img at bounding box center [230, 429] width 0 height 0
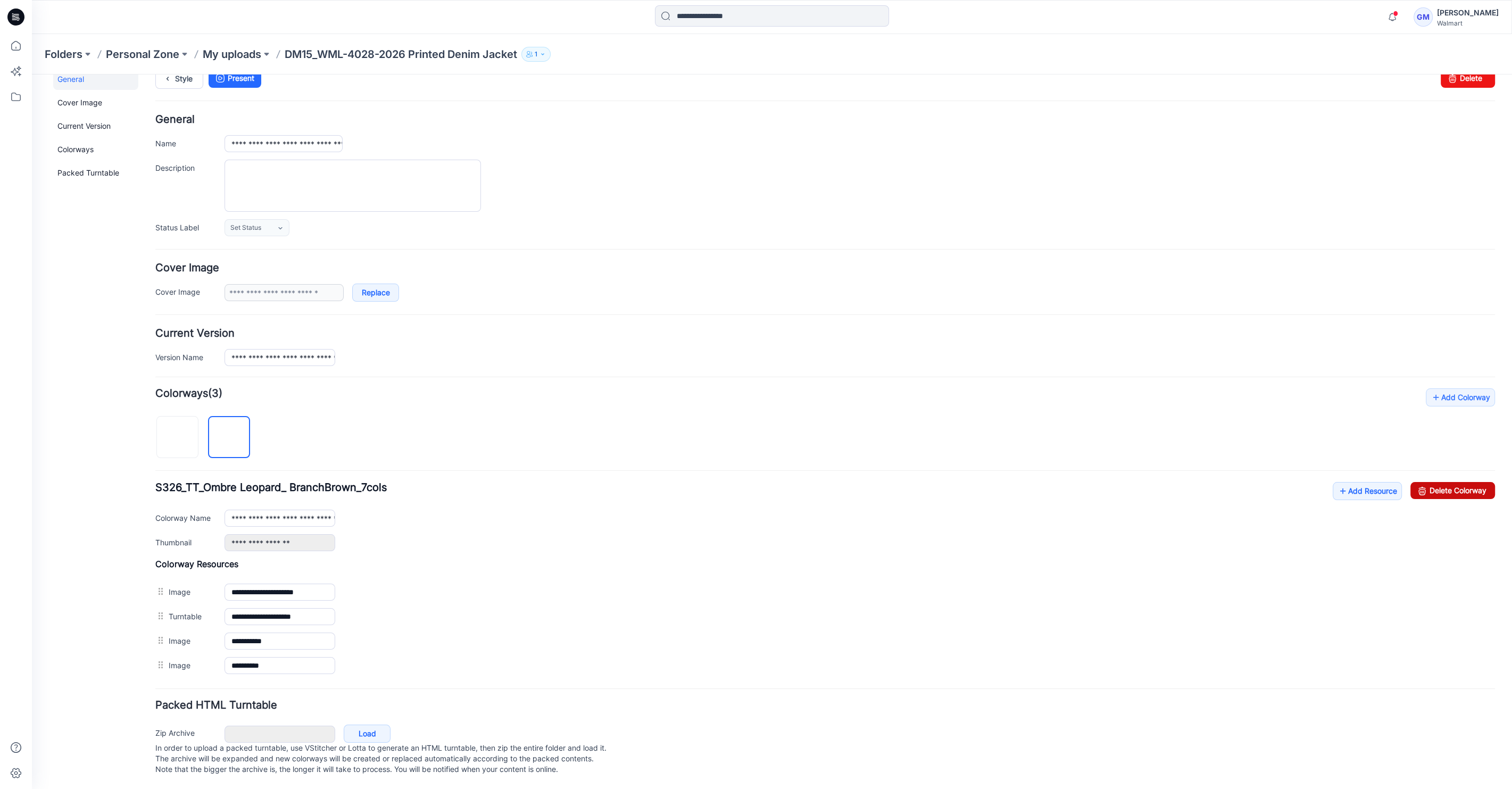
drag, startPoint x: 1448, startPoint y: 481, endPoint x: 849, endPoint y: 136, distance: 691.2
click at [1448, 482] on link "Delete Colorway" at bounding box center [1453, 490] width 85 height 17
type input "**********"
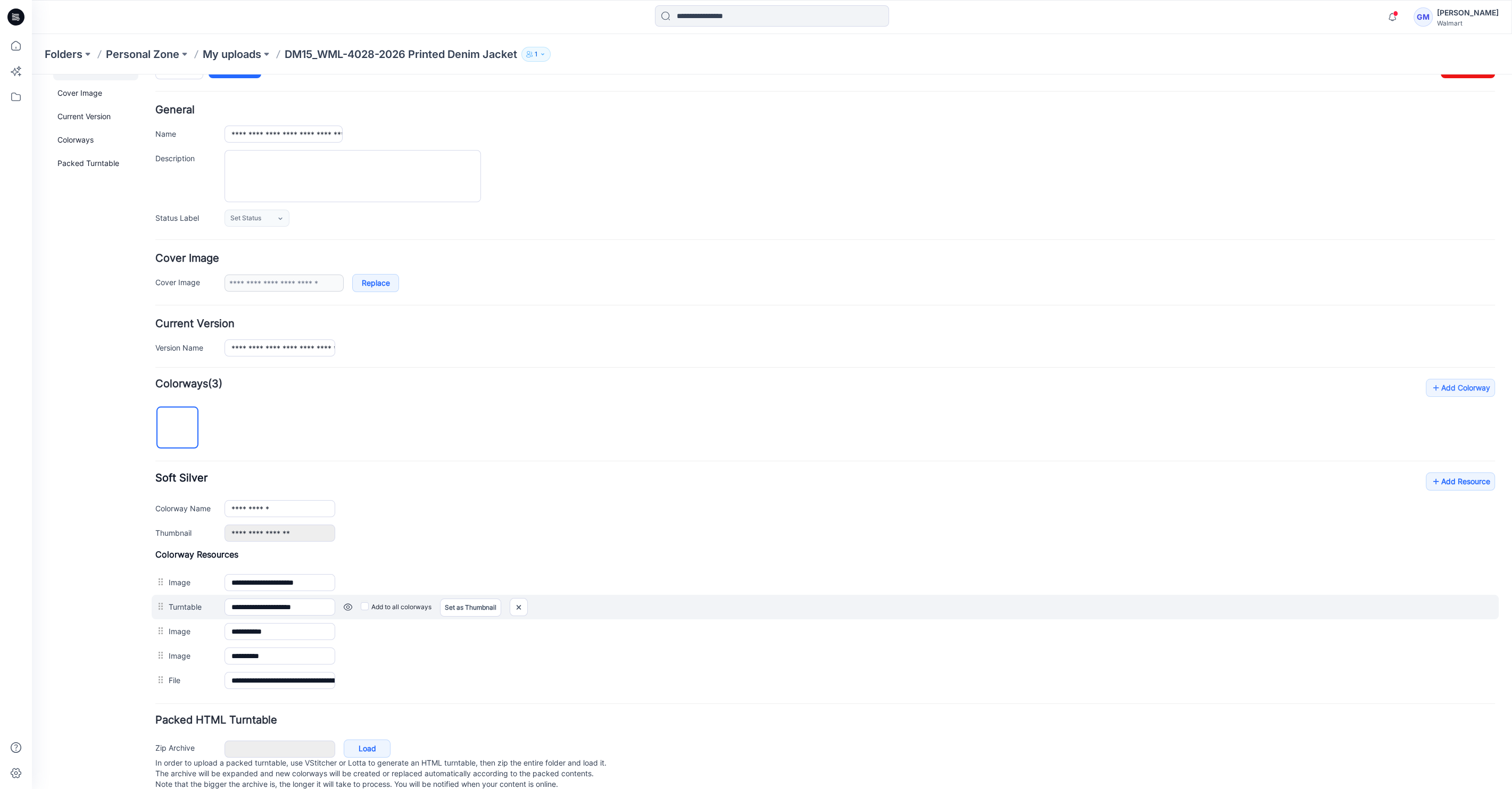
click at [360, 607] on div "Add to all colorways Set as Thumbnail Unset as Thumbnail" at bounding box center [915, 607] width 1160 height 17
click at [524, 602] on img at bounding box center [518, 608] width 17 height 18
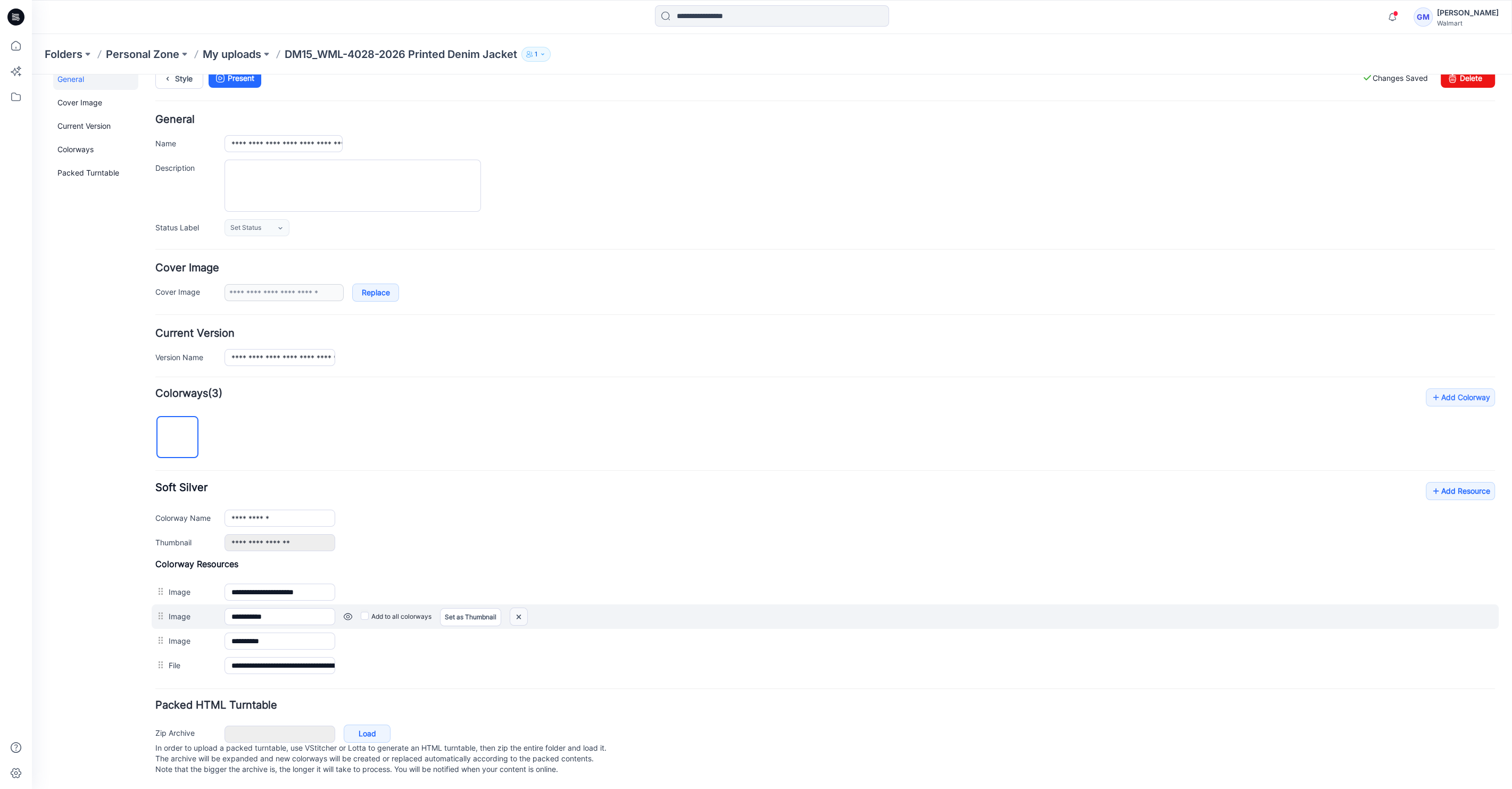
drag, startPoint x: 516, startPoint y: 605, endPoint x: 849, endPoint y: 121, distance: 587.5
click at [516, 608] on img at bounding box center [518, 617] width 17 height 18
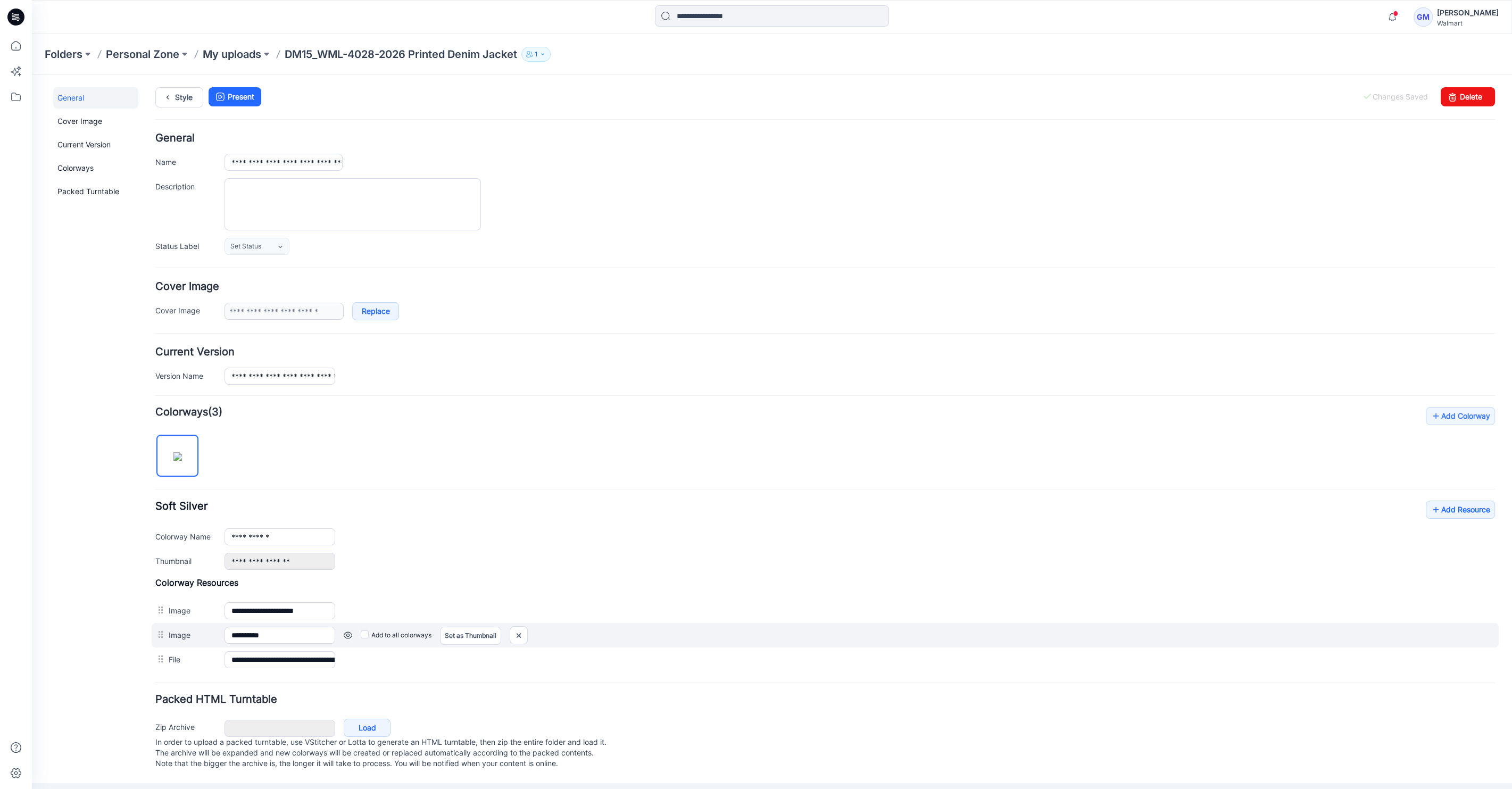
scroll to position [4, 0]
click at [511, 632] on div at bounding box center [518, 635] width 18 height 18
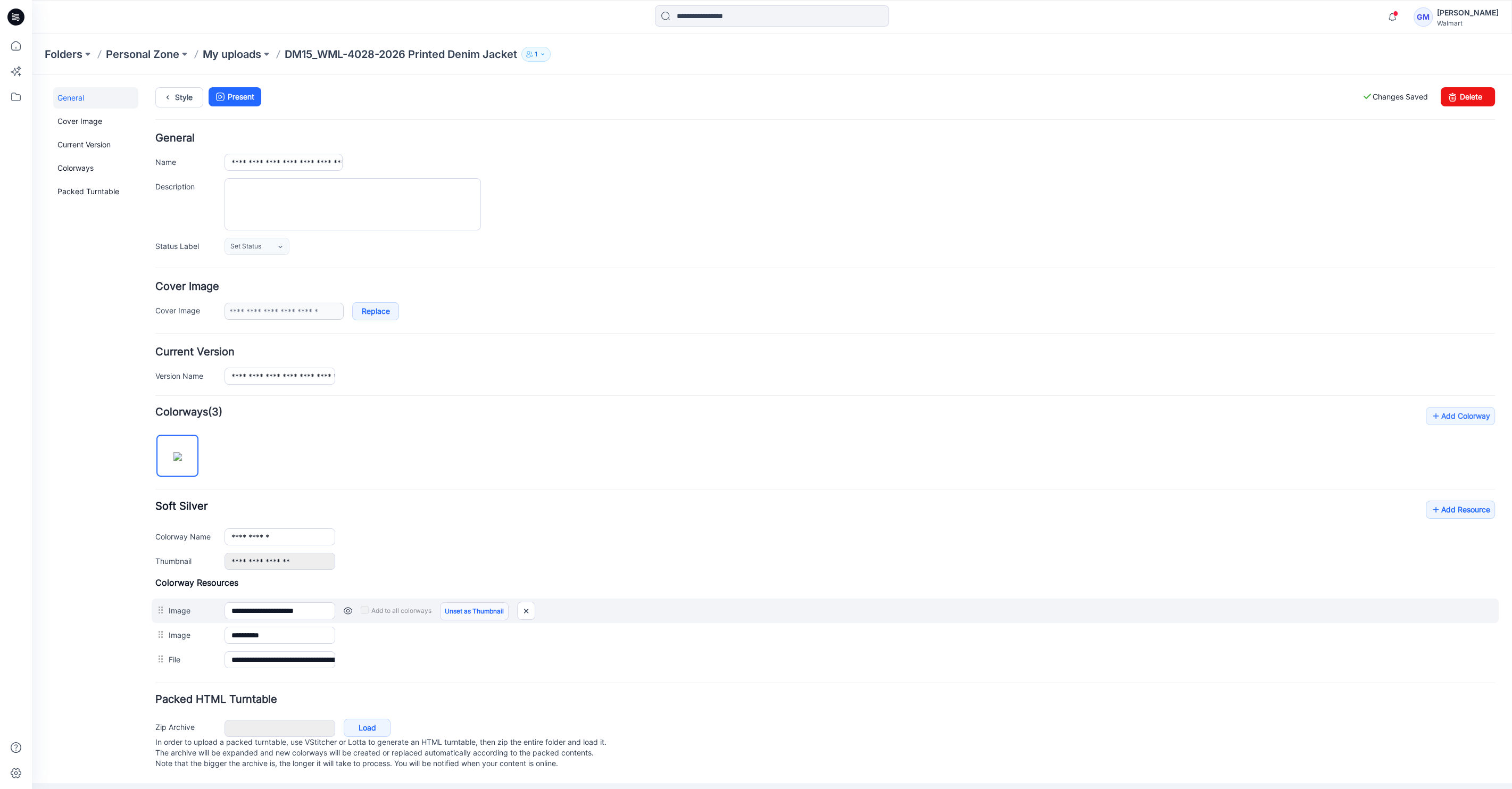
scroll to position [0, 0]
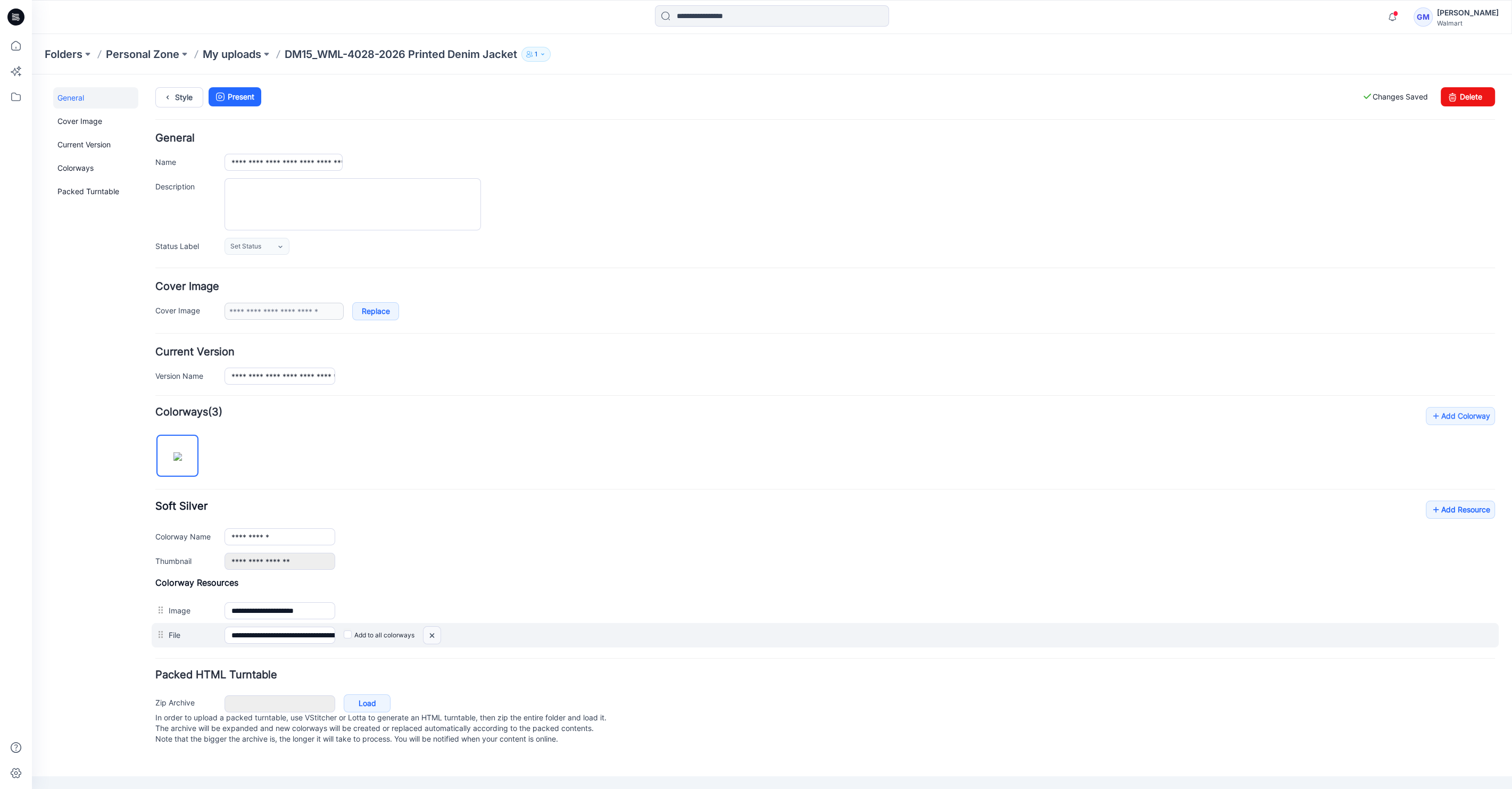
click at [437, 639] on img at bounding box center [431, 636] width 17 height 18
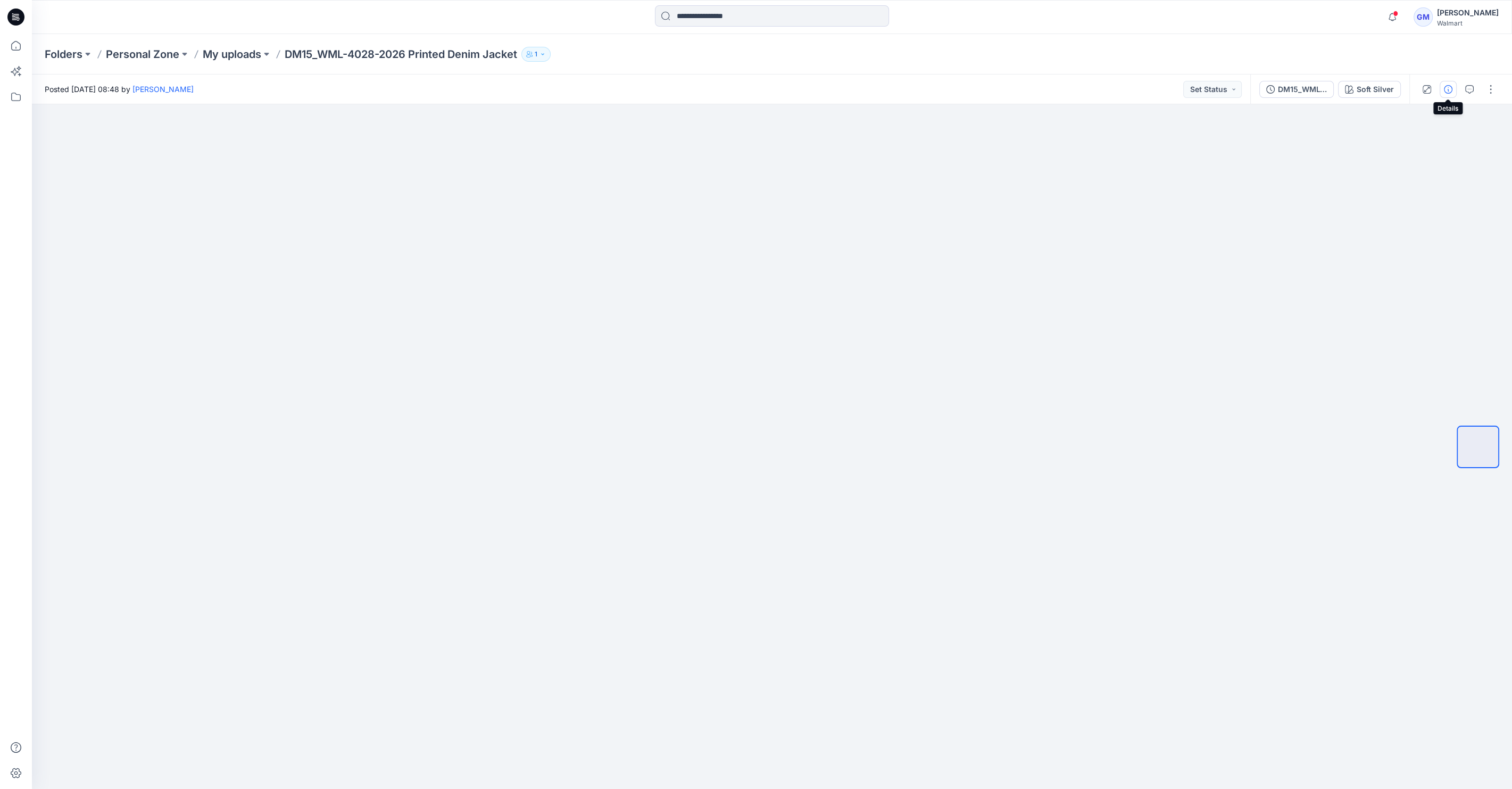
click at [1442, 88] on button "button" at bounding box center [1448, 89] width 17 height 17
